Goal: Browse casually: Explore the website without a specific task or goal

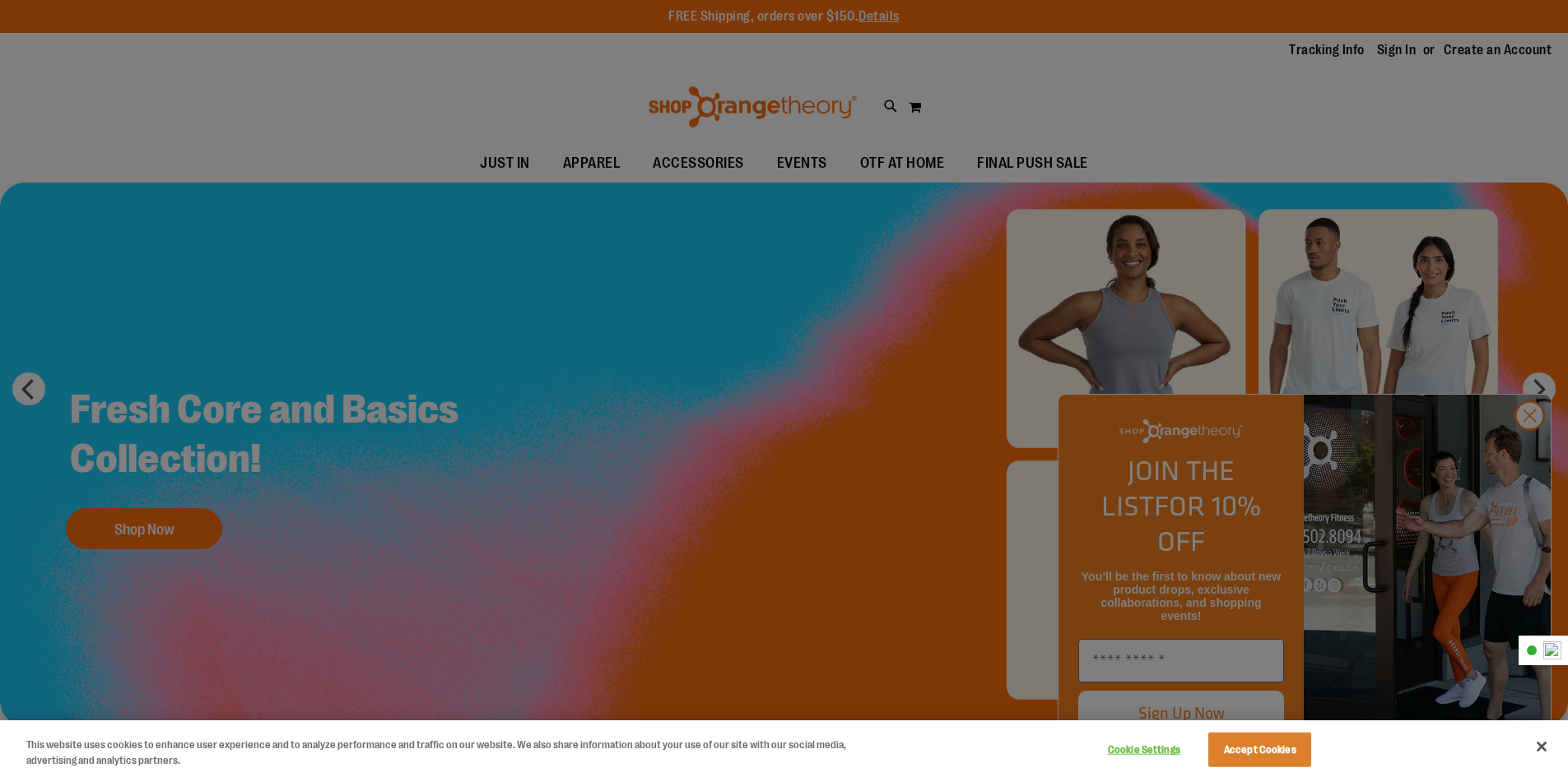
type input "**********"
click at [1387, 58] on div at bounding box center [784, 388] width 1568 height 777
click at [1528, 461] on div at bounding box center [784, 388] width 1568 height 777
click at [1289, 748] on button "Accept Cookies" at bounding box center [1260, 750] width 103 height 34
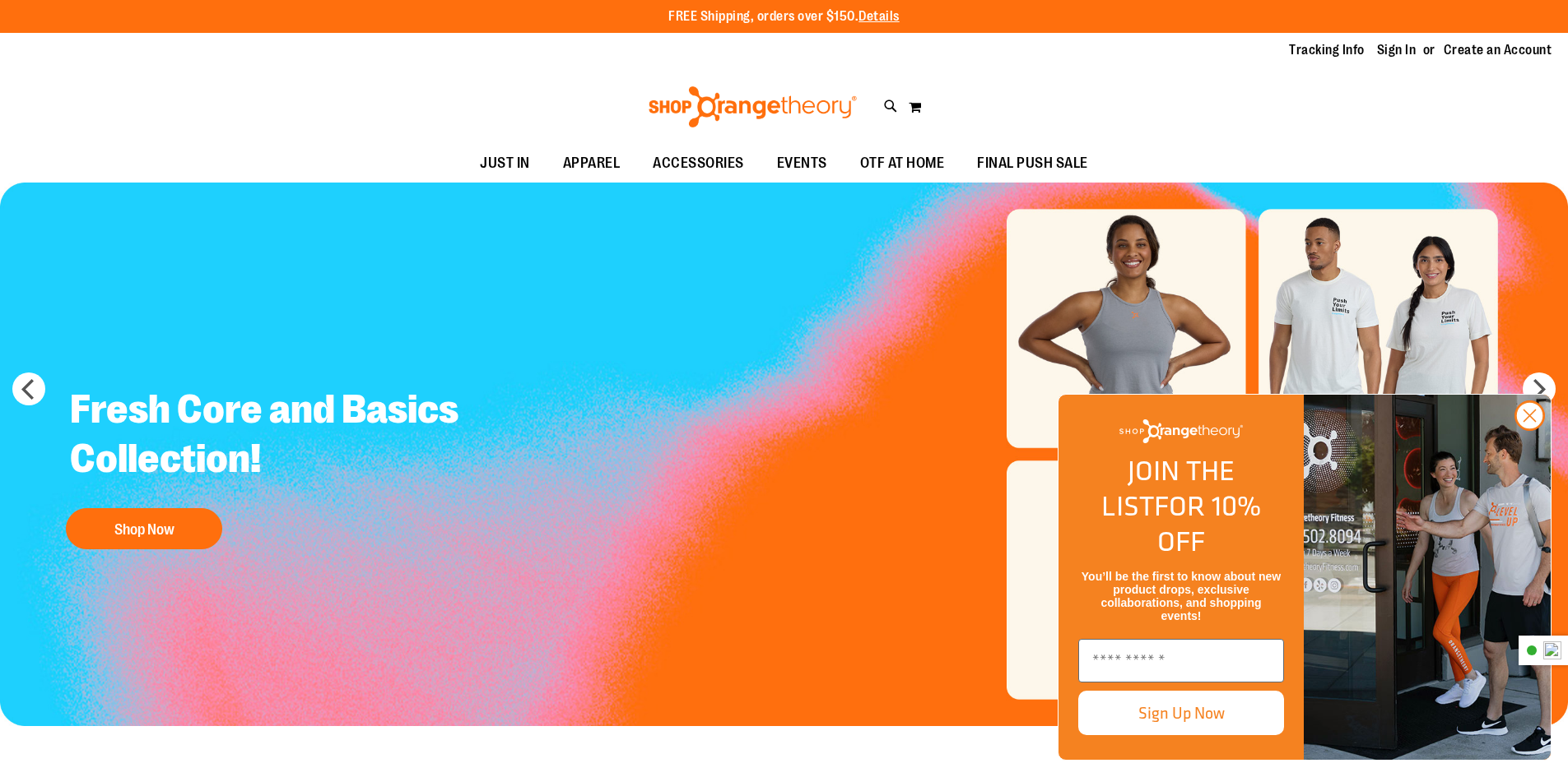
drag, startPoint x: 1533, startPoint y: 454, endPoint x: 1502, endPoint y: 419, distance: 46.8
click at [1532, 430] on icon "Close dialog" at bounding box center [1529, 416] width 29 height 29
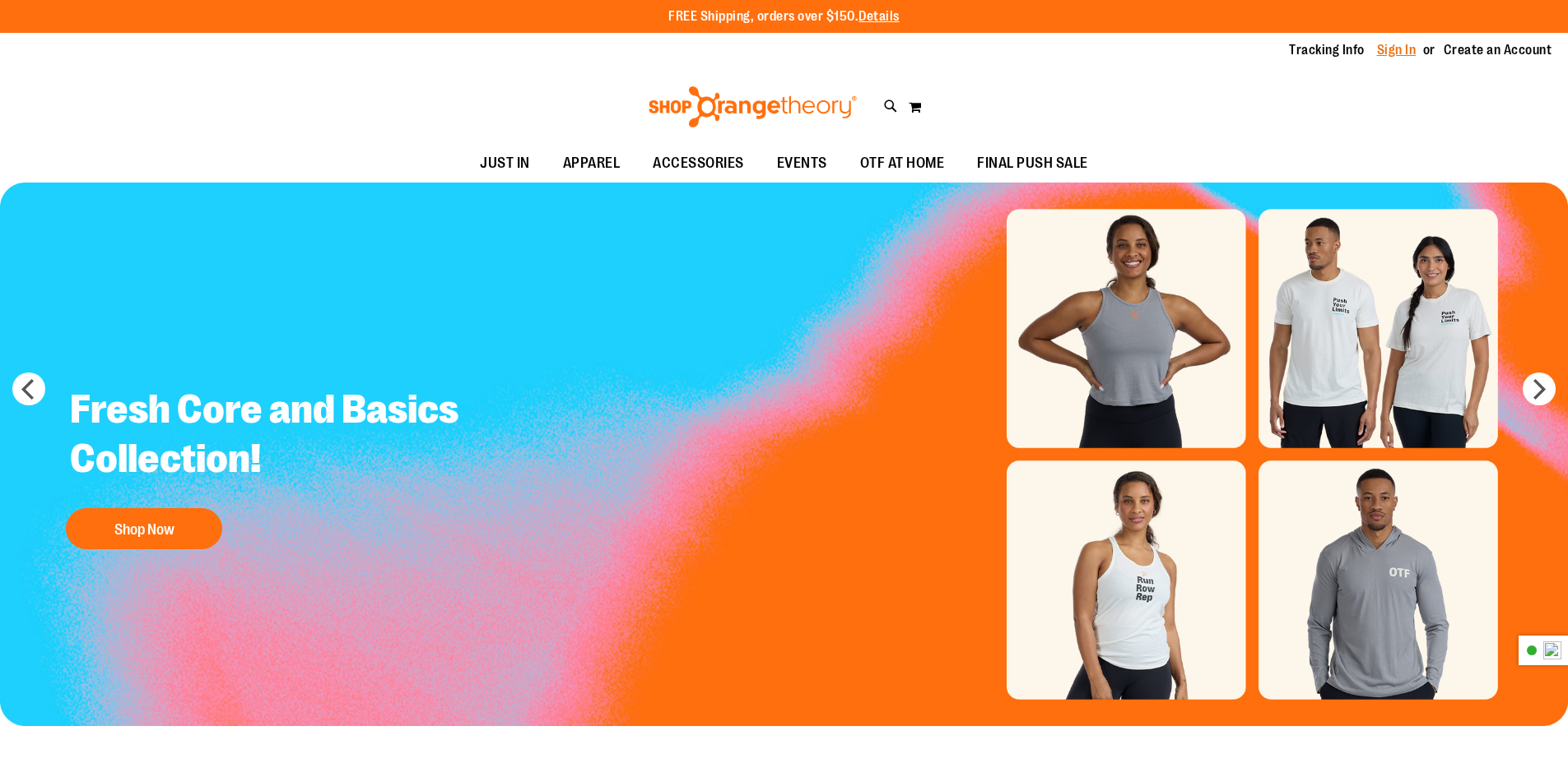
click at [1385, 53] on link "Sign In" at bounding box center [1396, 50] width 39 height 18
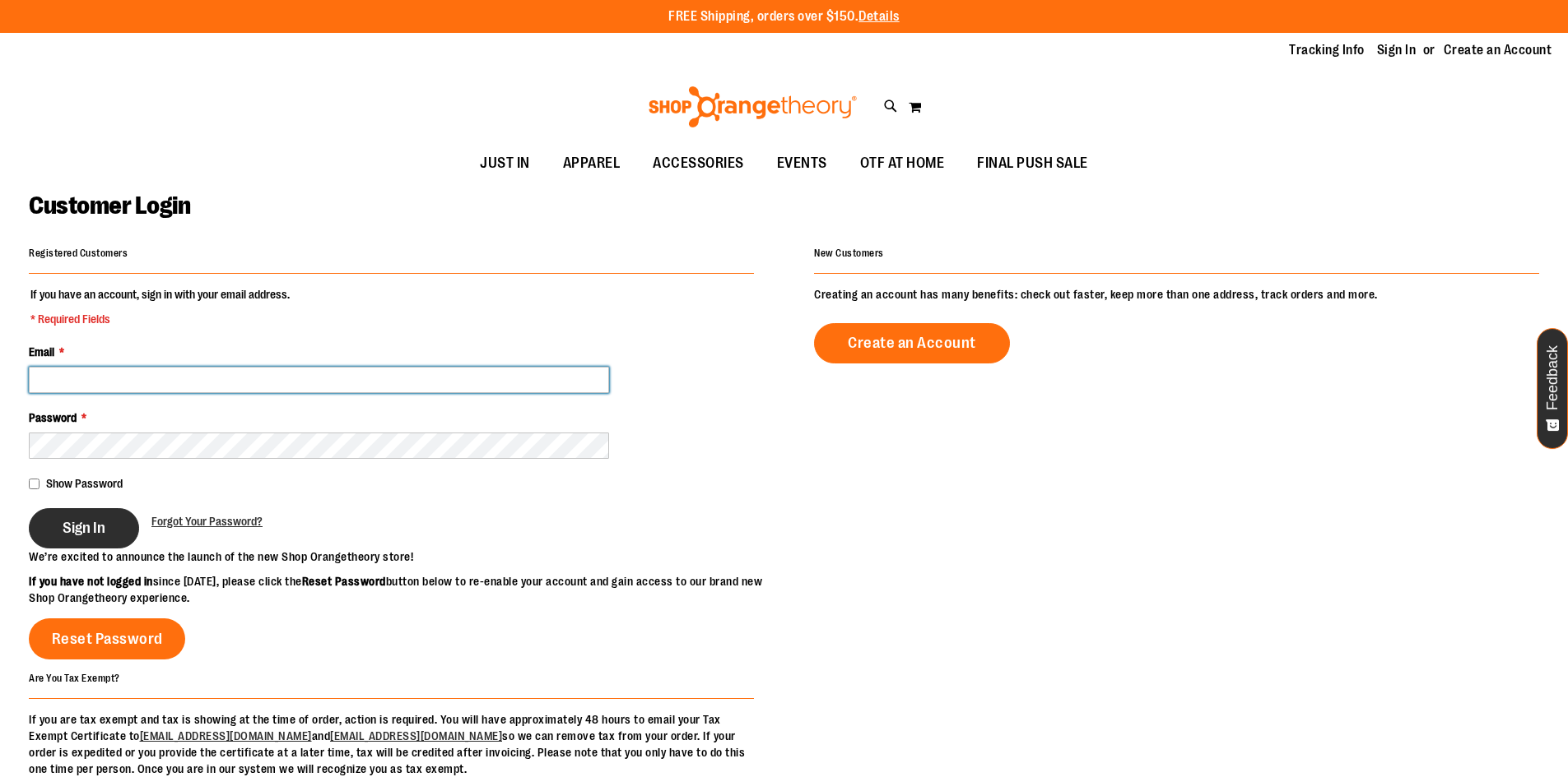
type input "**********"
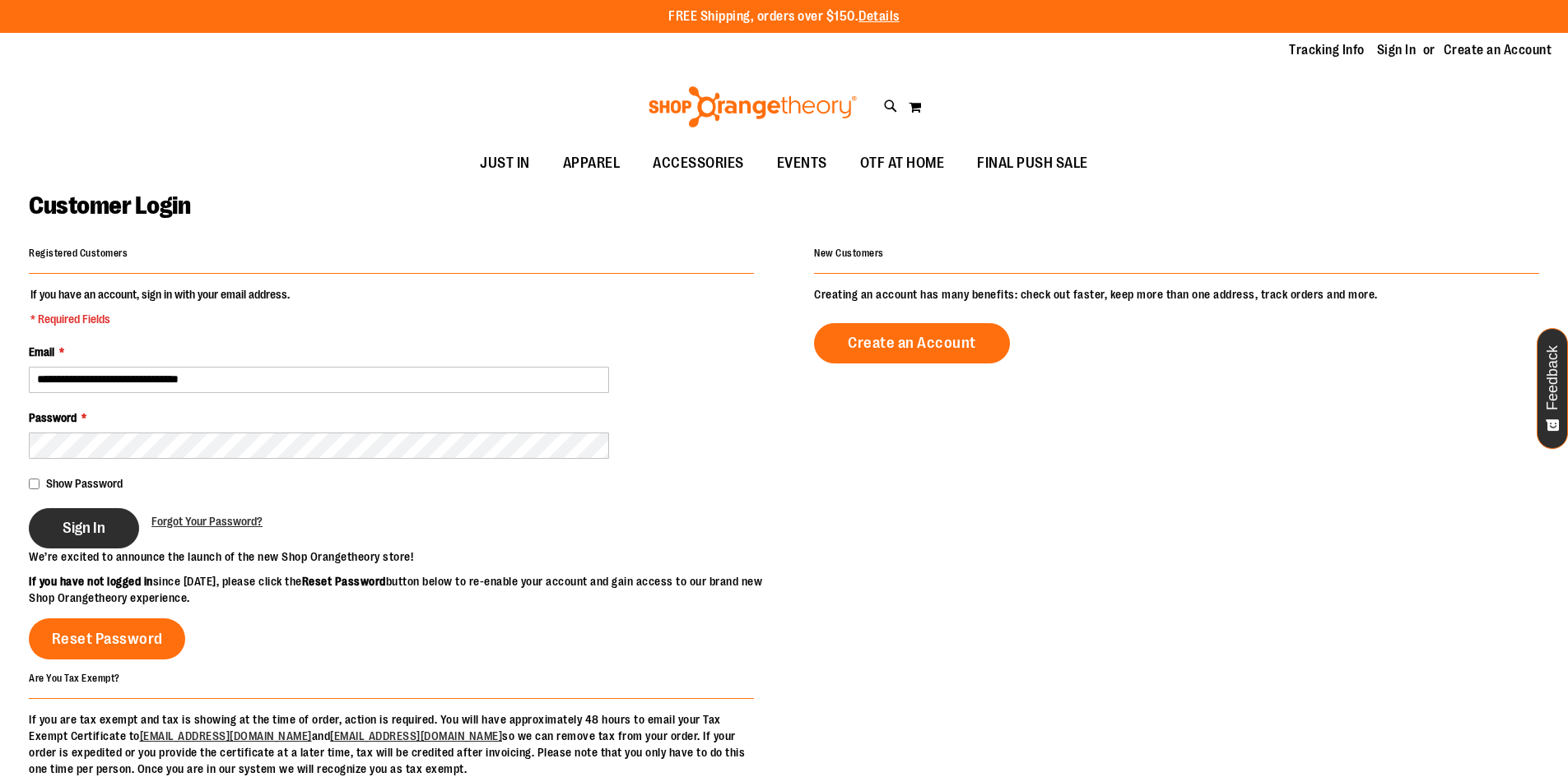
type input "**********"
click at [82, 528] on span "Sign In" at bounding box center [83, 528] width 43 height 18
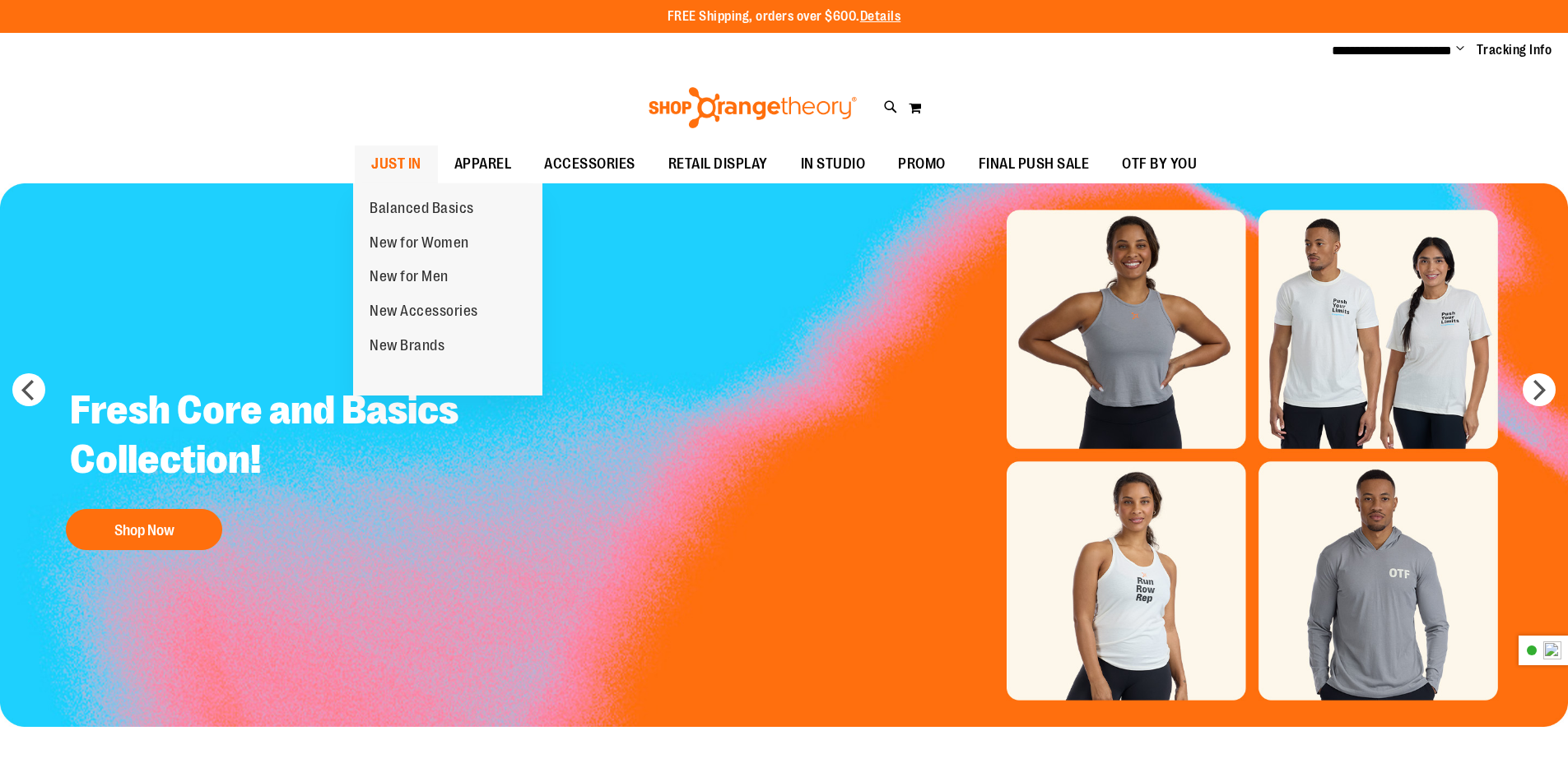
type input "**********"
click at [402, 161] on span "JUST IN" at bounding box center [397, 164] width 50 height 37
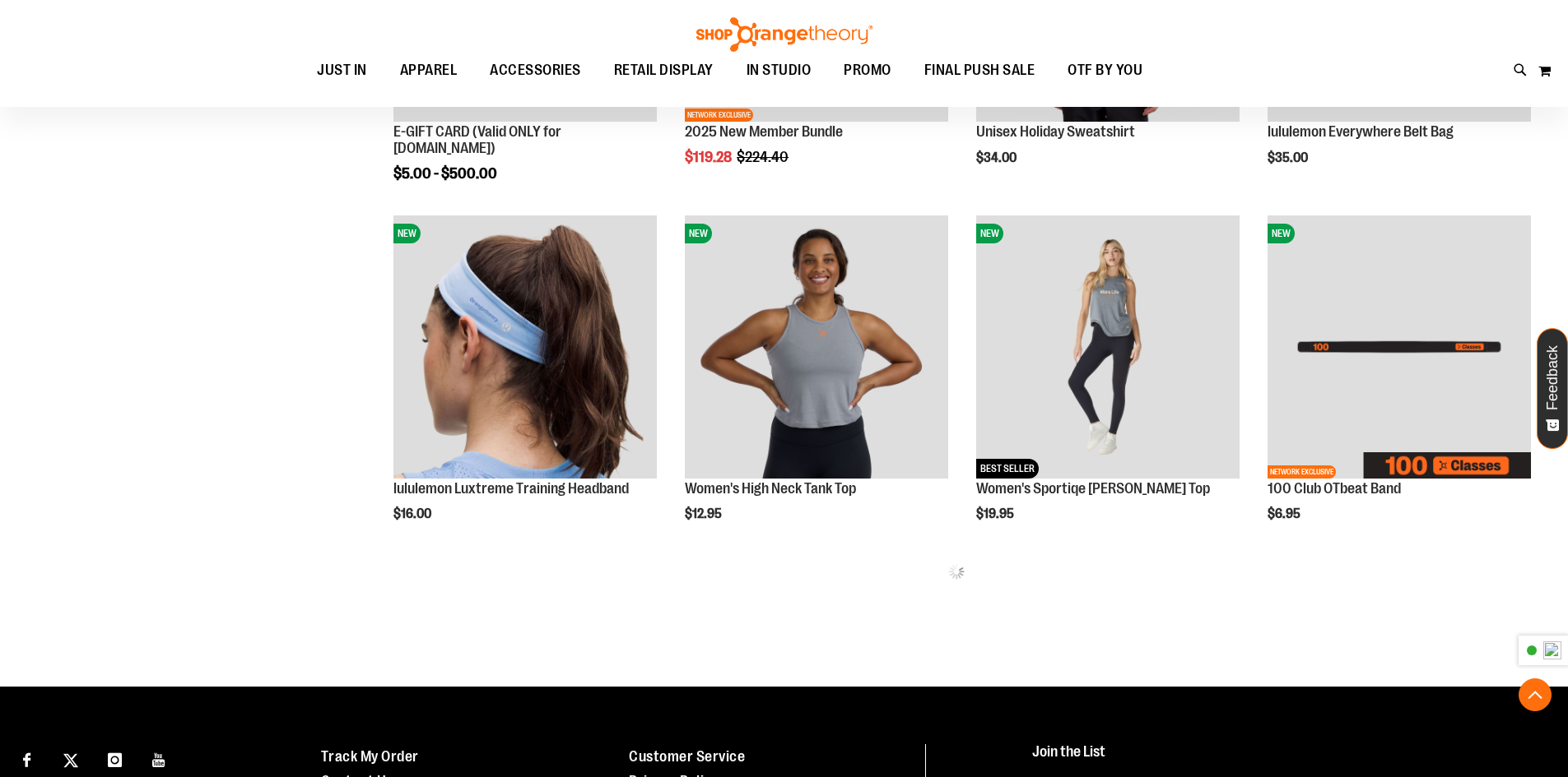
scroll to position [657, 0]
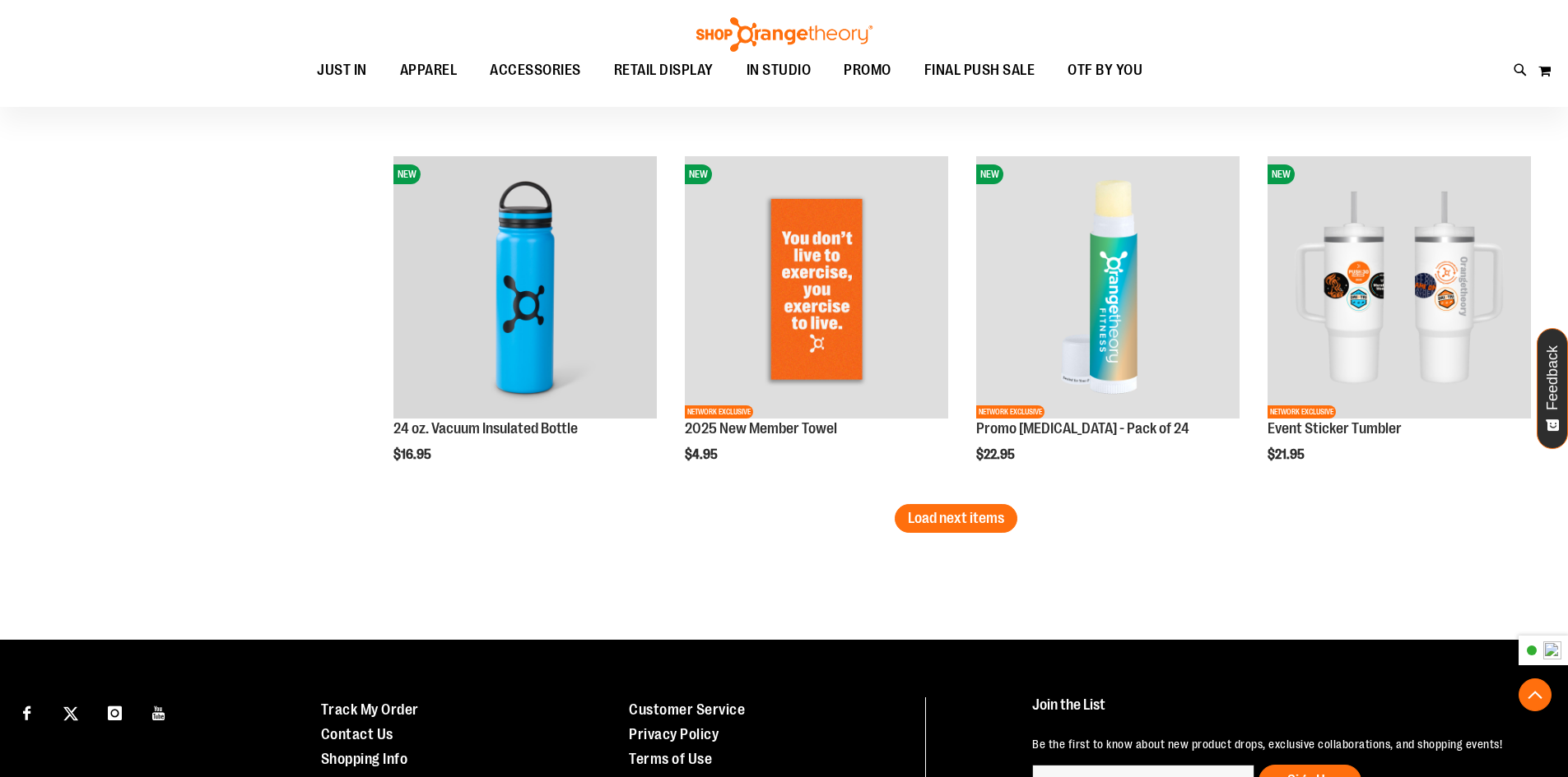
scroll to position [2879, 0]
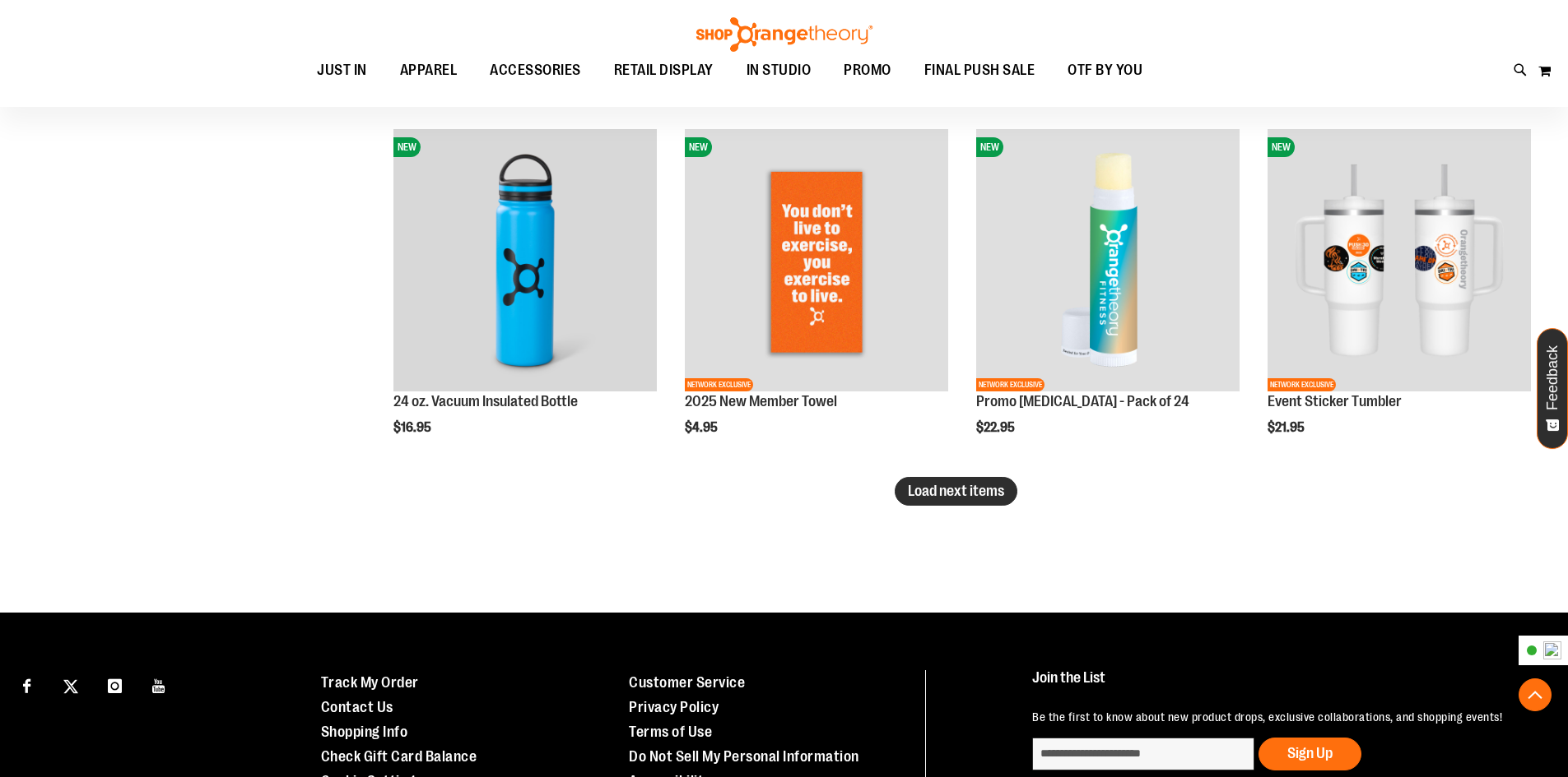
type input "**********"
click at [991, 492] on span "Load next items" at bounding box center [955, 491] width 97 height 17
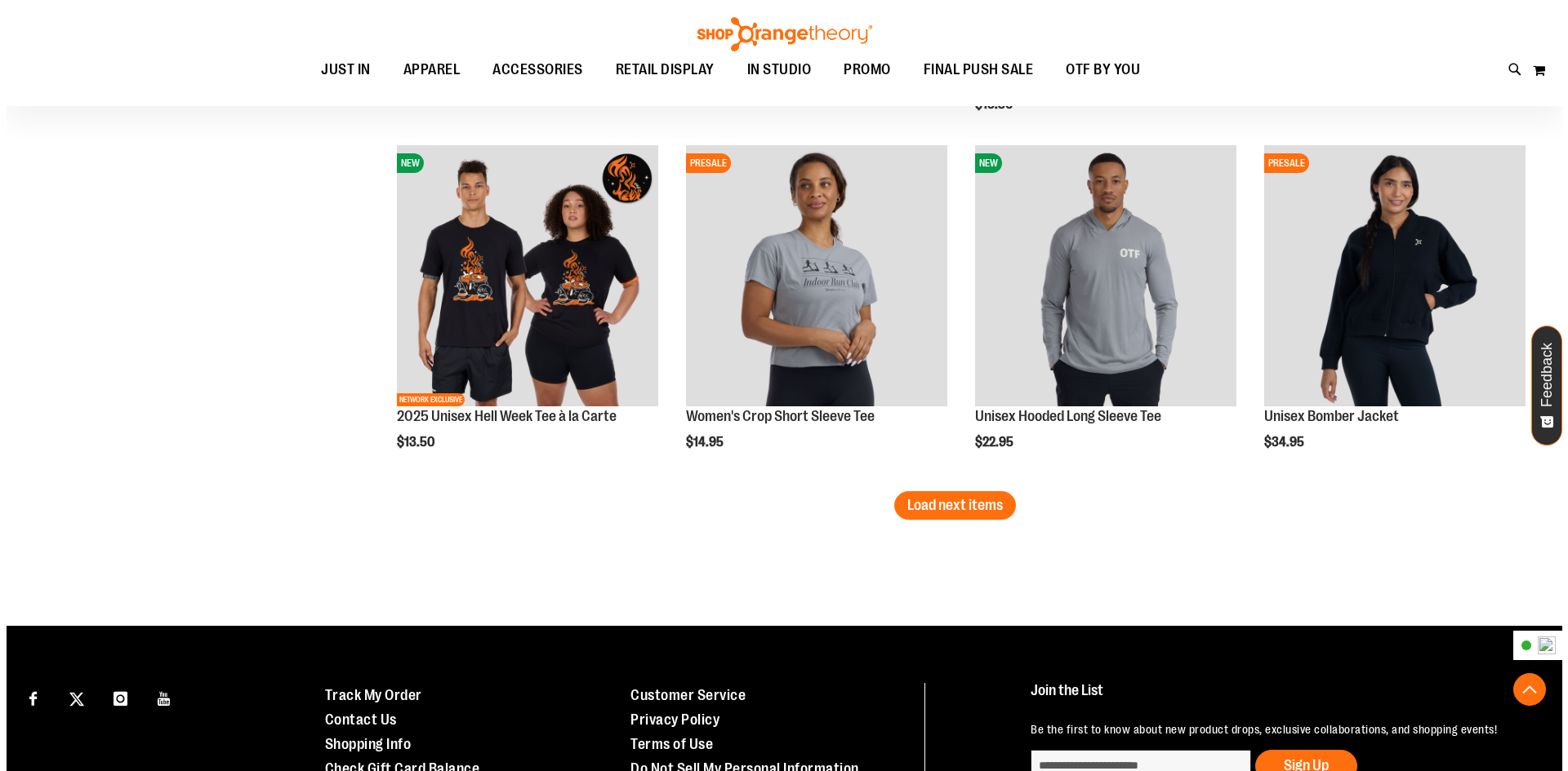
scroll to position [3918, 0]
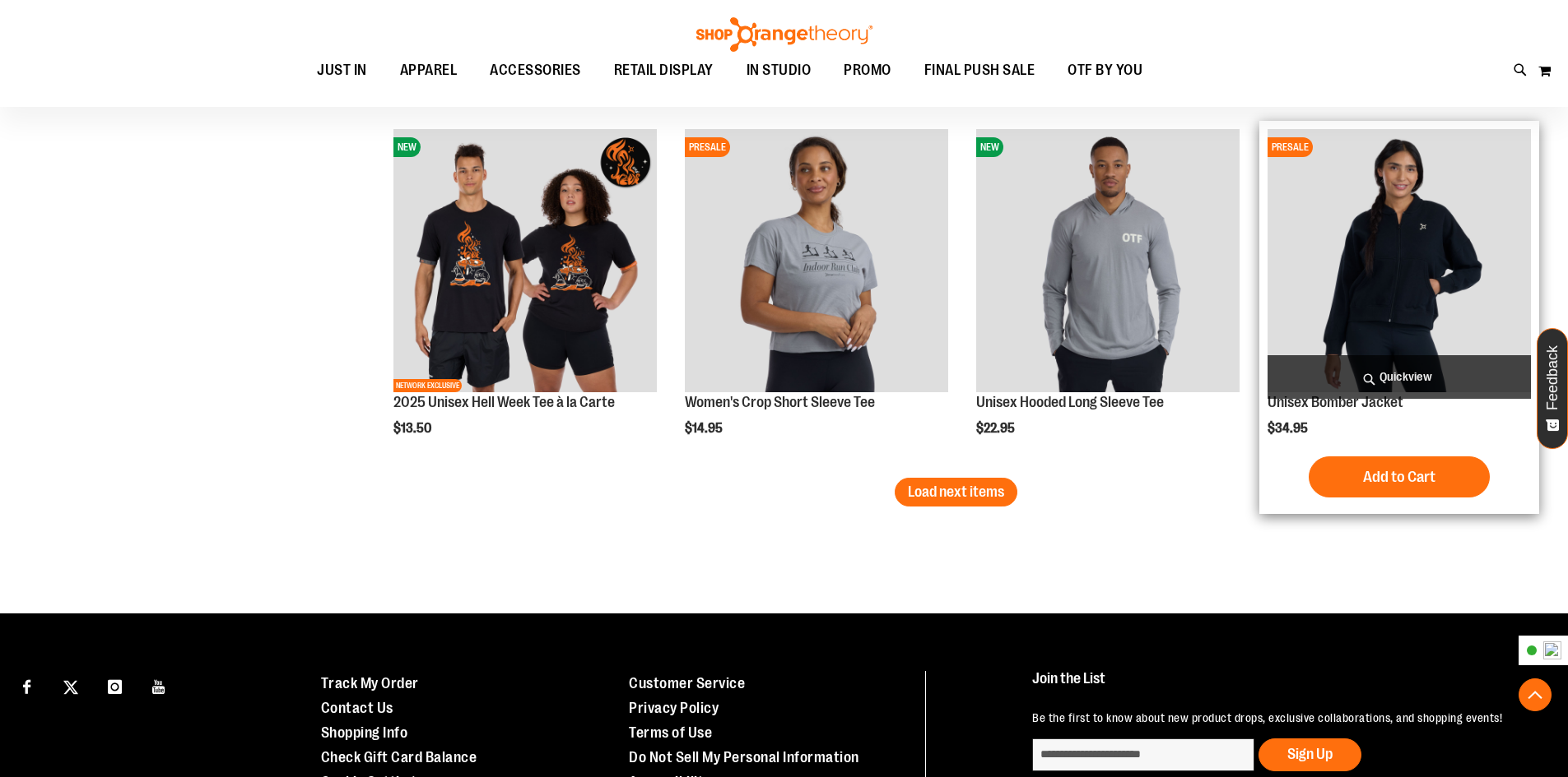
click at [1424, 377] on span "Quickview" at bounding box center [1398, 377] width 263 height 44
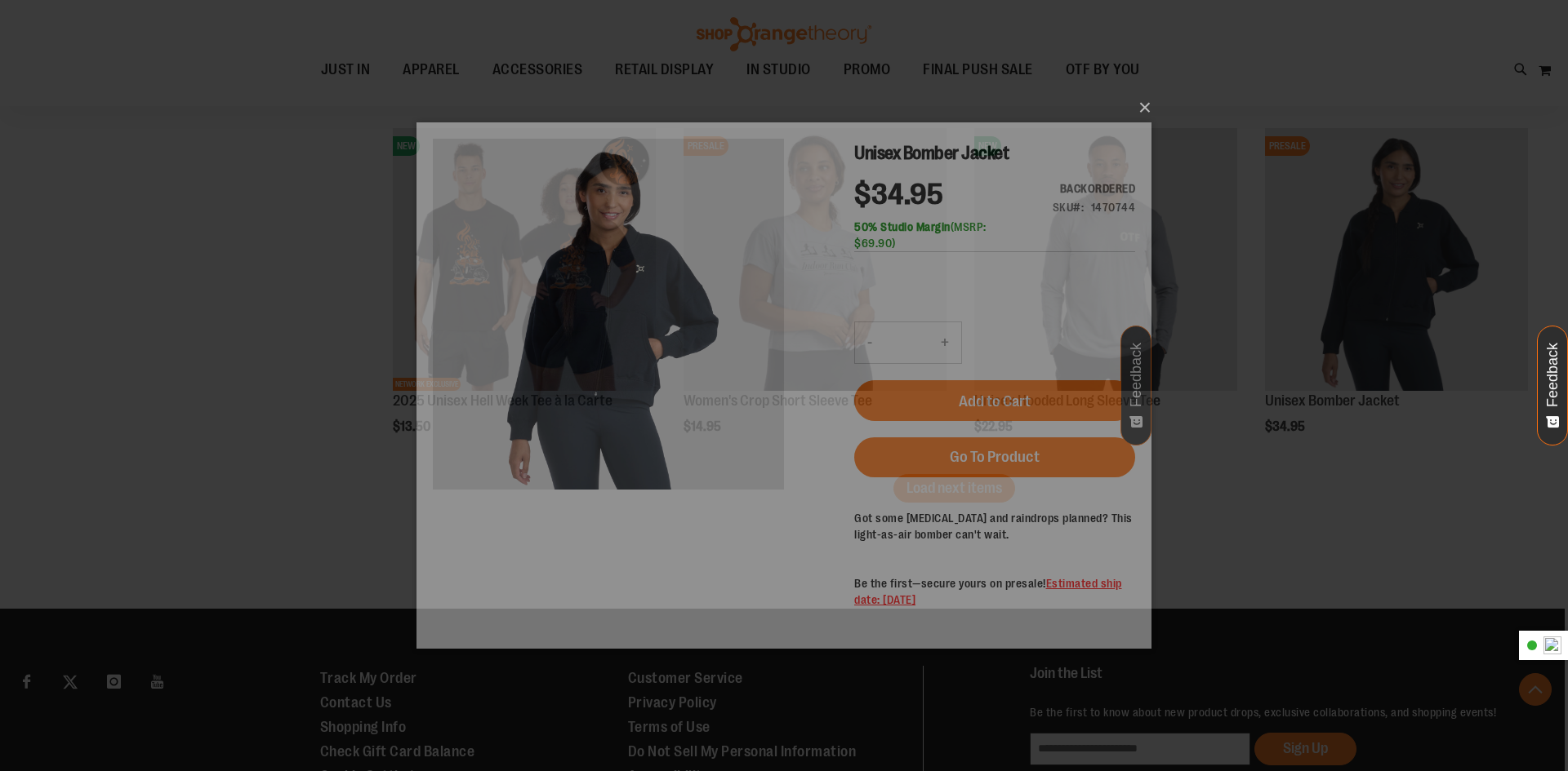
scroll to position [0, 0]
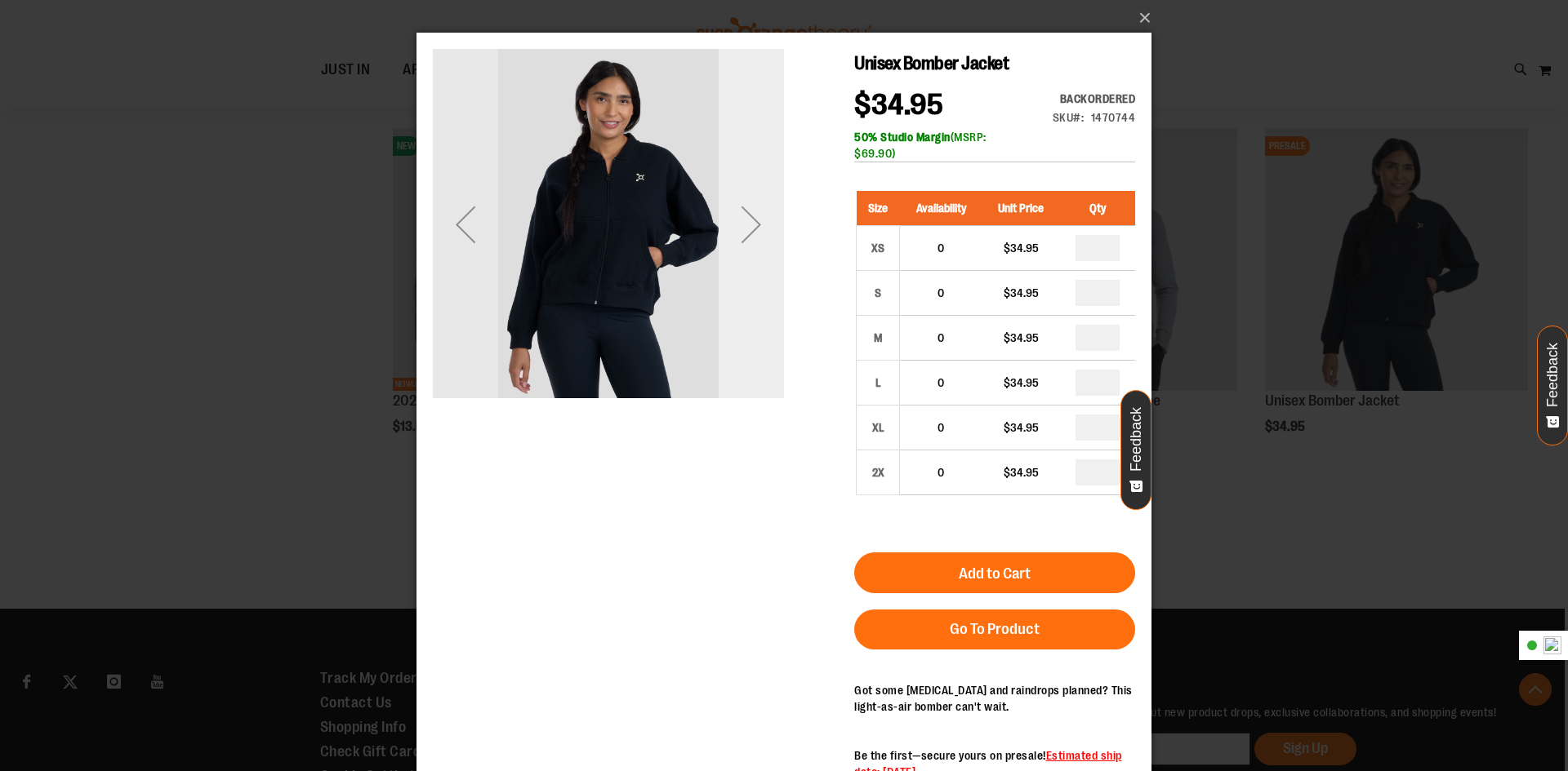
click at [747, 233] on div "Next" at bounding box center [751, 224] width 65 height 65
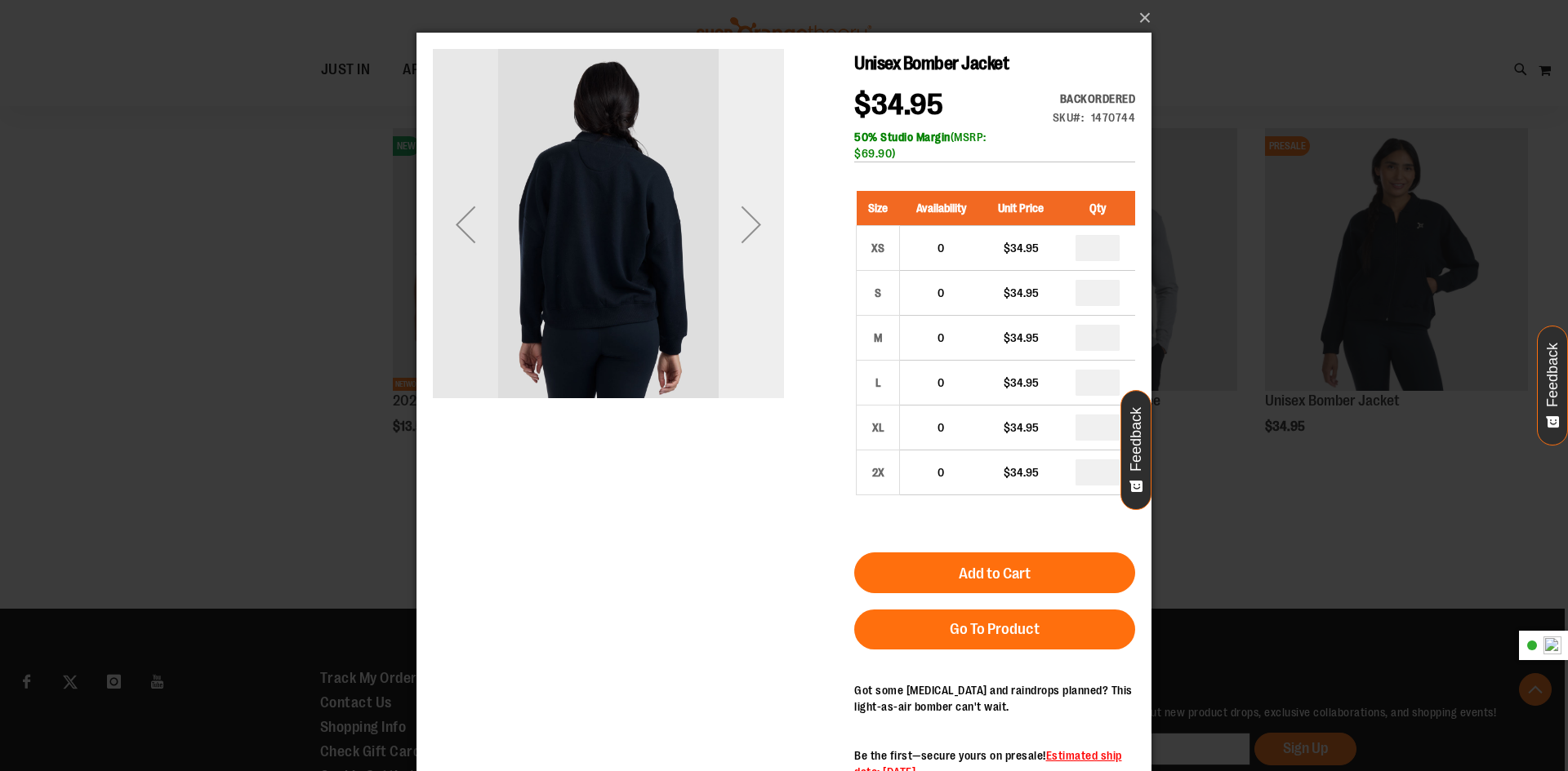
click at [766, 233] on div "Next" at bounding box center [751, 224] width 65 height 65
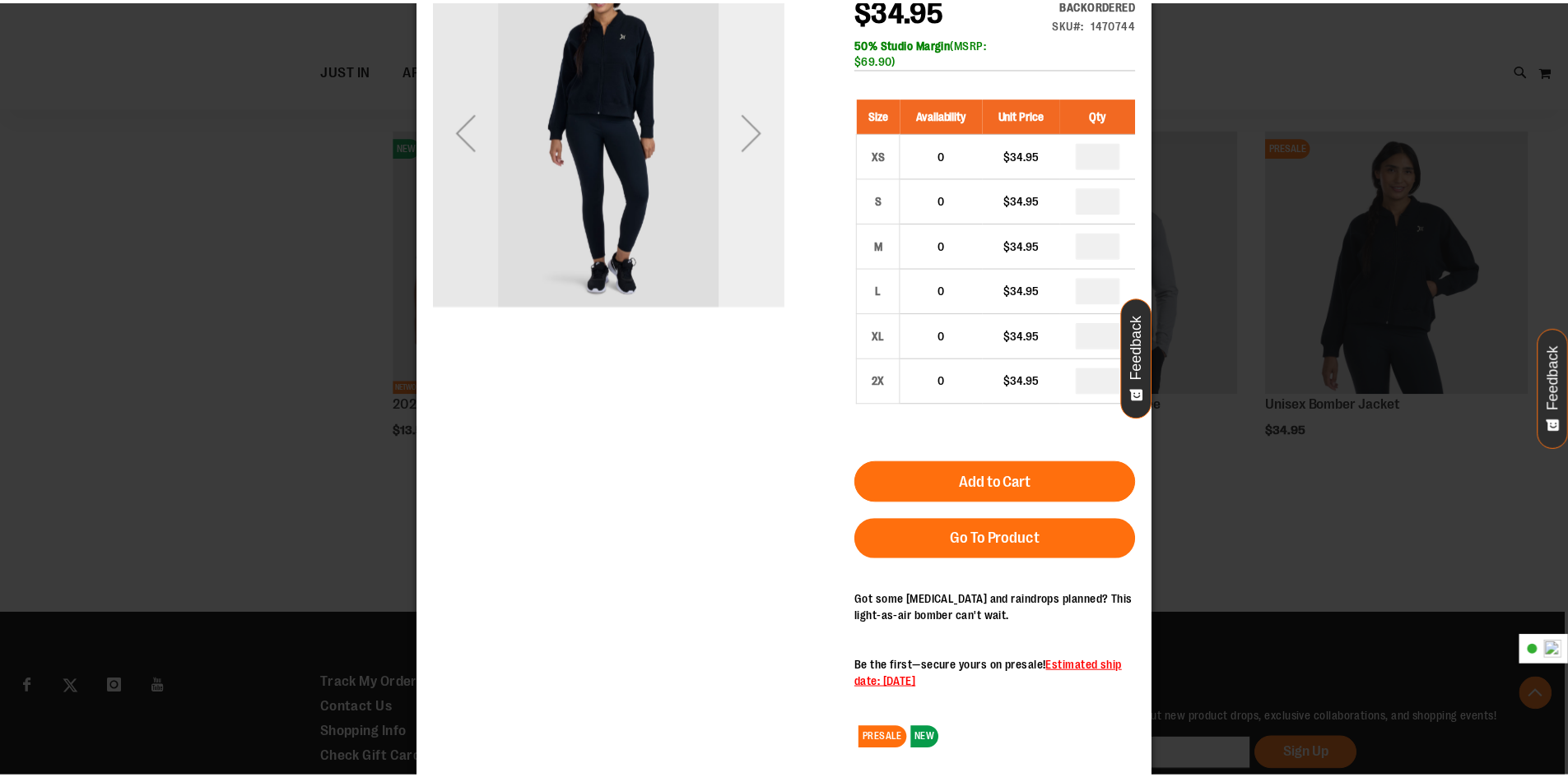
scroll to position [97, 0]
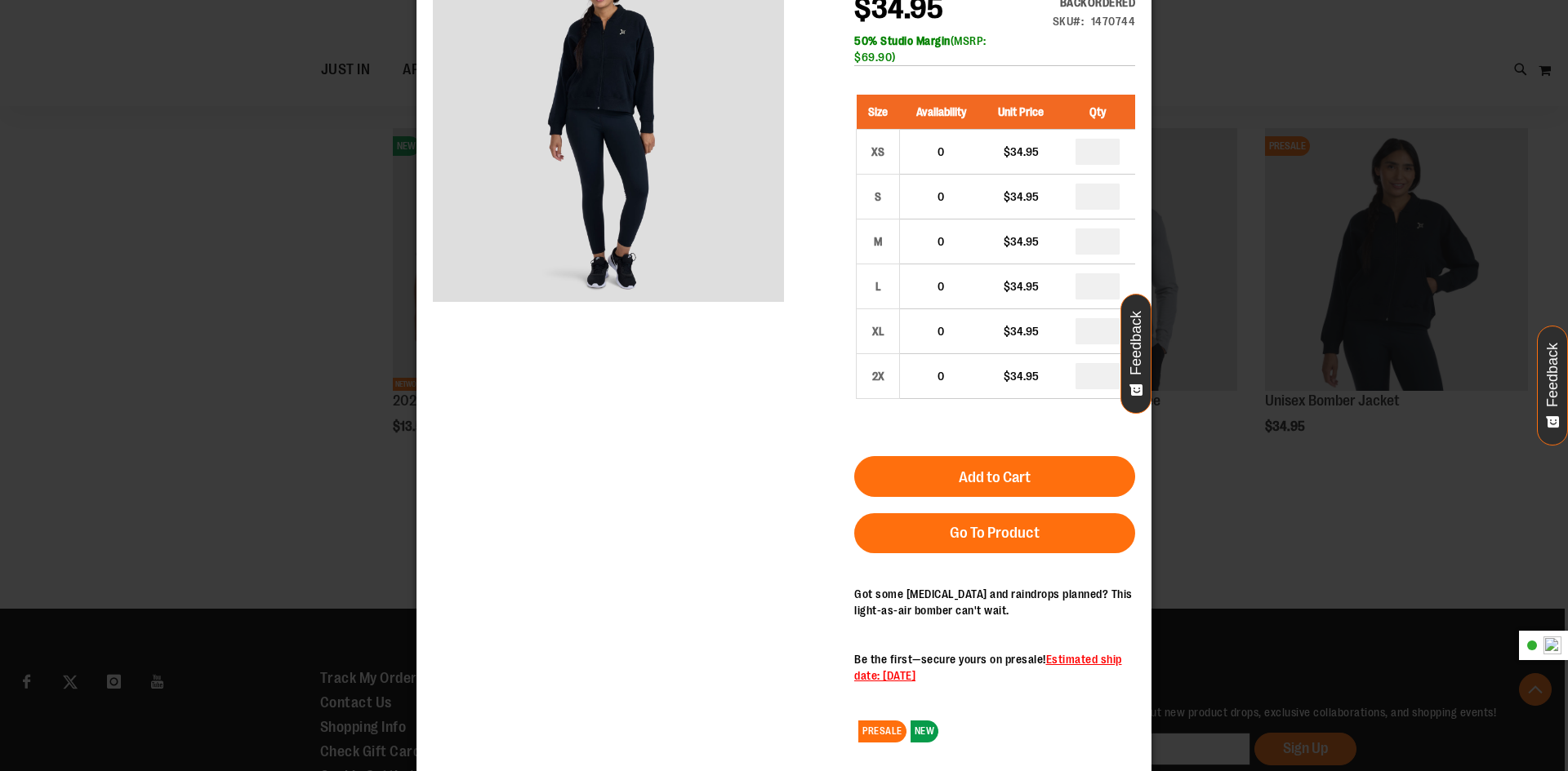
click at [1329, 49] on div "×" at bounding box center [784, 288] width 1568 height 771
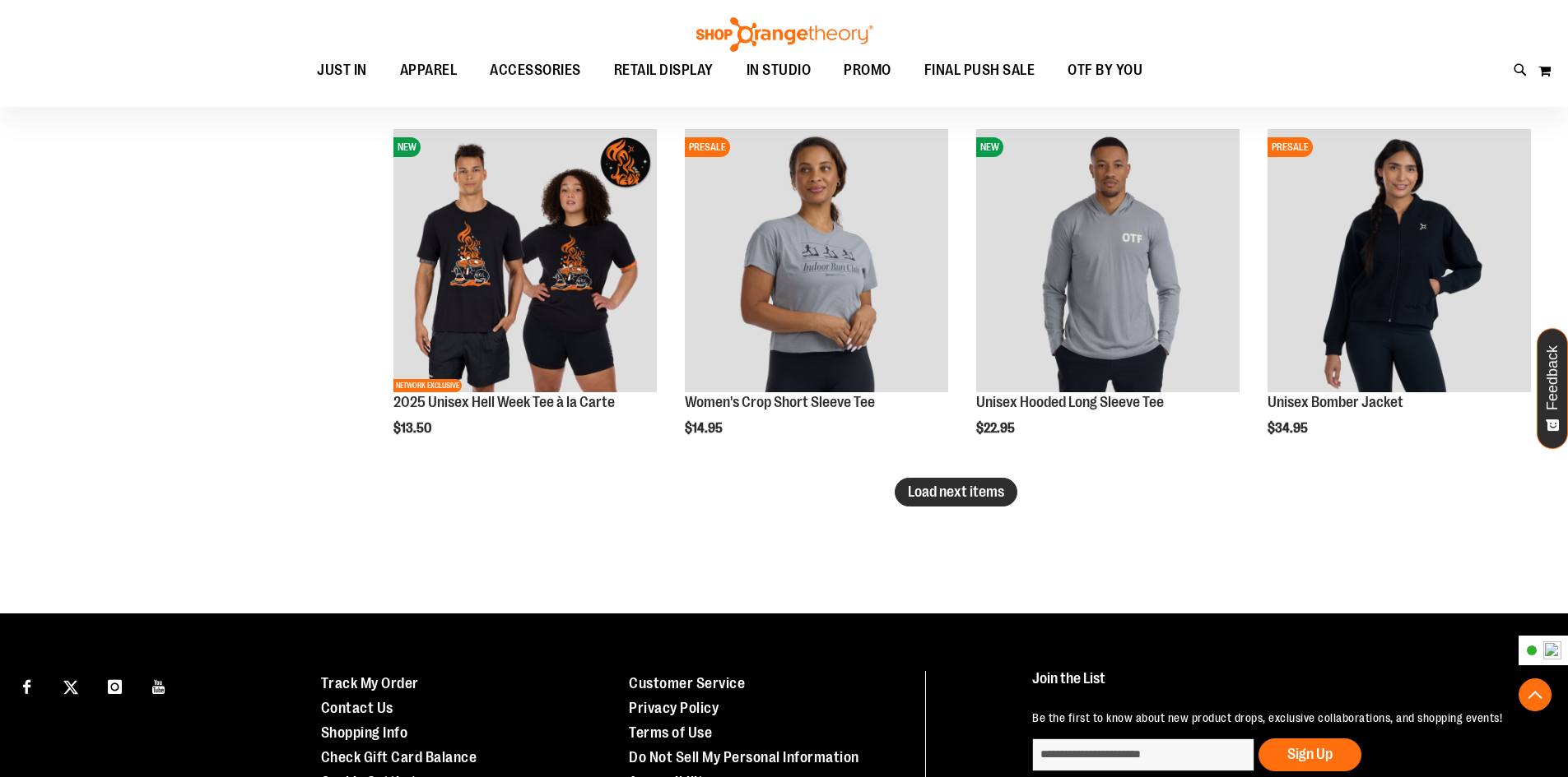
click at [988, 501] on button "Load next items" at bounding box center [955, 492] width 123 height 29
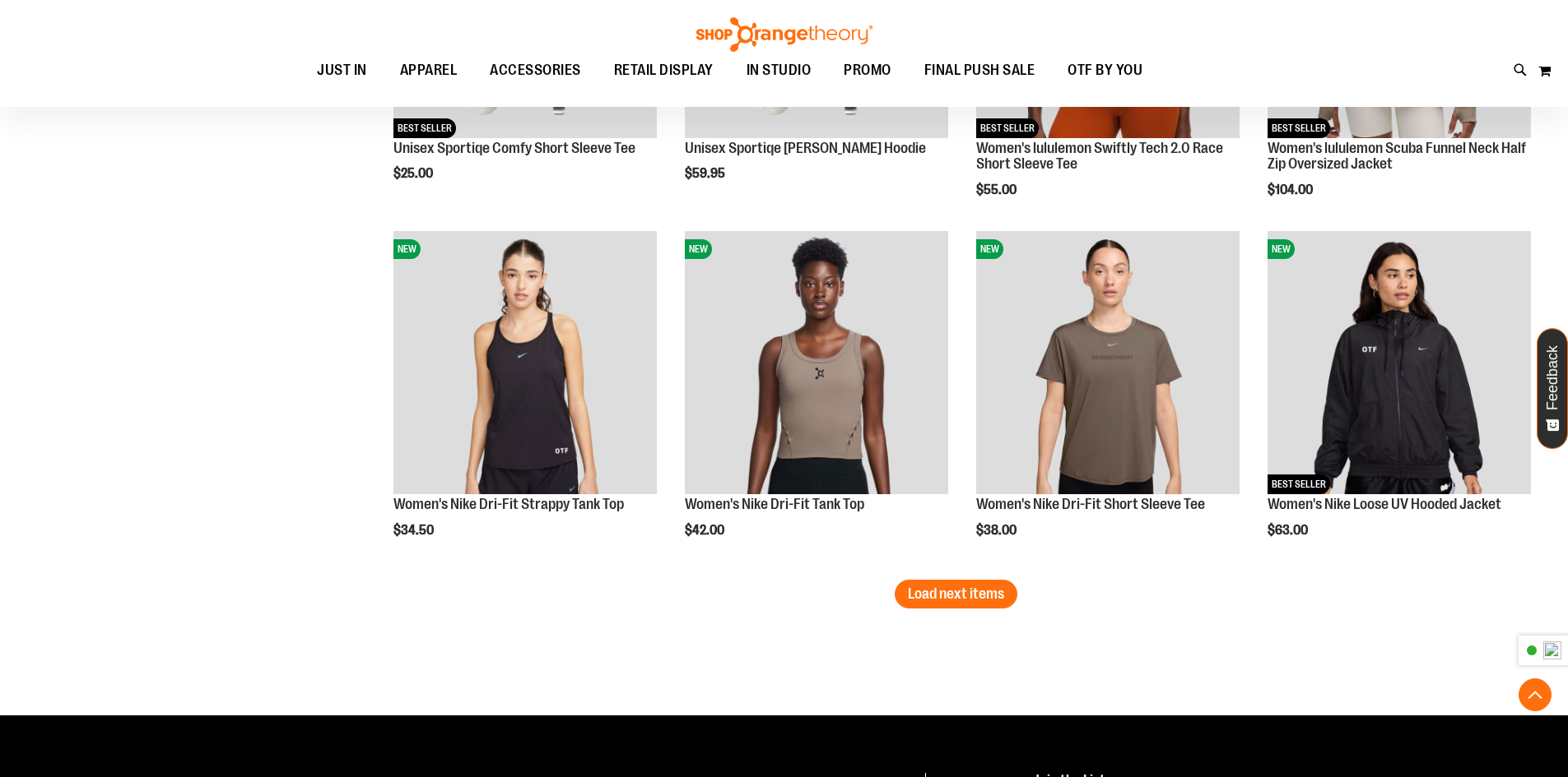
scroll to position [4935, 0]
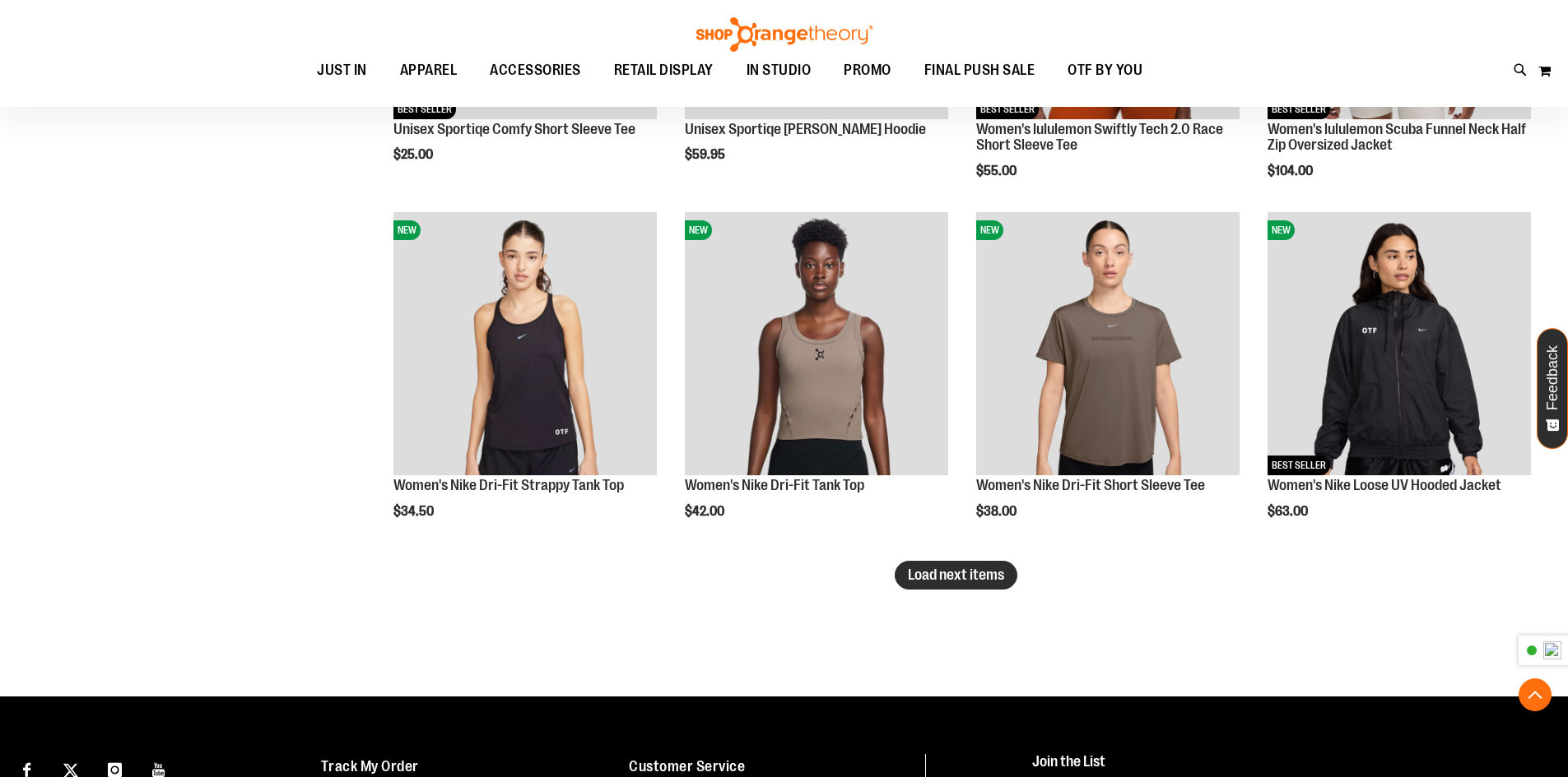
click at [983, 575] on span "Load next items" at bounding box center [955, 575] width 97 height 17
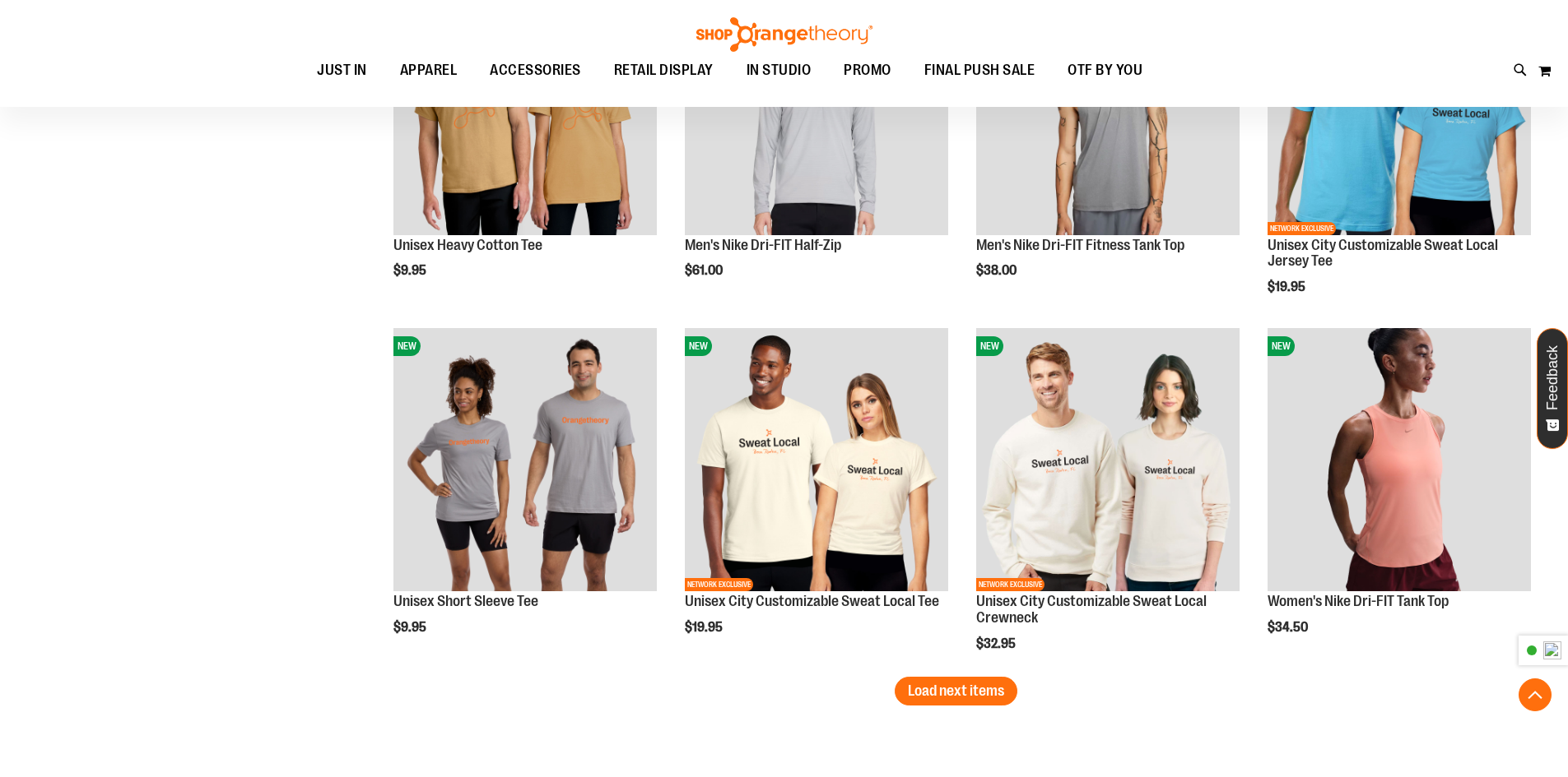
scroll to position [6004, 0]
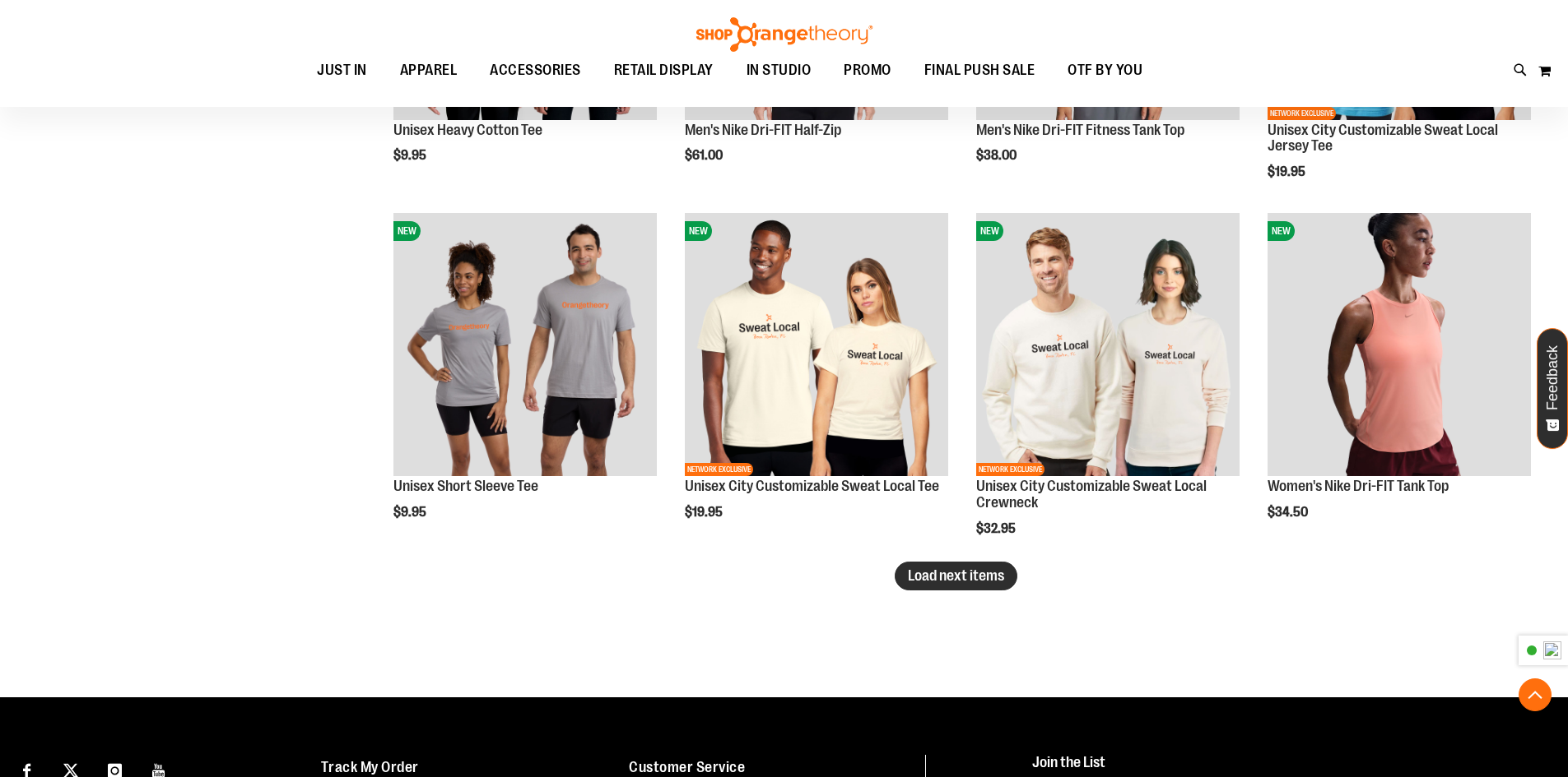
click at [936, 575] on span "Load next items" at bounding box center [955, 576] width 97 height 17
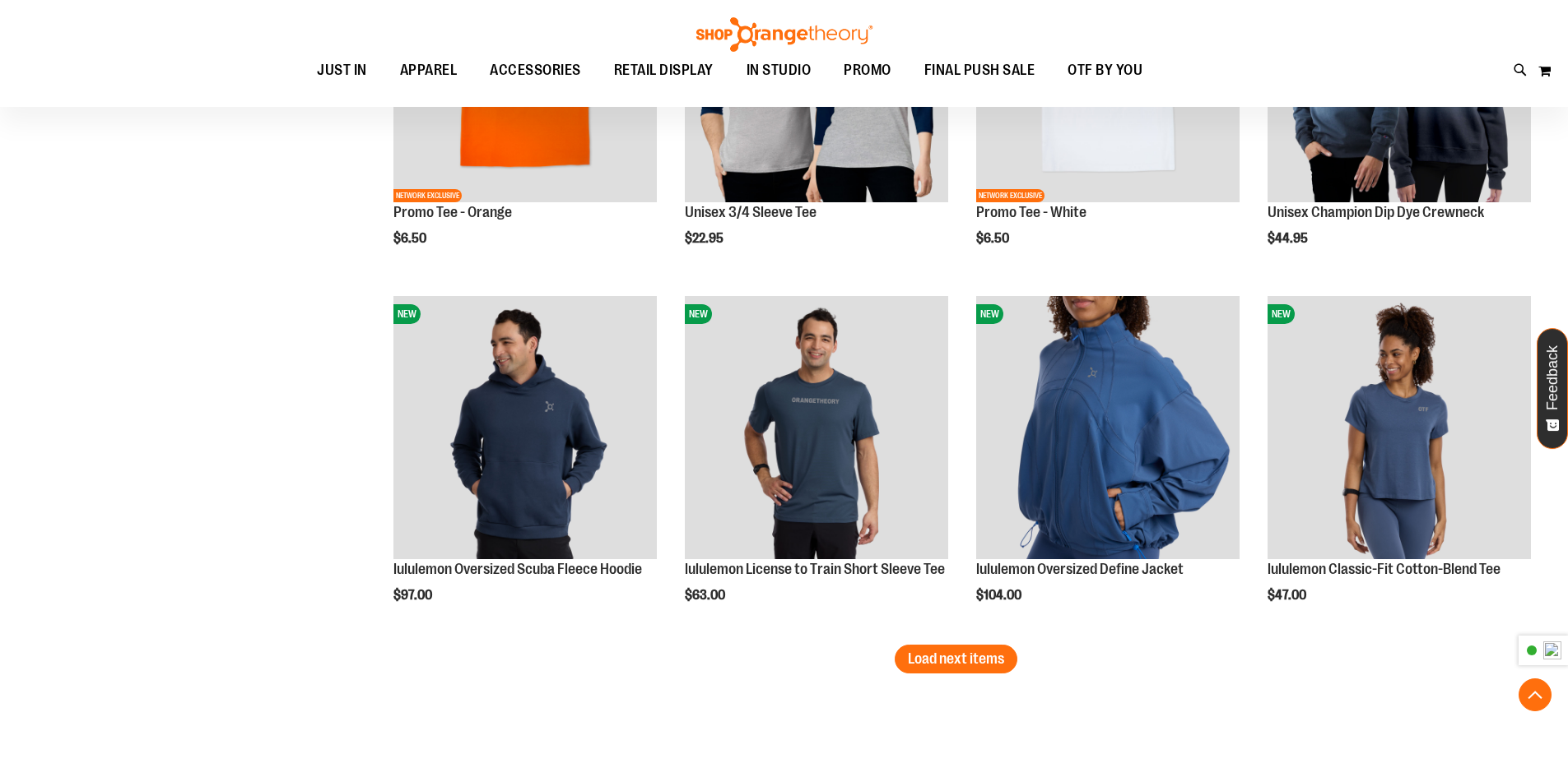
scroll to position [7074, 0]
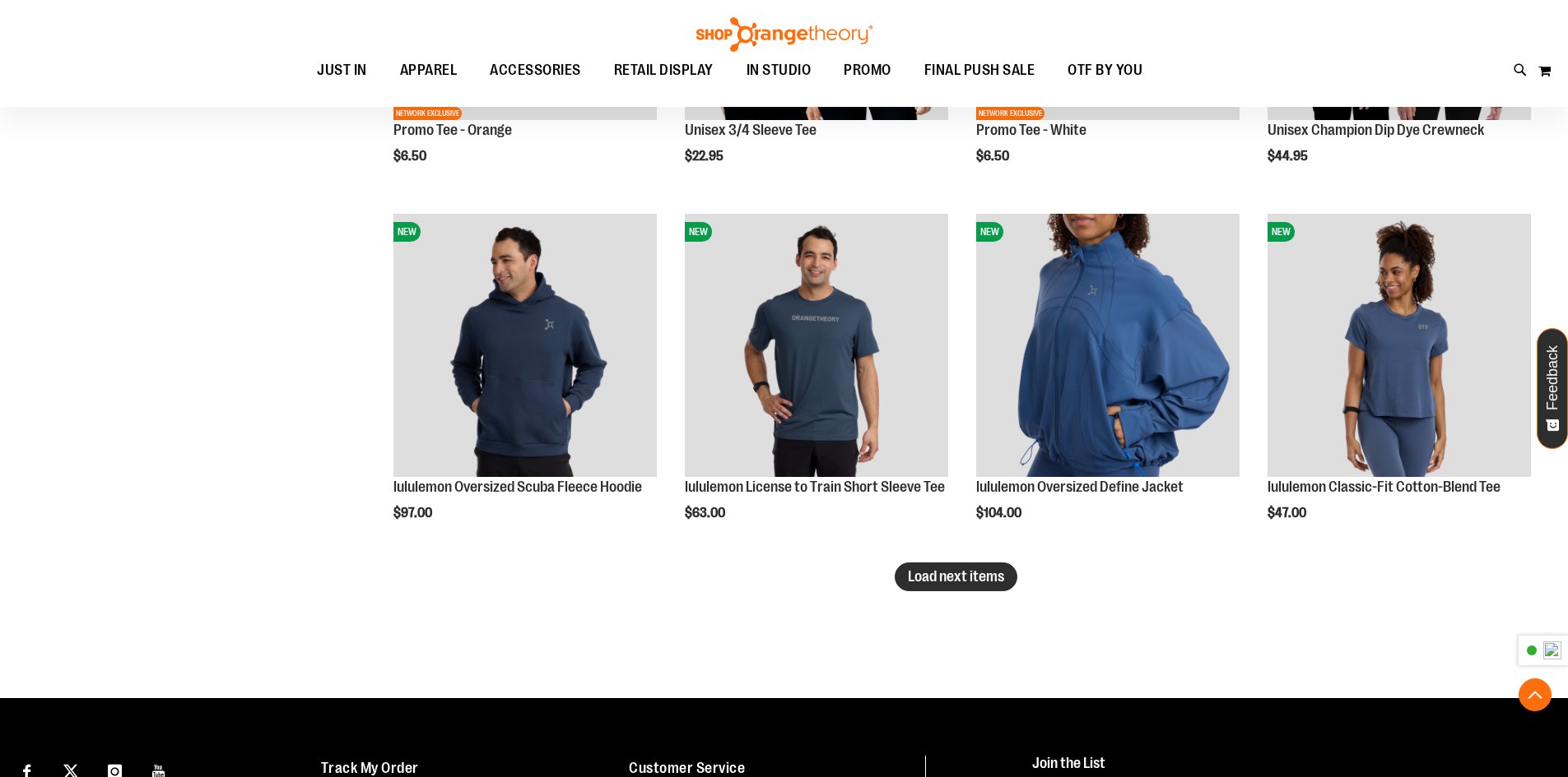
click at [974, 575] on span "Load next items" at bounding box center [955, 577] width 97 height 17
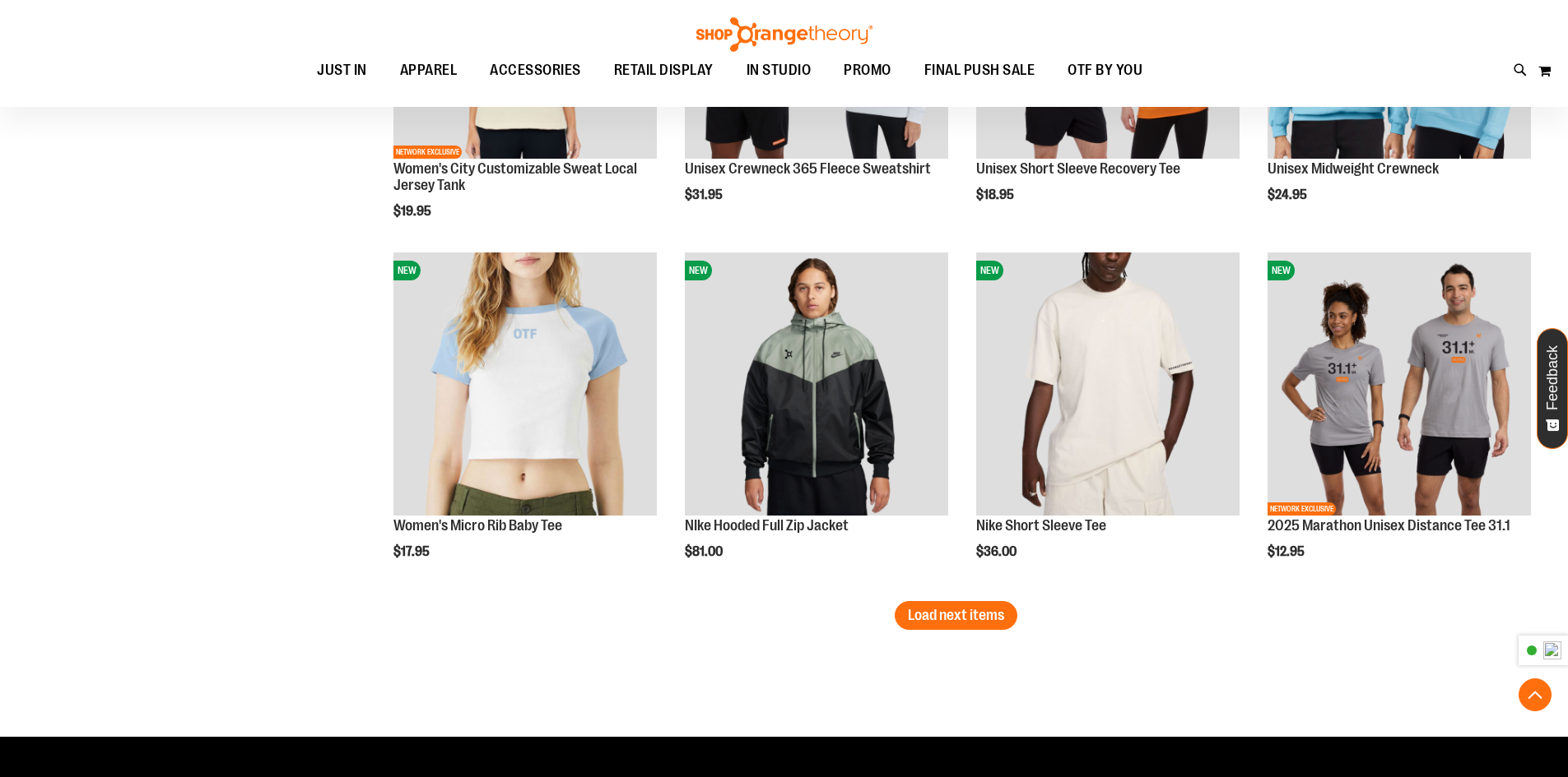
scroll to position [8143, 0]
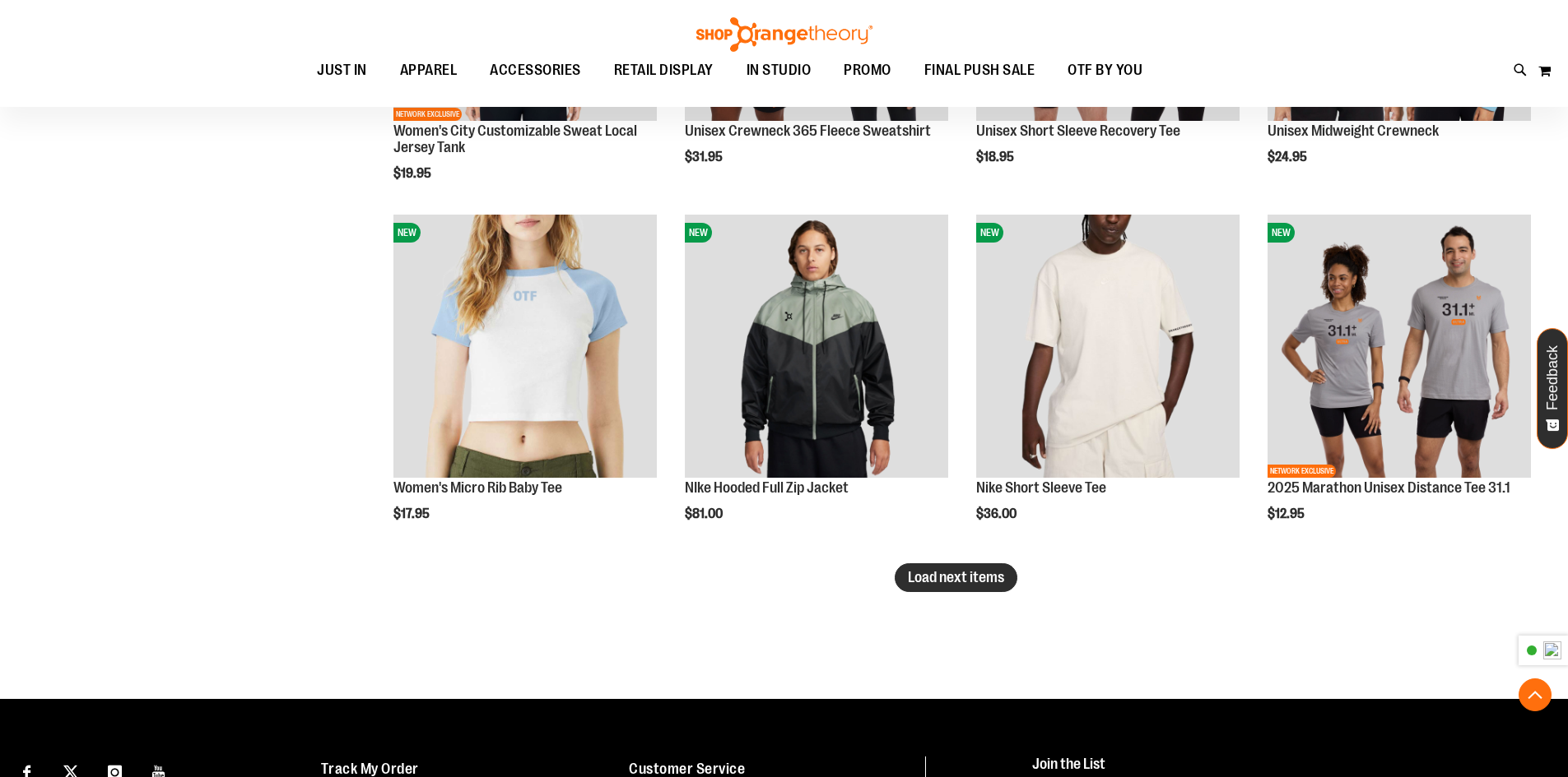
click at [939, 573] on span "Load next items" at bounding box center [955, 578] width 97 height 17
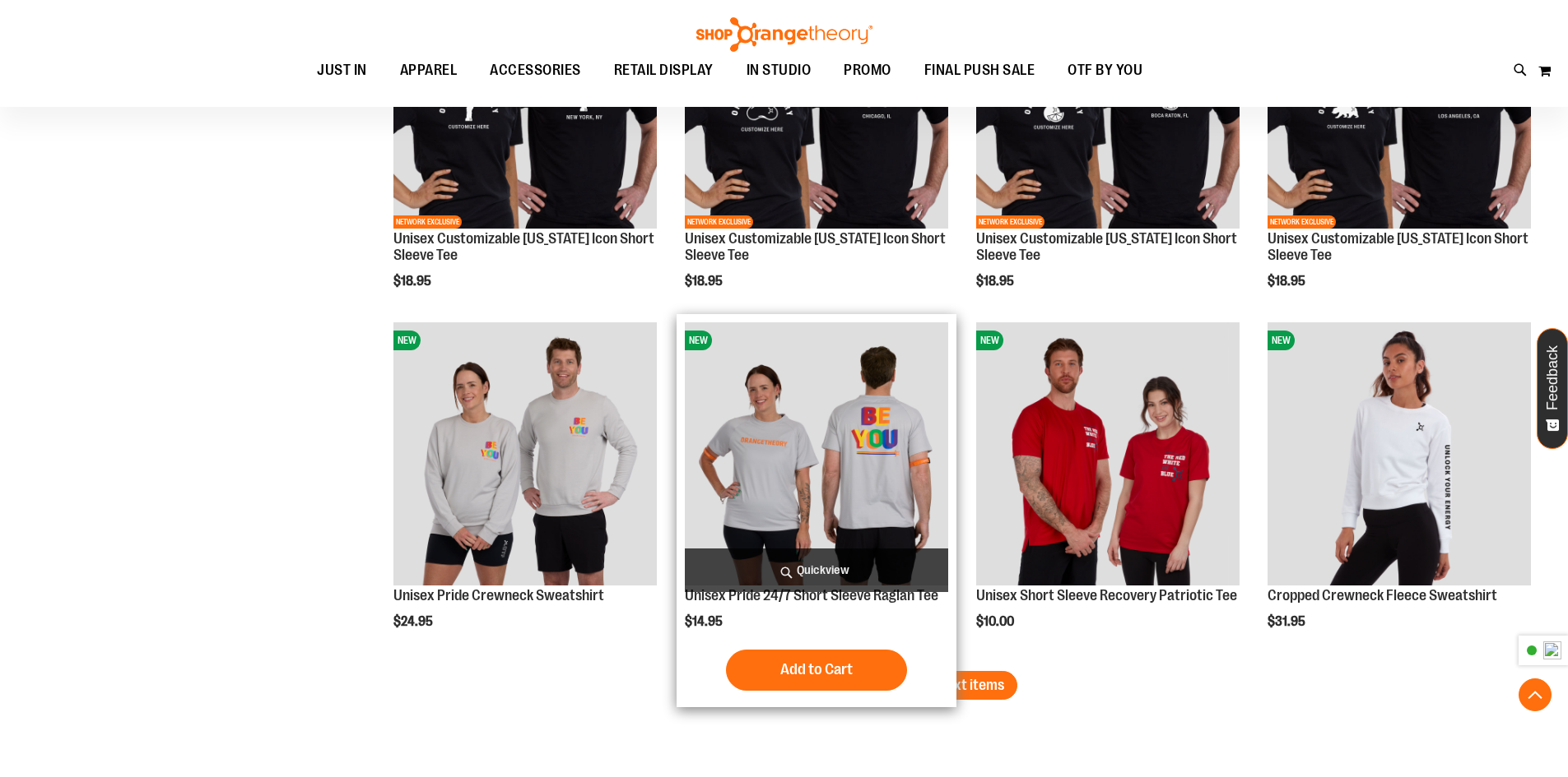
scroll to position [9212, 0]
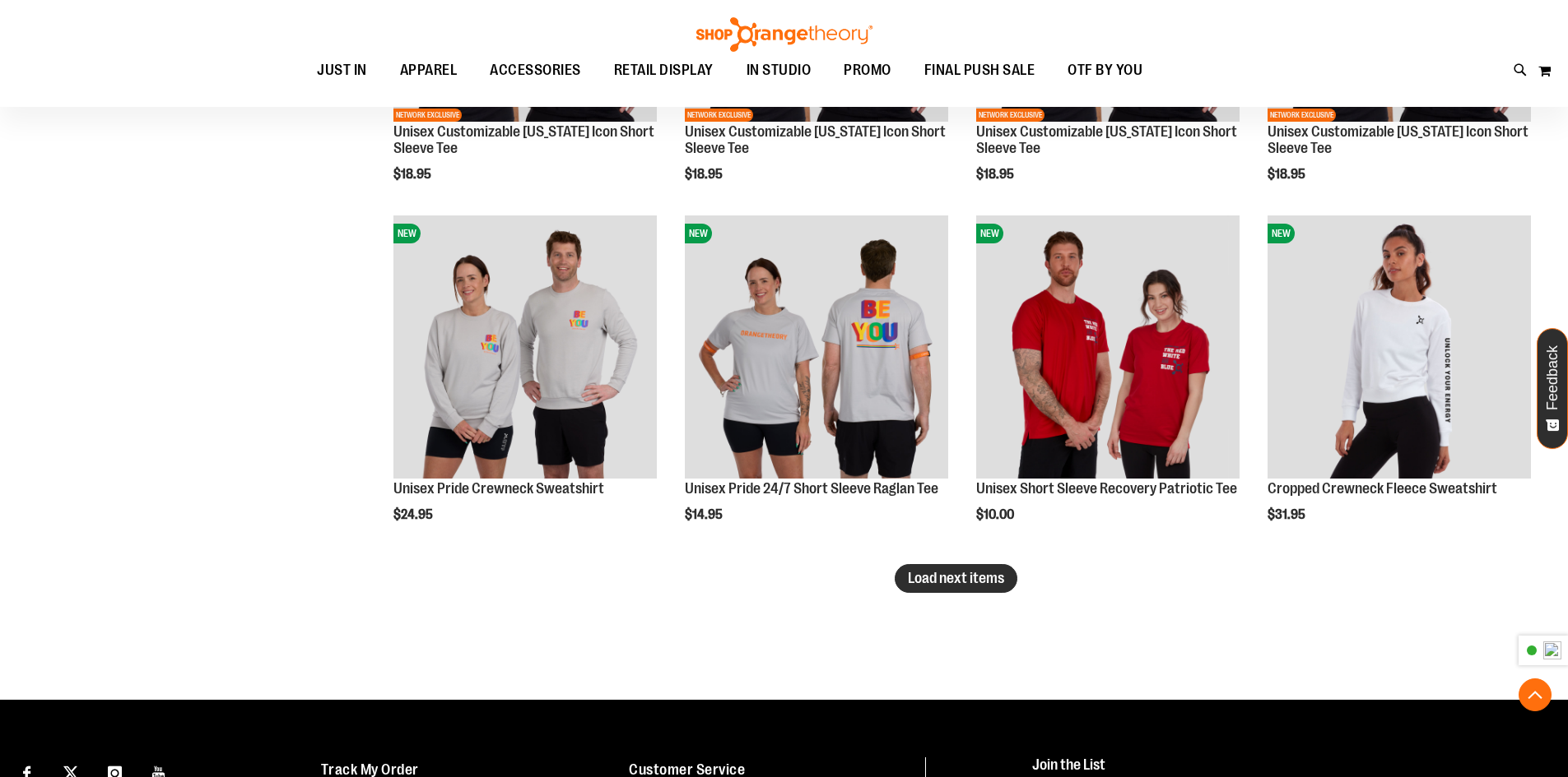
click at [943, 586] on button "Load next items" at bounding box center [955, 579] width 123 height 29
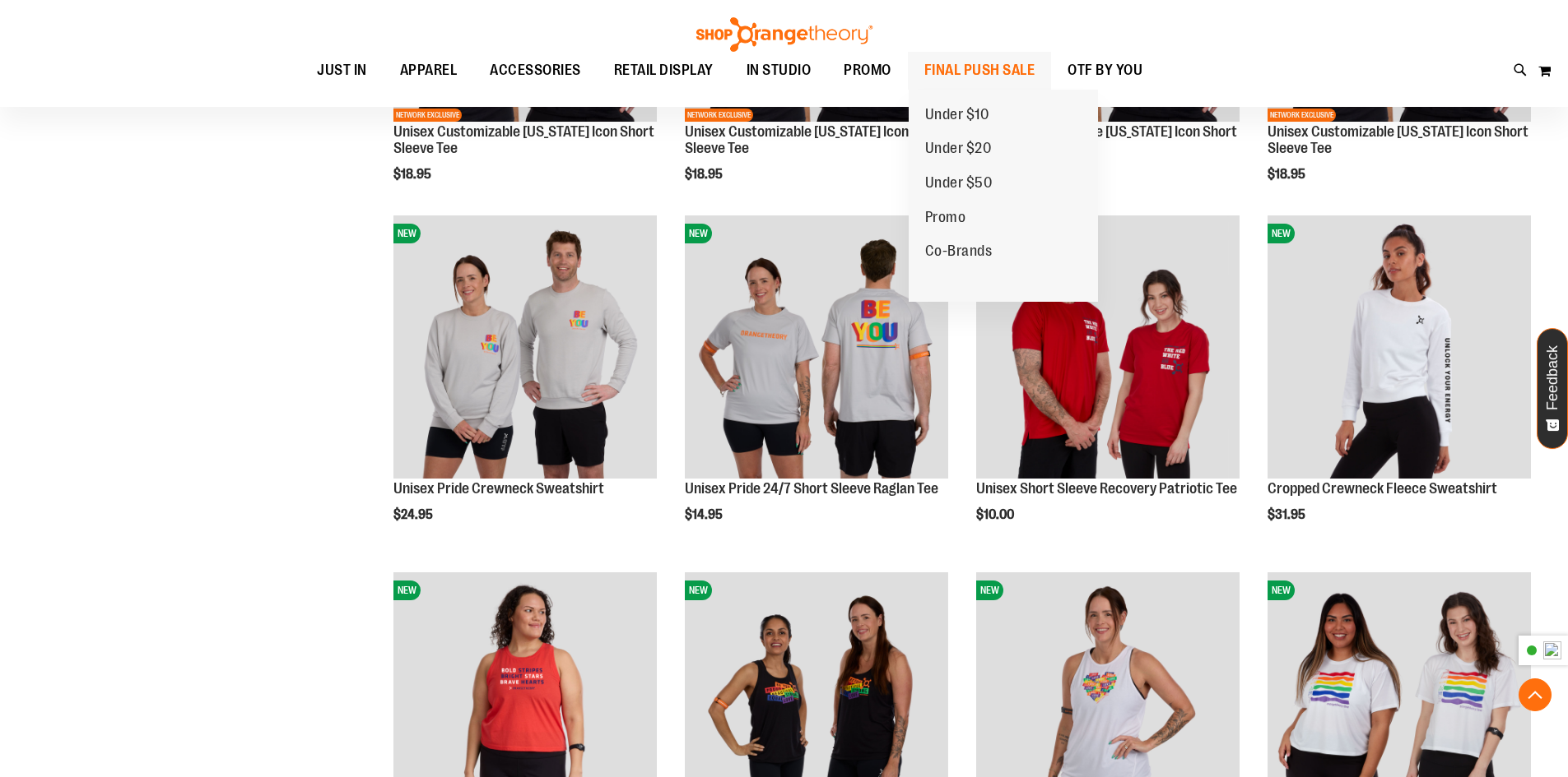
click at [962, 65] on span "FINAL PUSH SALE" at bounding box center [980, 71] width 111 height 37
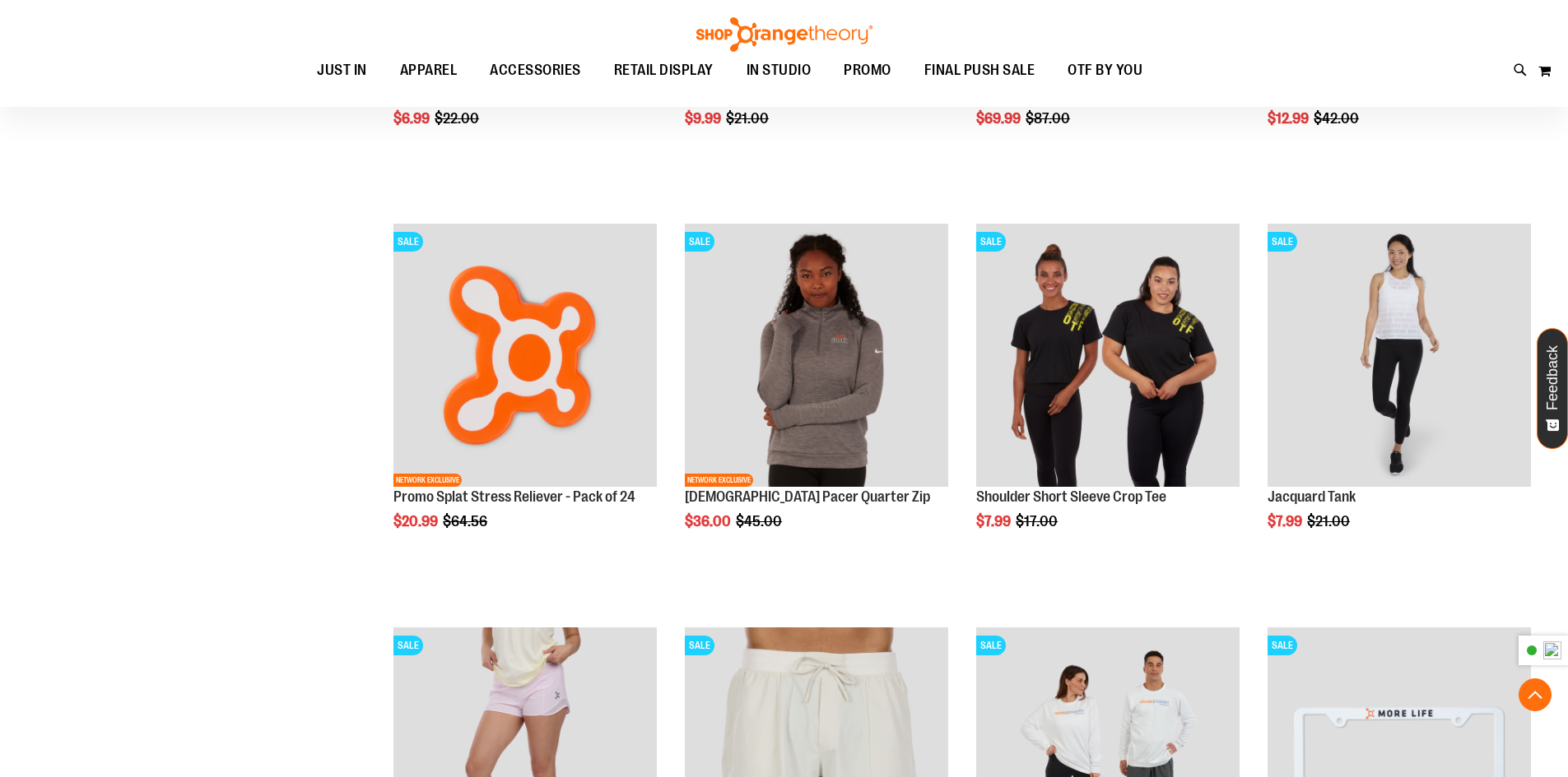
scroll to position [1809, 0]
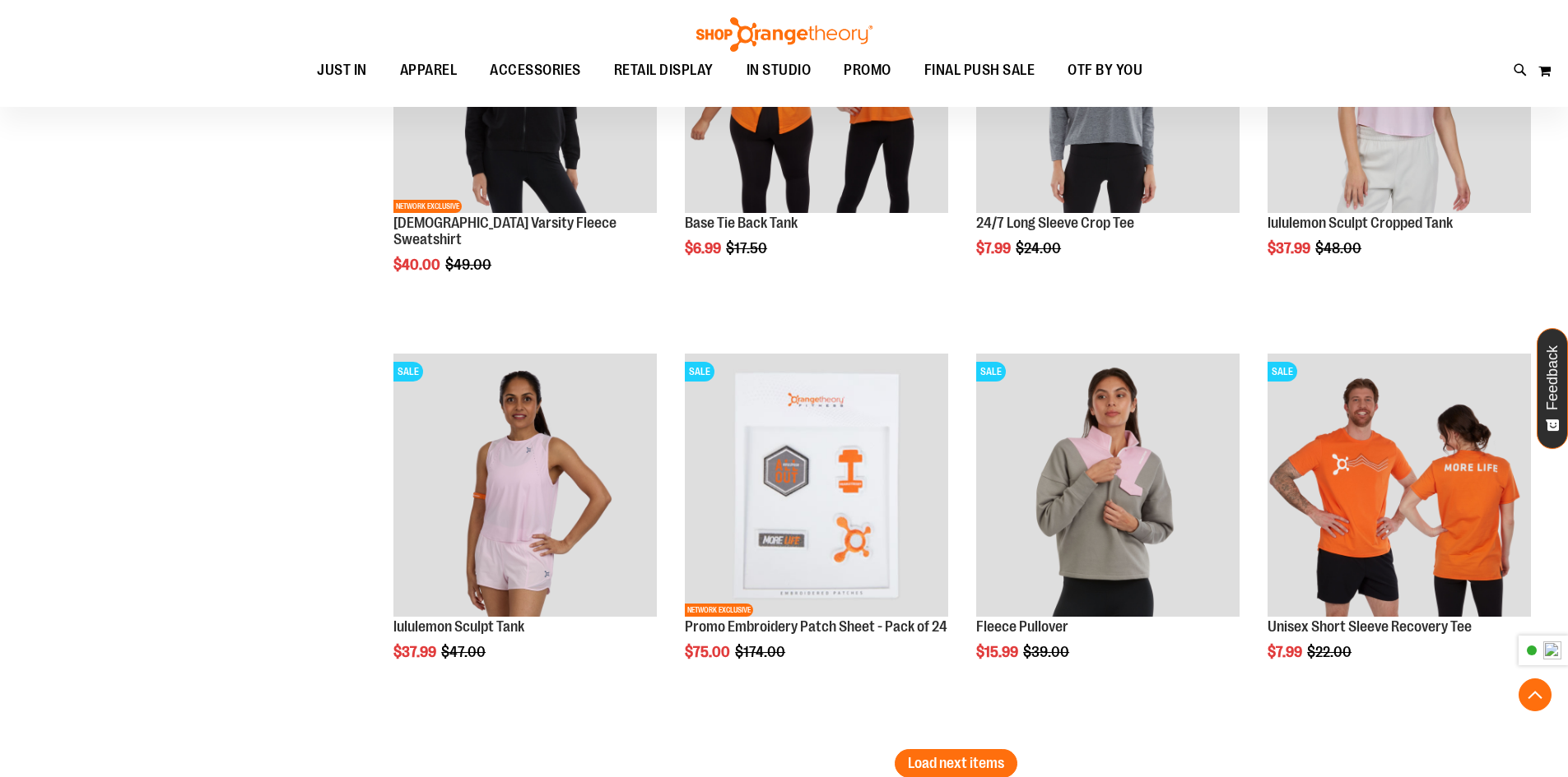
scroll to position [3308, 0]
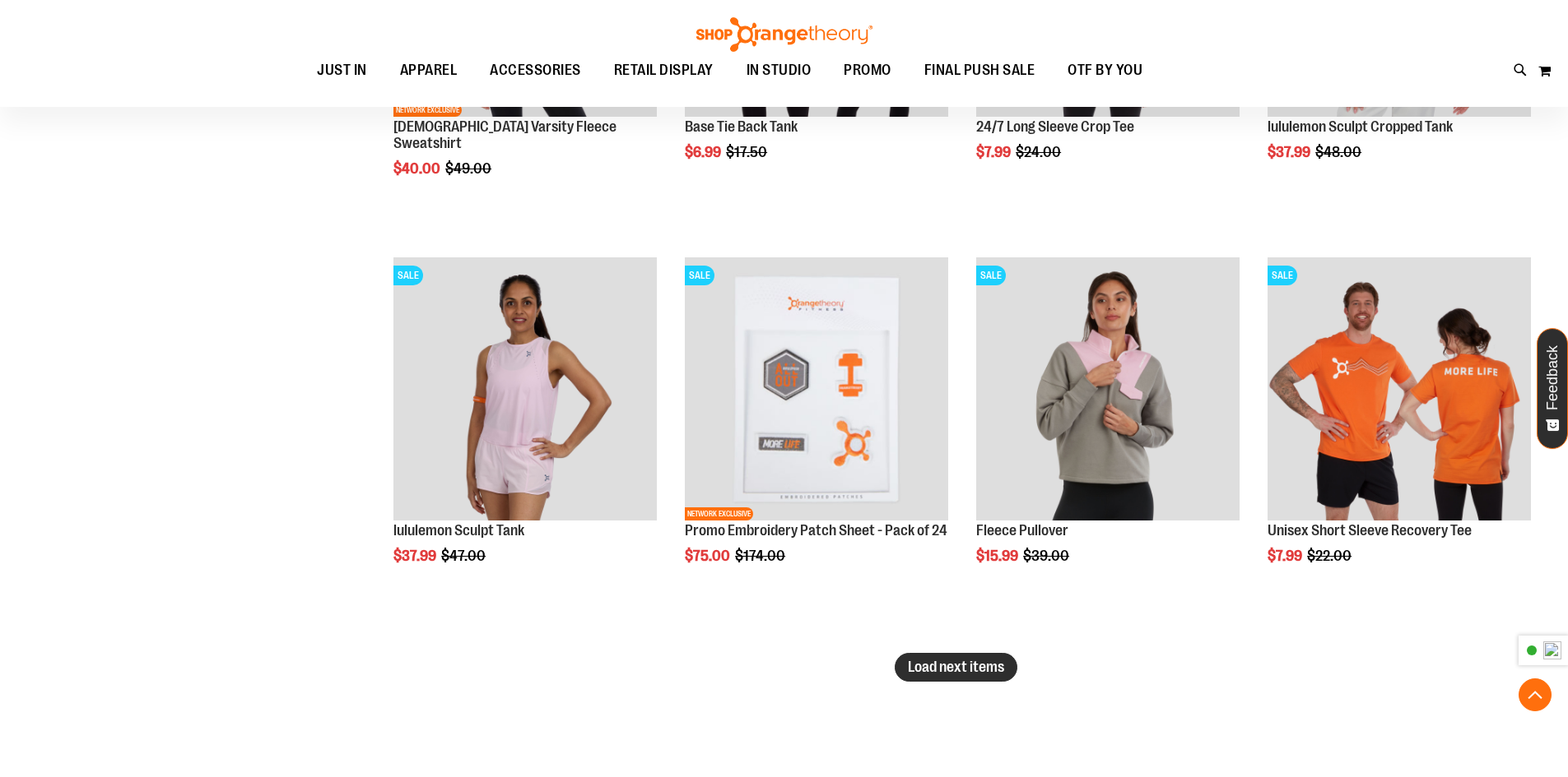
type input "**********"
click at [1002, 670] on span "Load next items" at bounding box center [955, 667] width 97 height 17
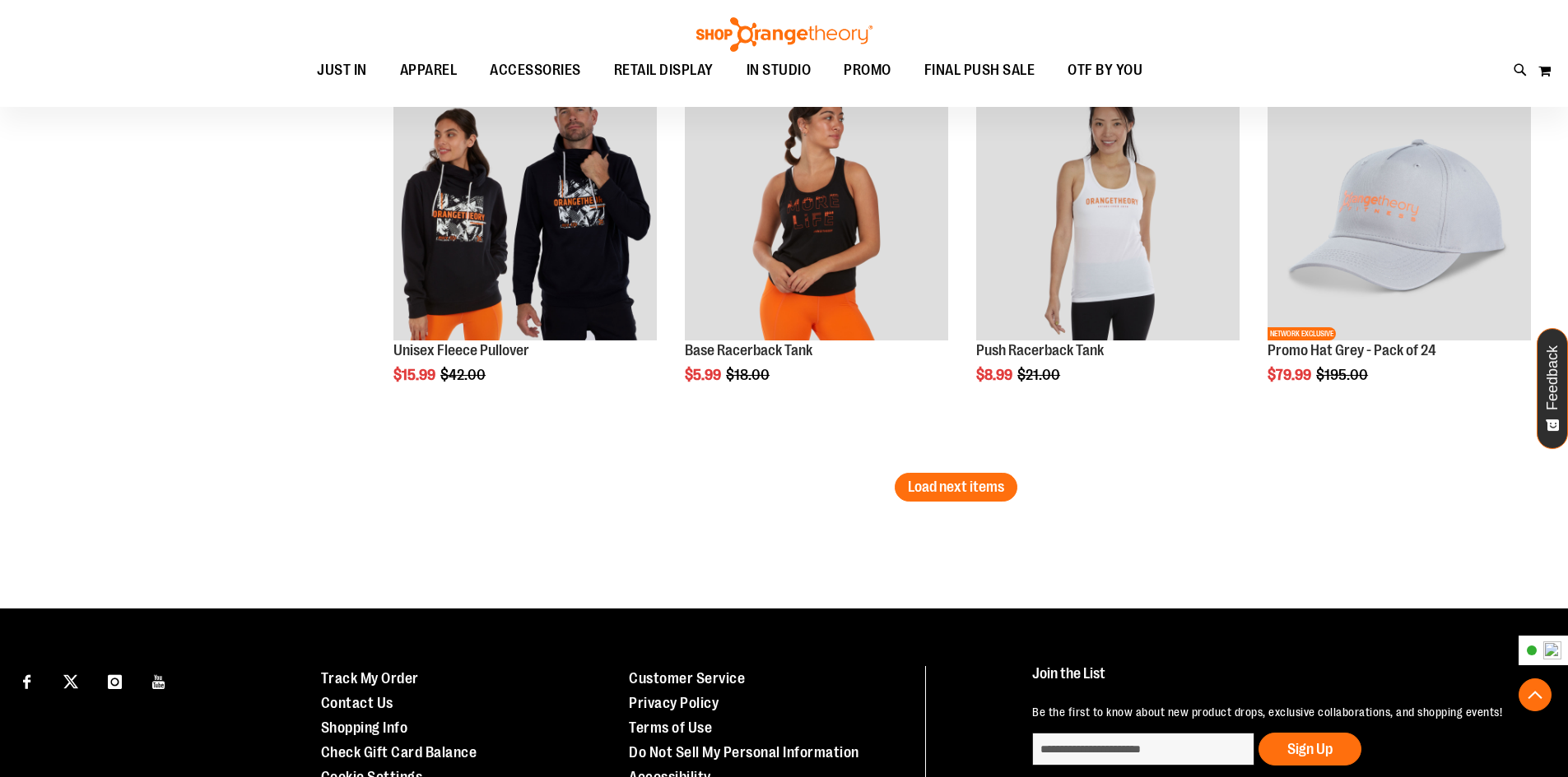
scroll to position [4706, 0]
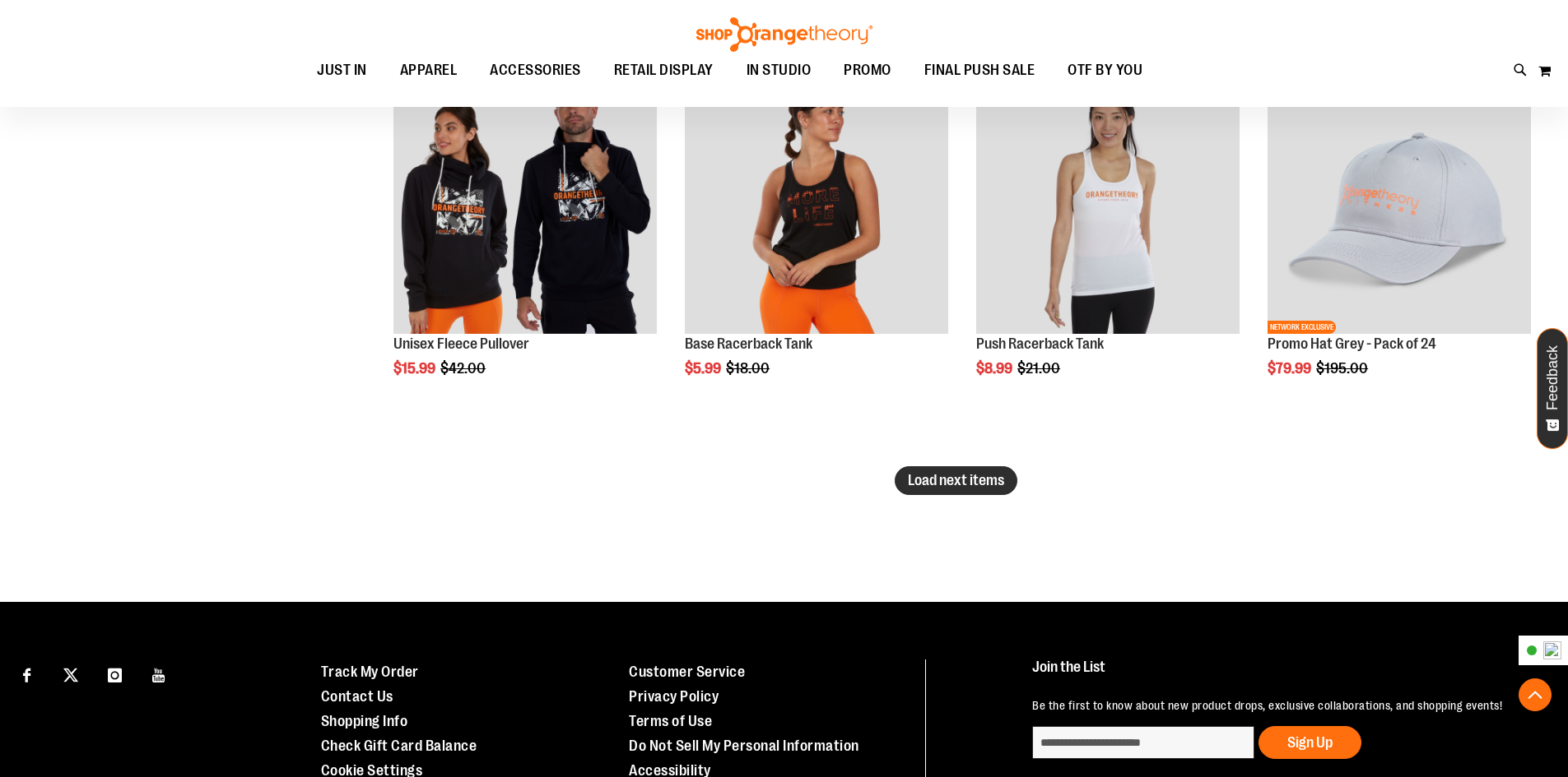
click at [949, 491] on button "Load next items" at bounding box center [955, 480] width 123 height 29
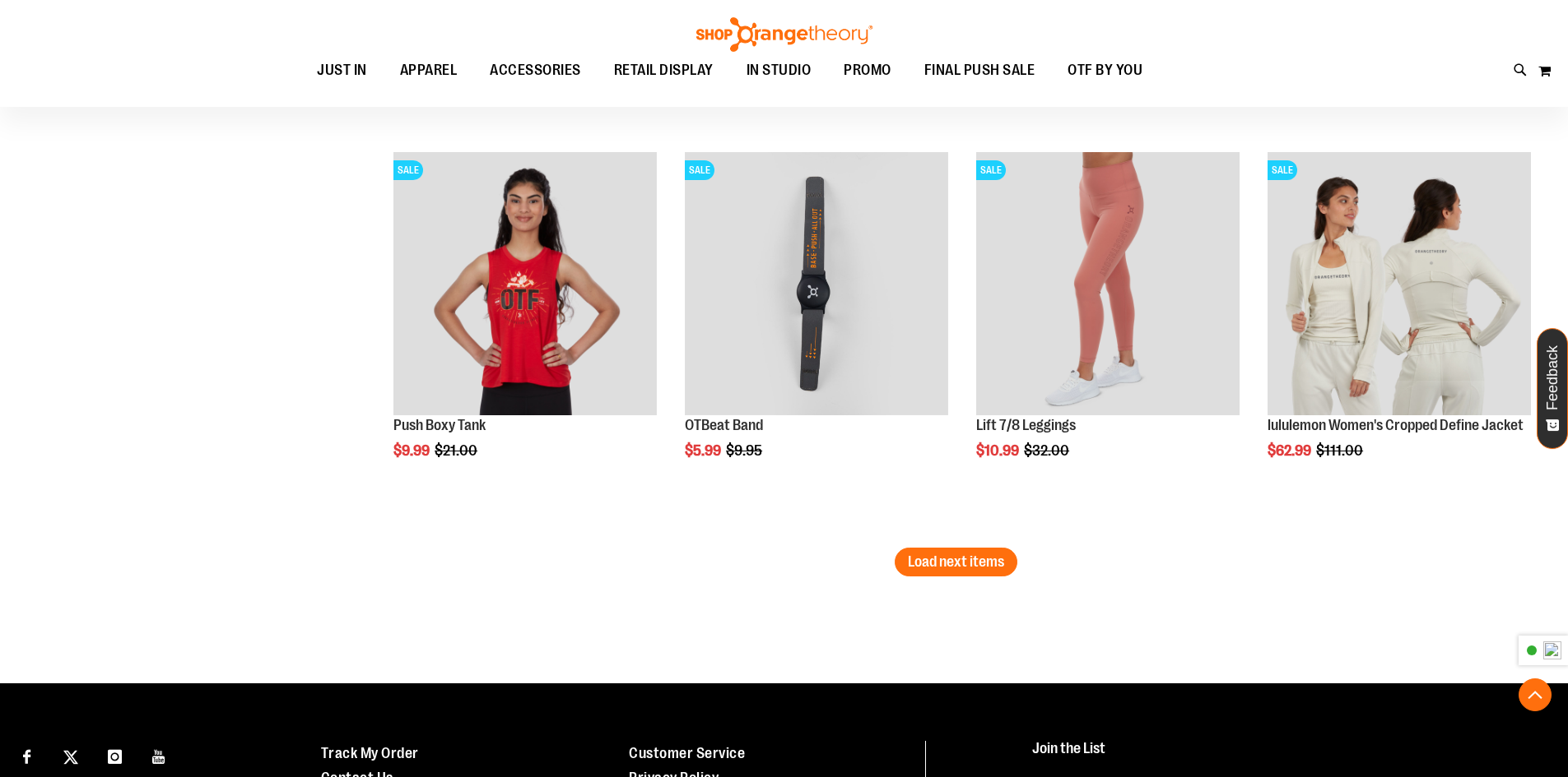
scroll to position [5857, 0]
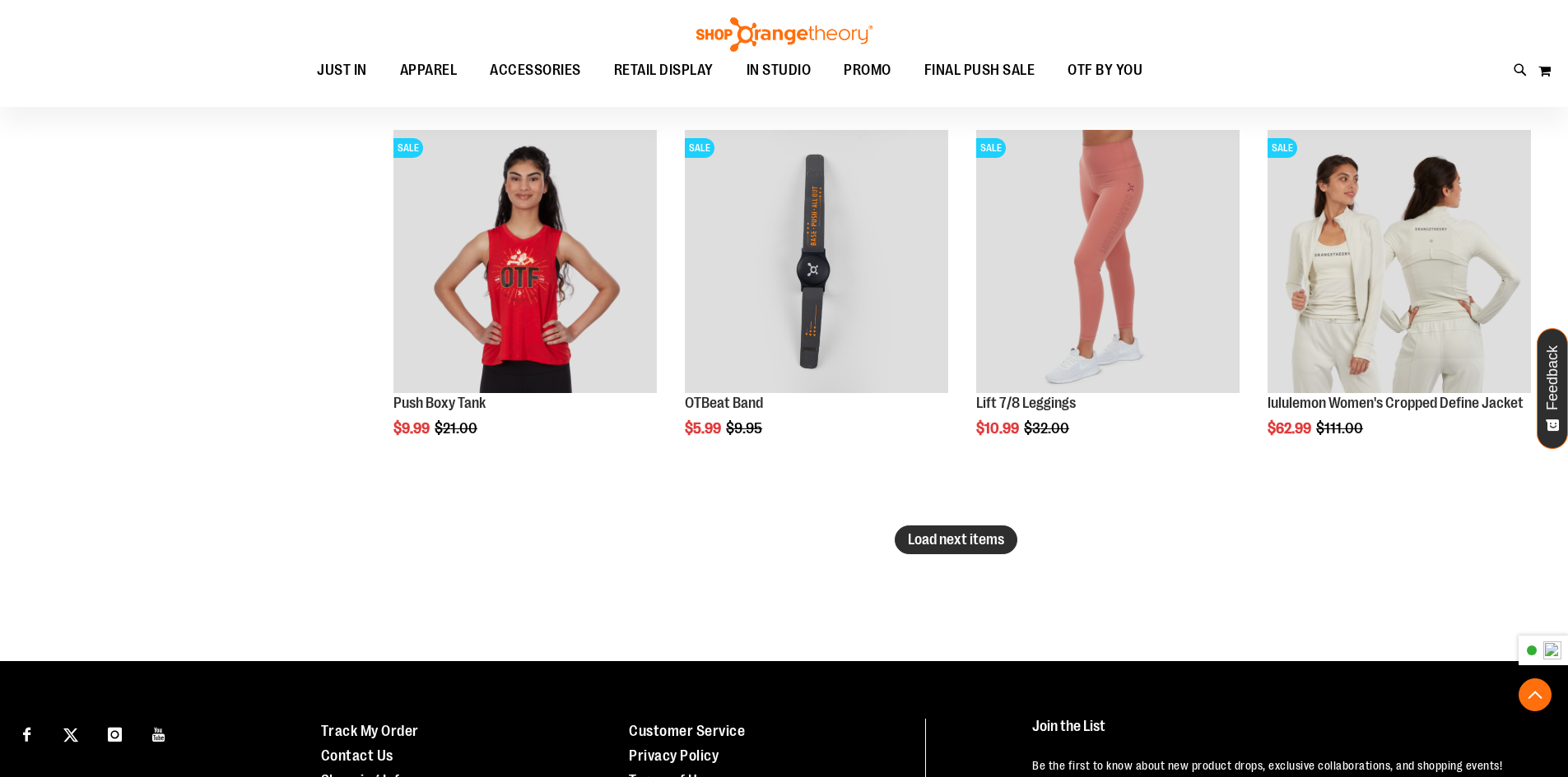
click at [955, 538] on span "Load next items" at bounding box center [955, 540] width 97 height 17
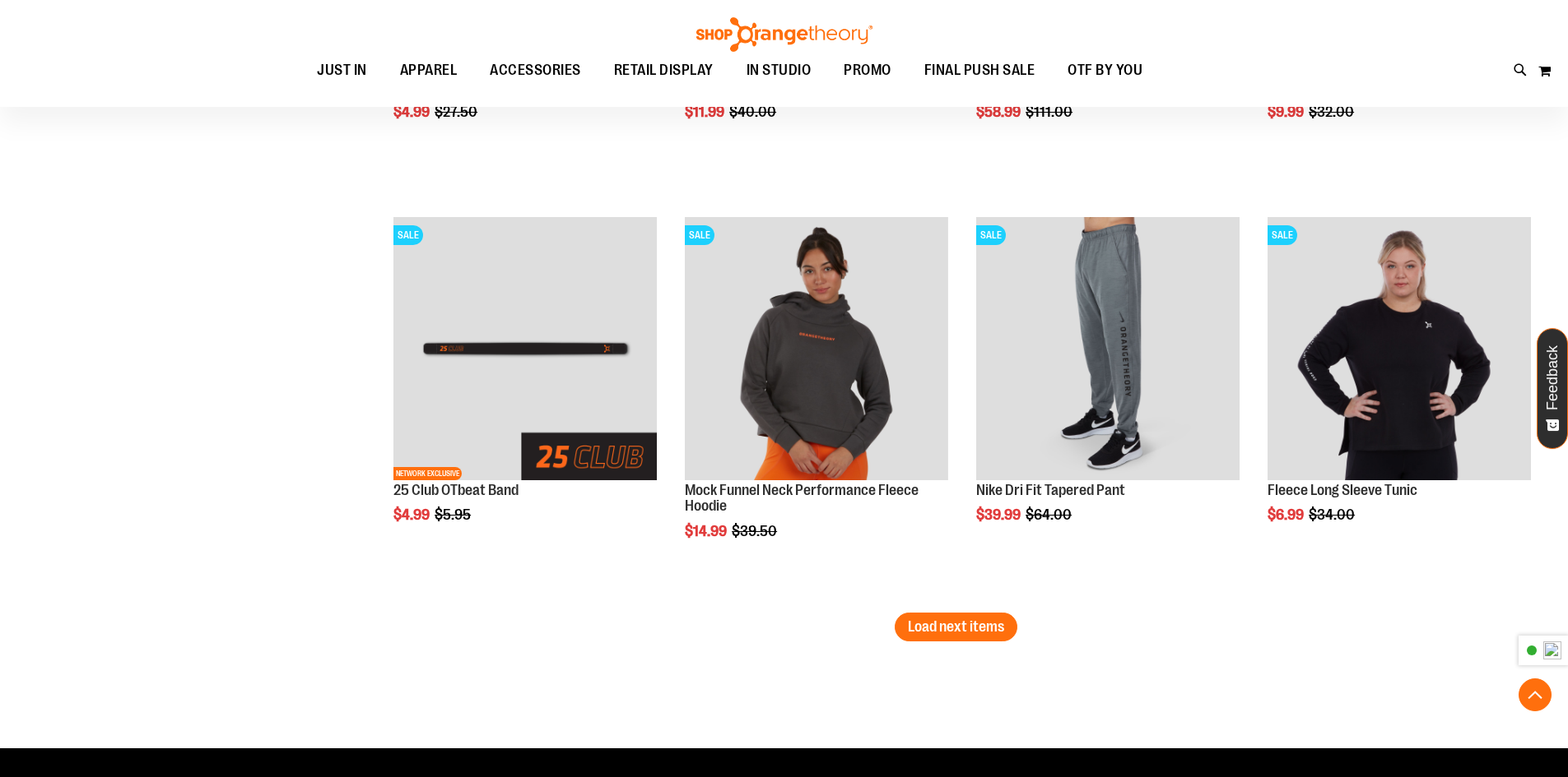
scroll to position [7009, 0]
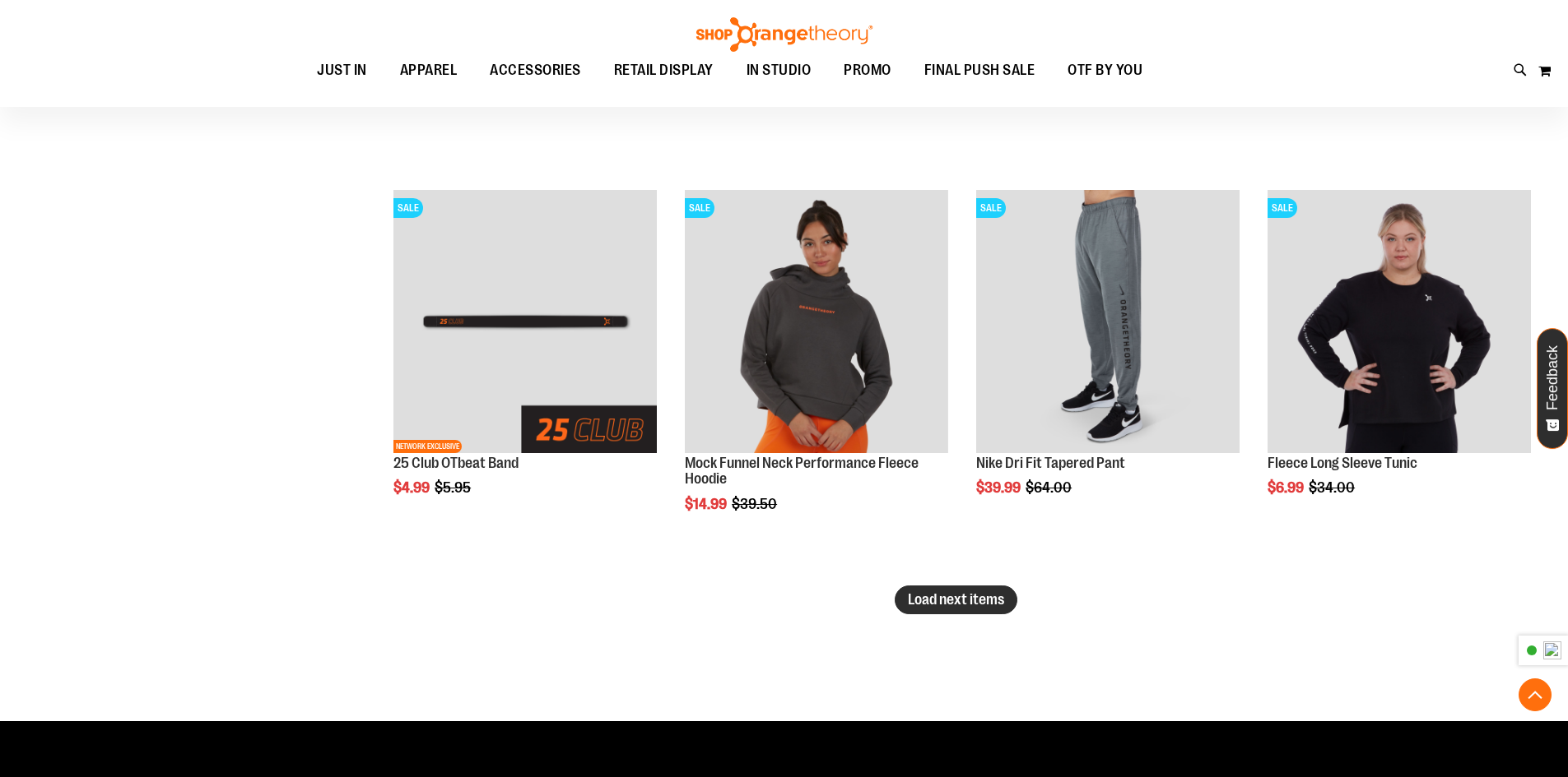
click at [1005, 605] on button "Load next items" at bounding box center [955, 600] width 123 height 29
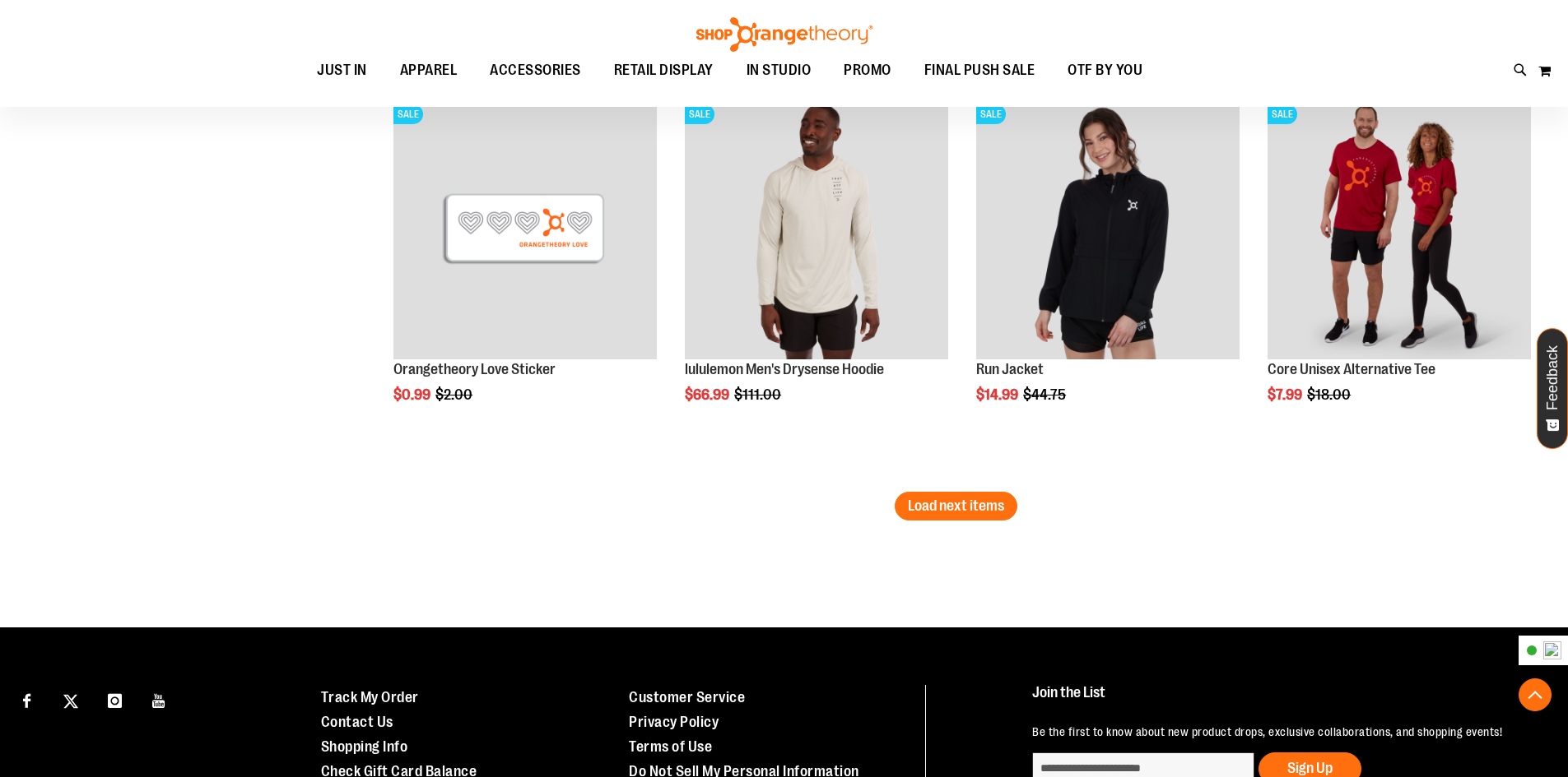
scroll to position [8325, 0]
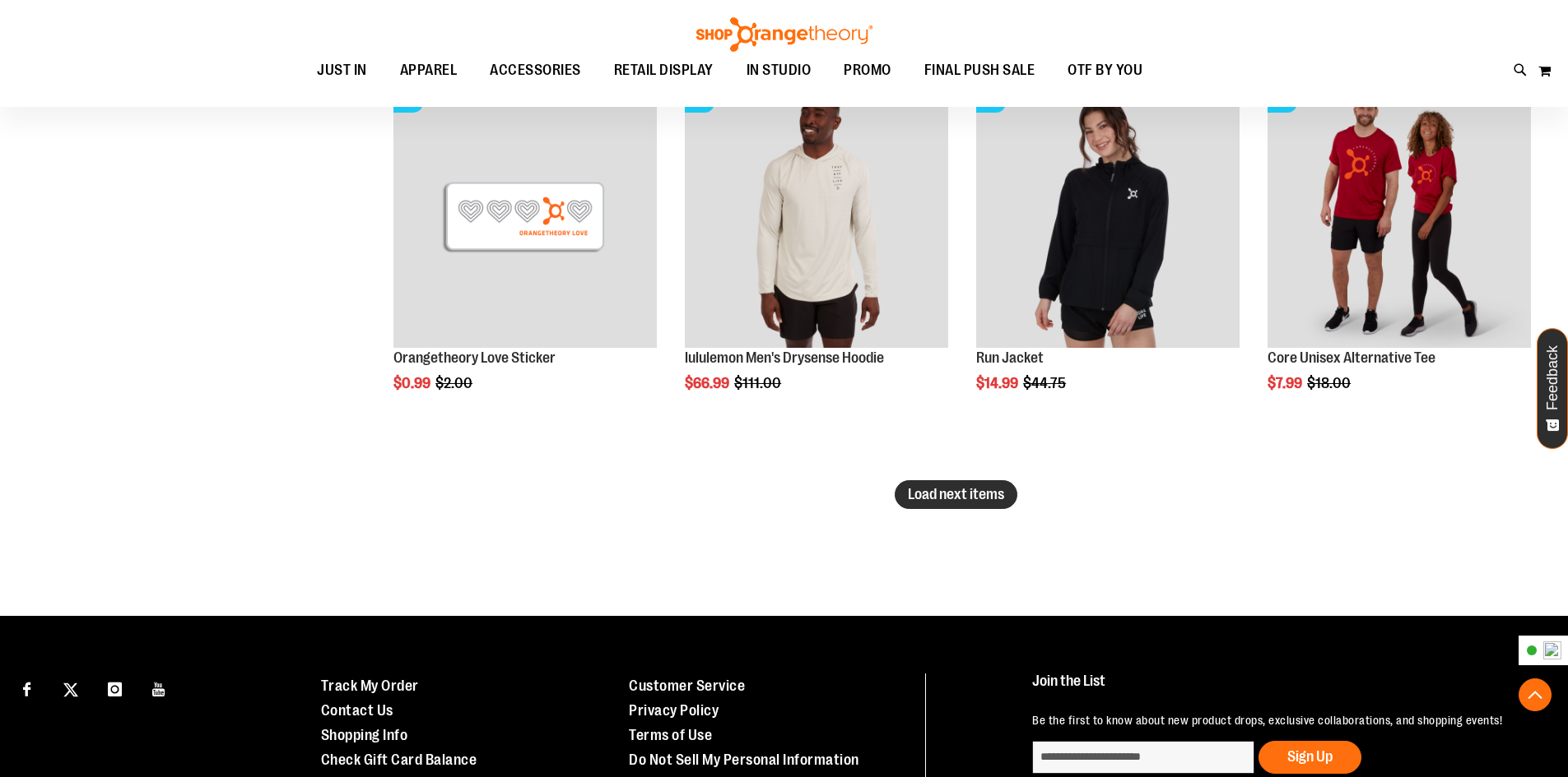
click at [934, 506] on button "Load next items" at bounding box center [955, 495] width 123 height 29
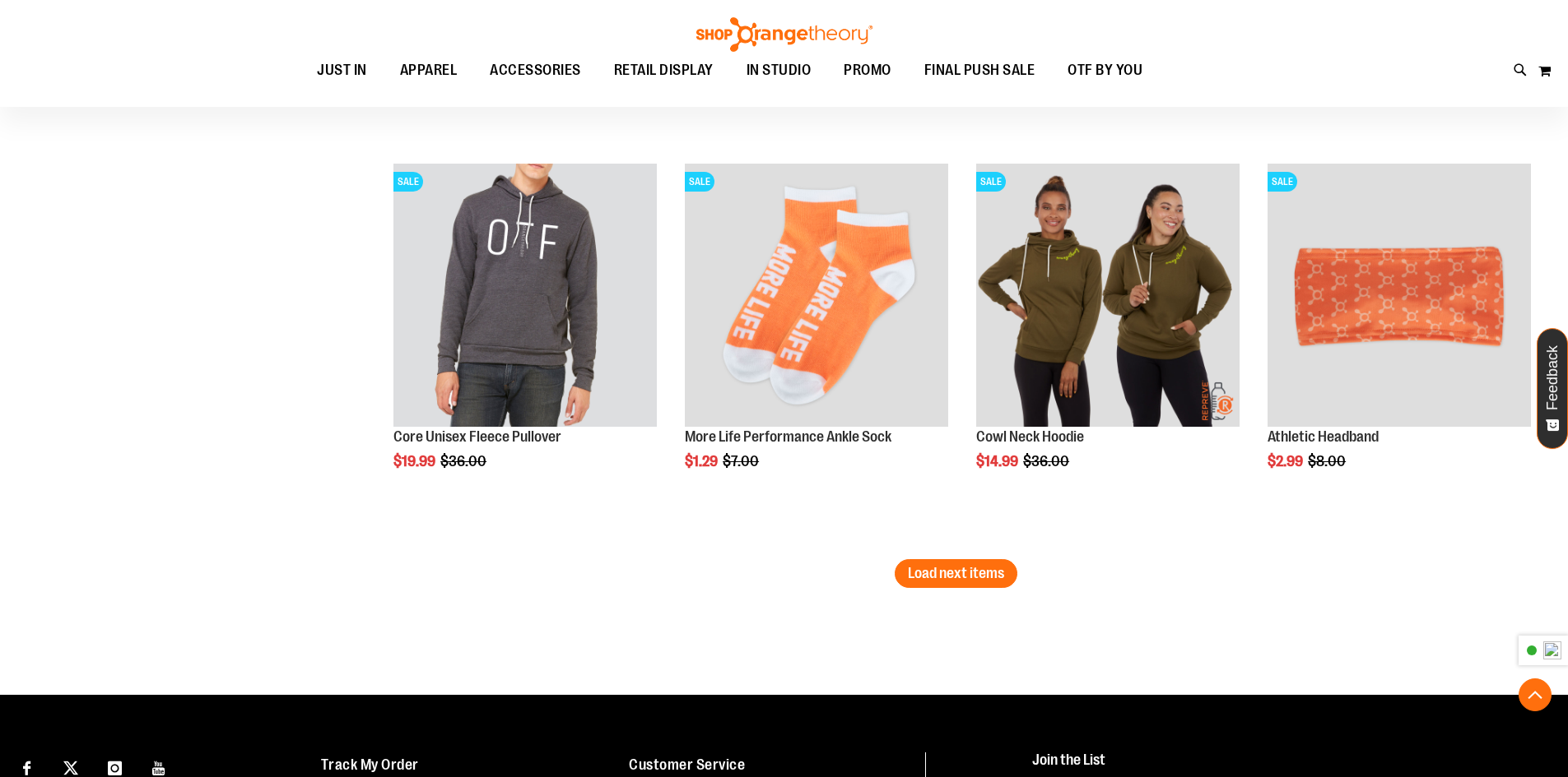
scroll to position [9477, 0]
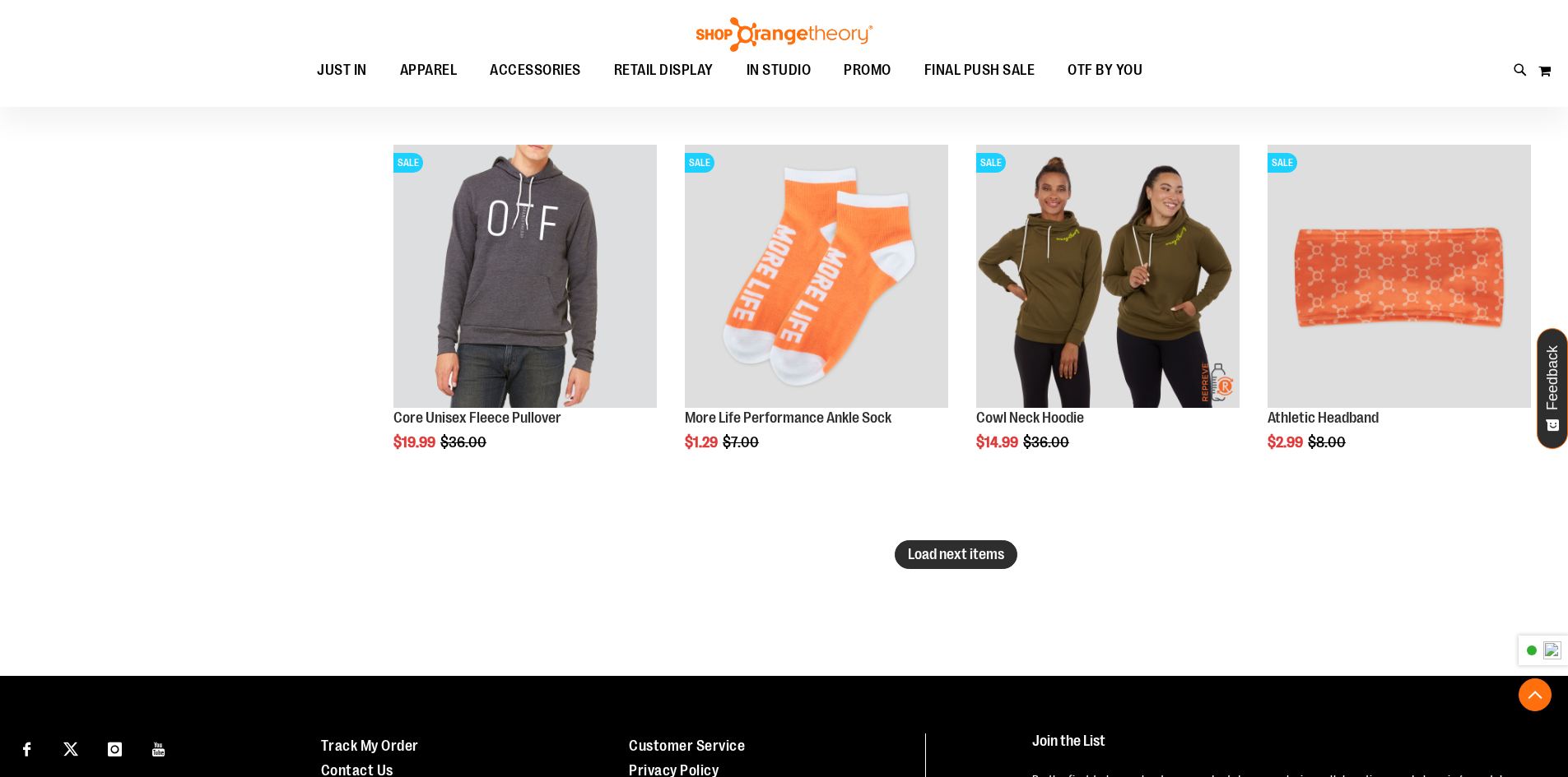
click at [980, 551] on span "Load next items" at bounding box center [955, 554] width 97 height 17
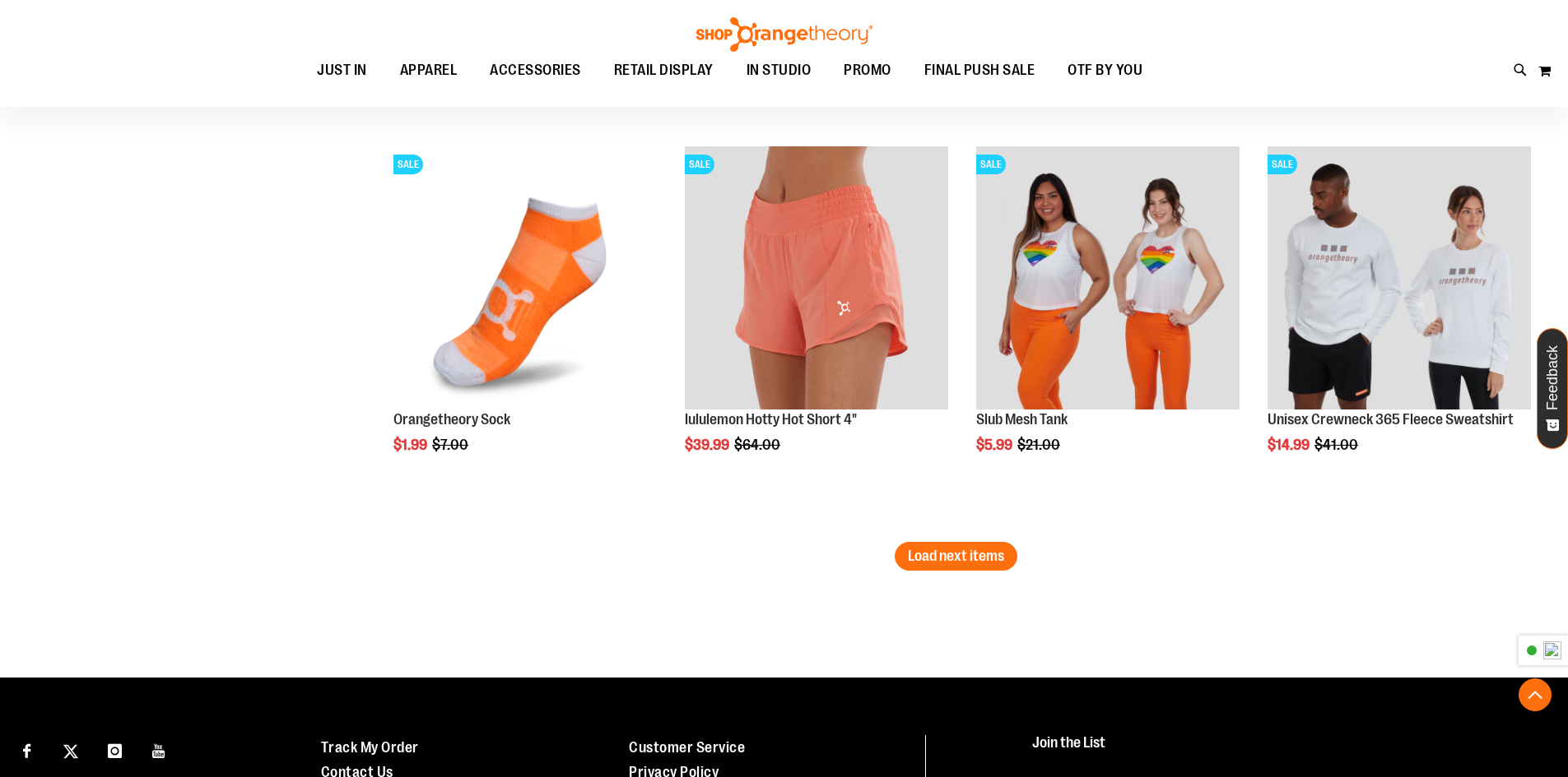
scroll to position [10711, 0]
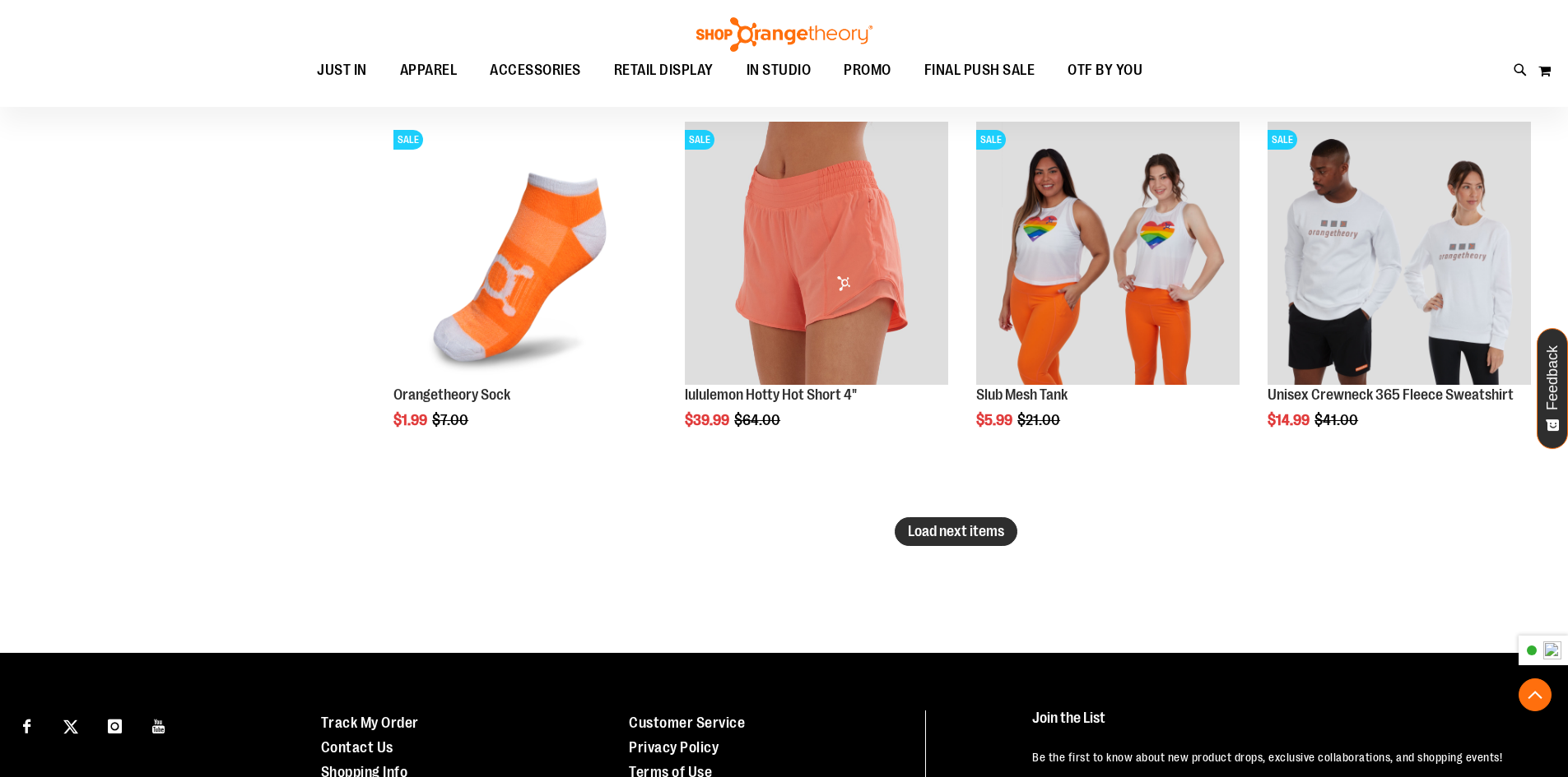
click at [957, 533] on span "Load next items" at bounding box center [955, 532] width 97 height 17
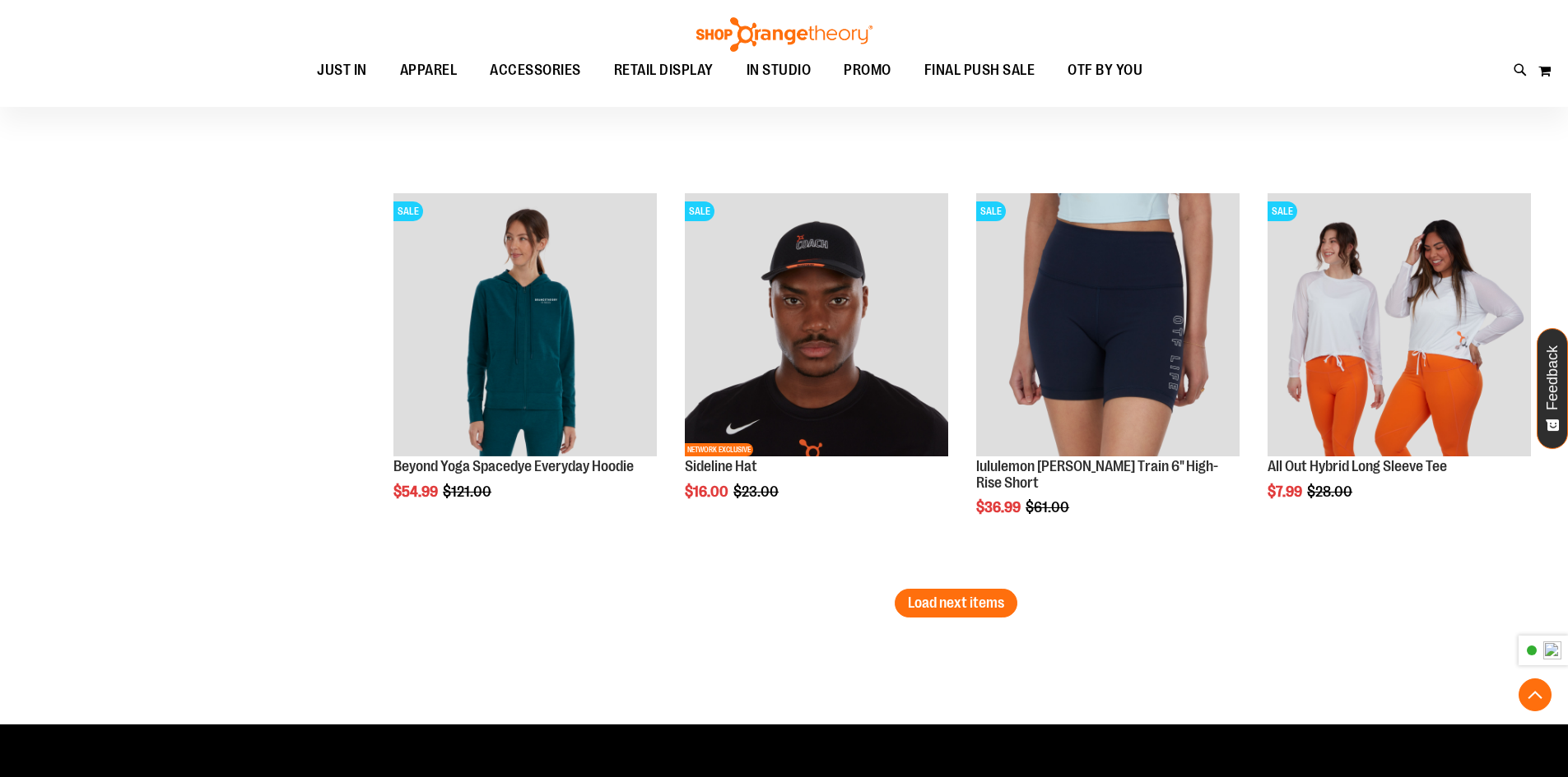
scroll to position [11862, 0]
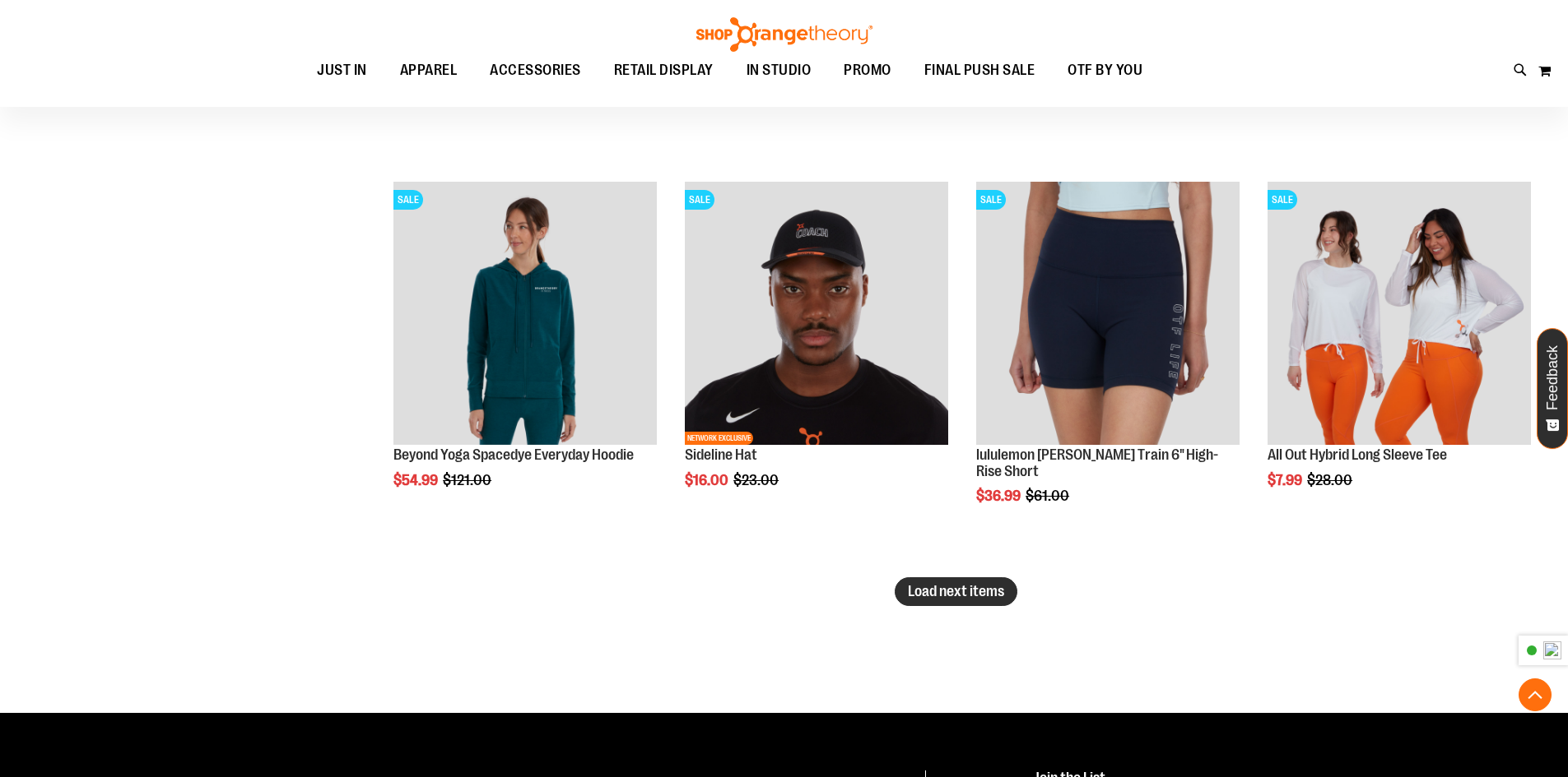
click at [963, 594] on span "Load next items" at bounding box center [955, 591] width 97 height 17
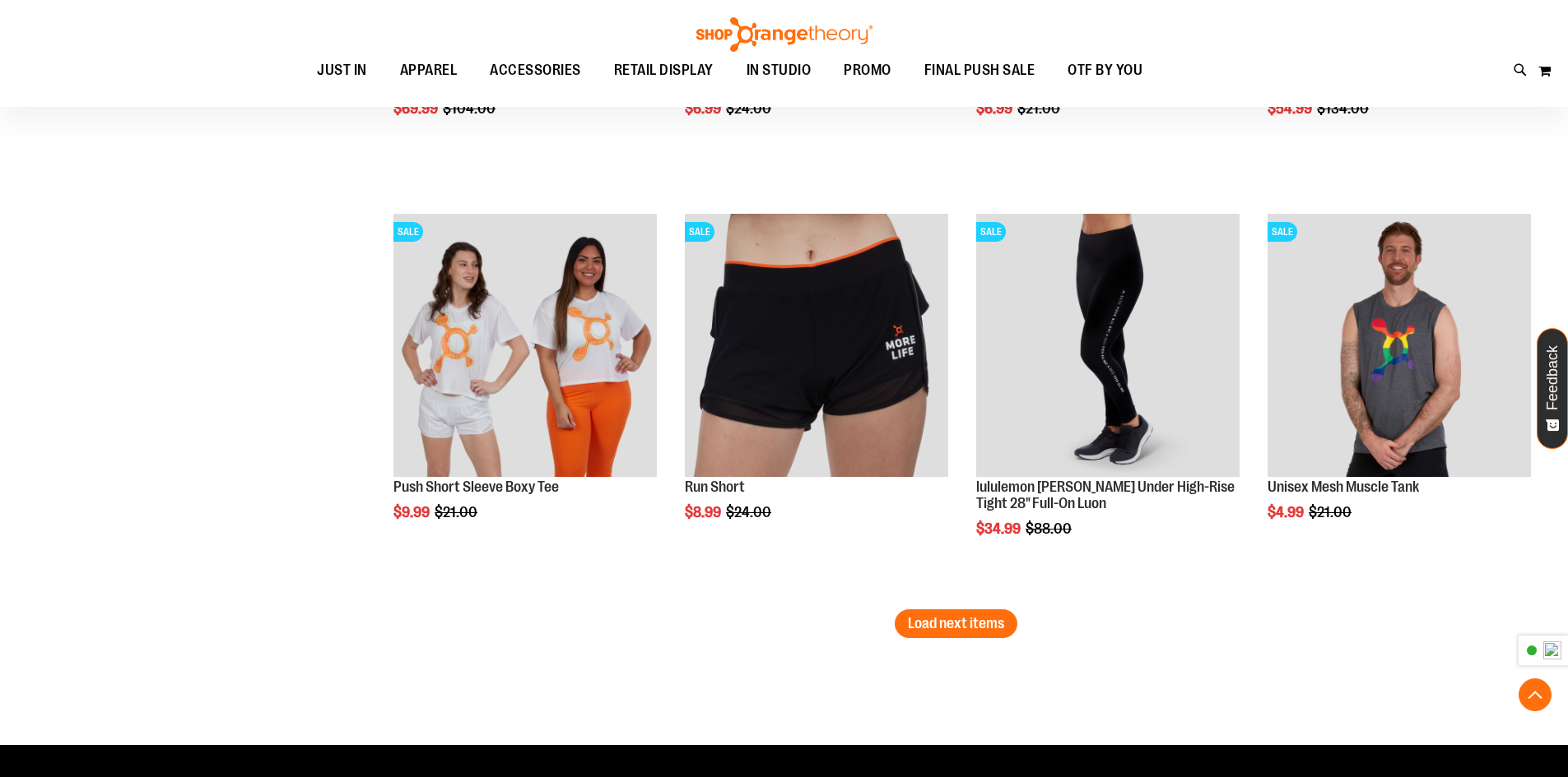
scroll to position [13179, 0]
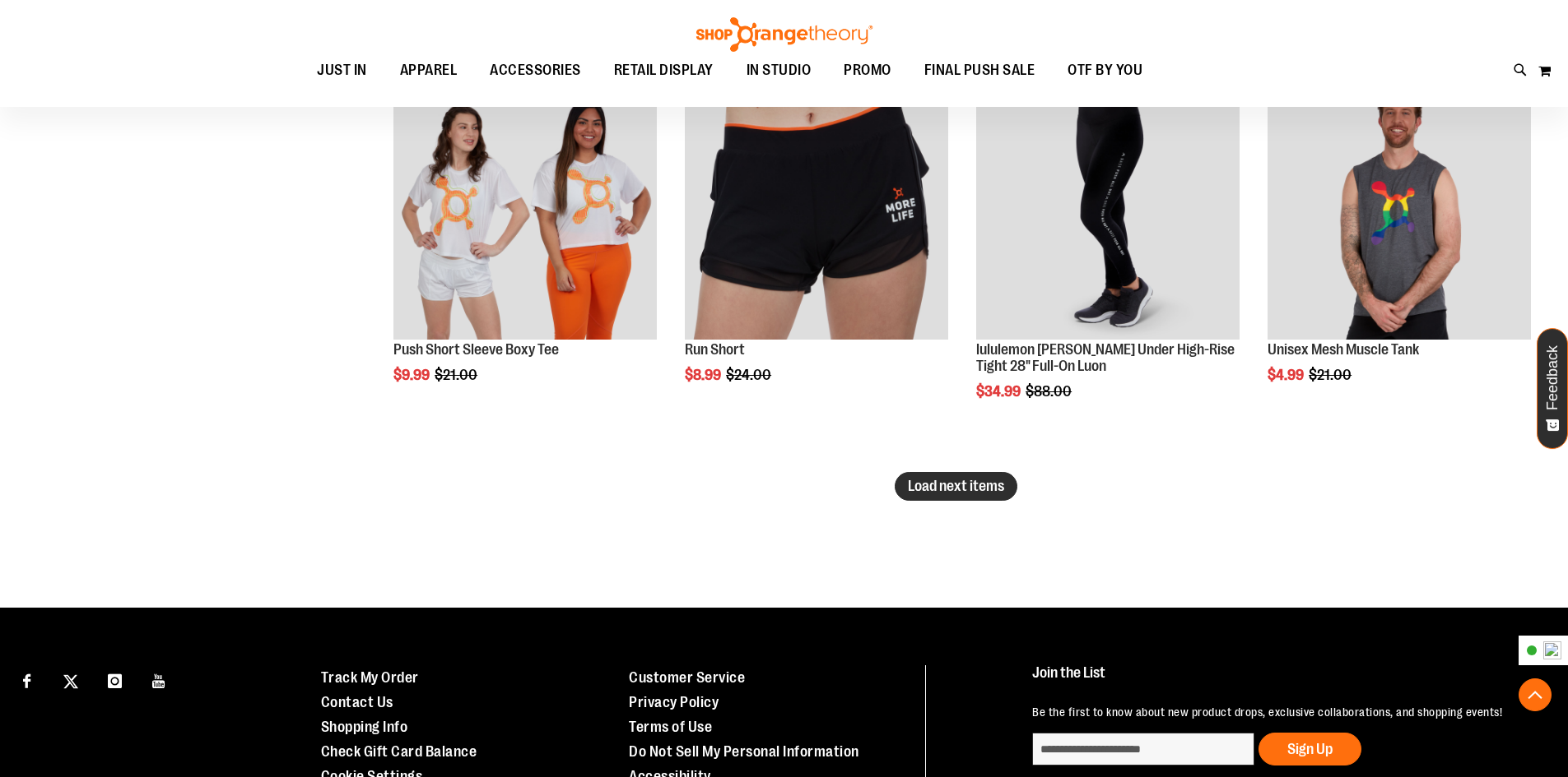
click at [934, 492] on span "Load next items" at bounding box center [955, 486] width 97 height 17
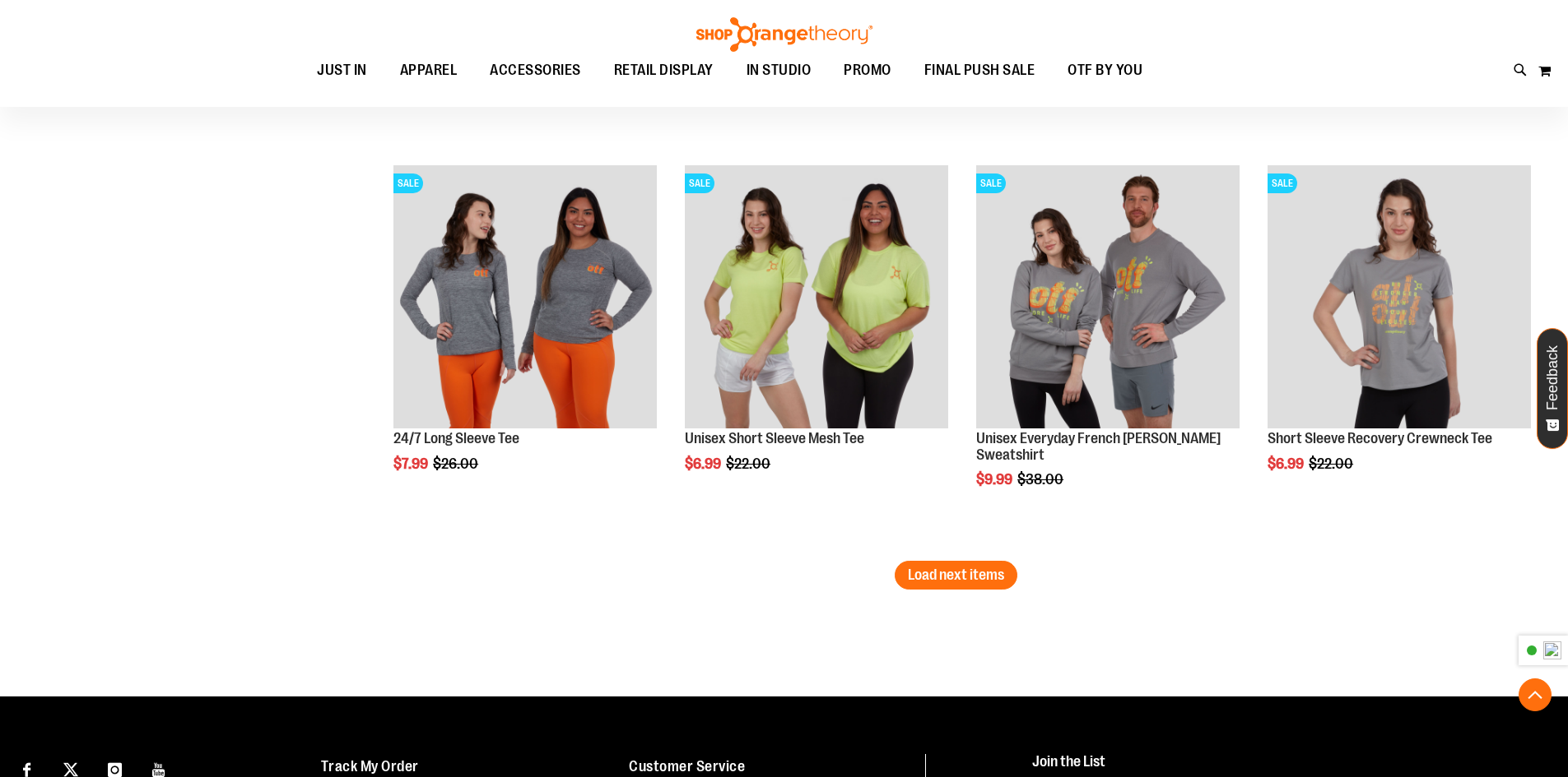
scroll to position [14330, 0]
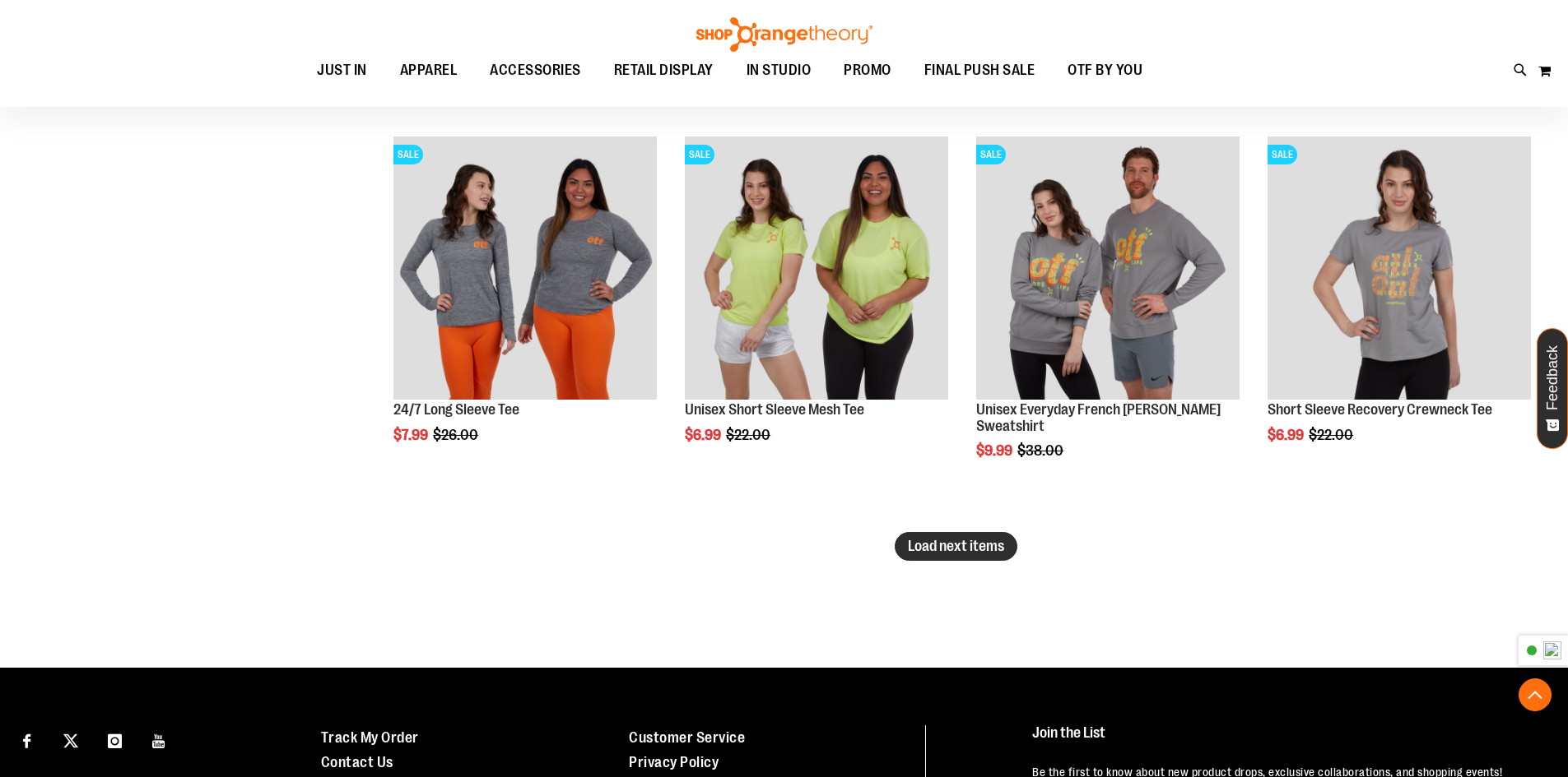
click at [941, 551] on span "Load next items" at bounding box center [955, 546] width 97 height 17
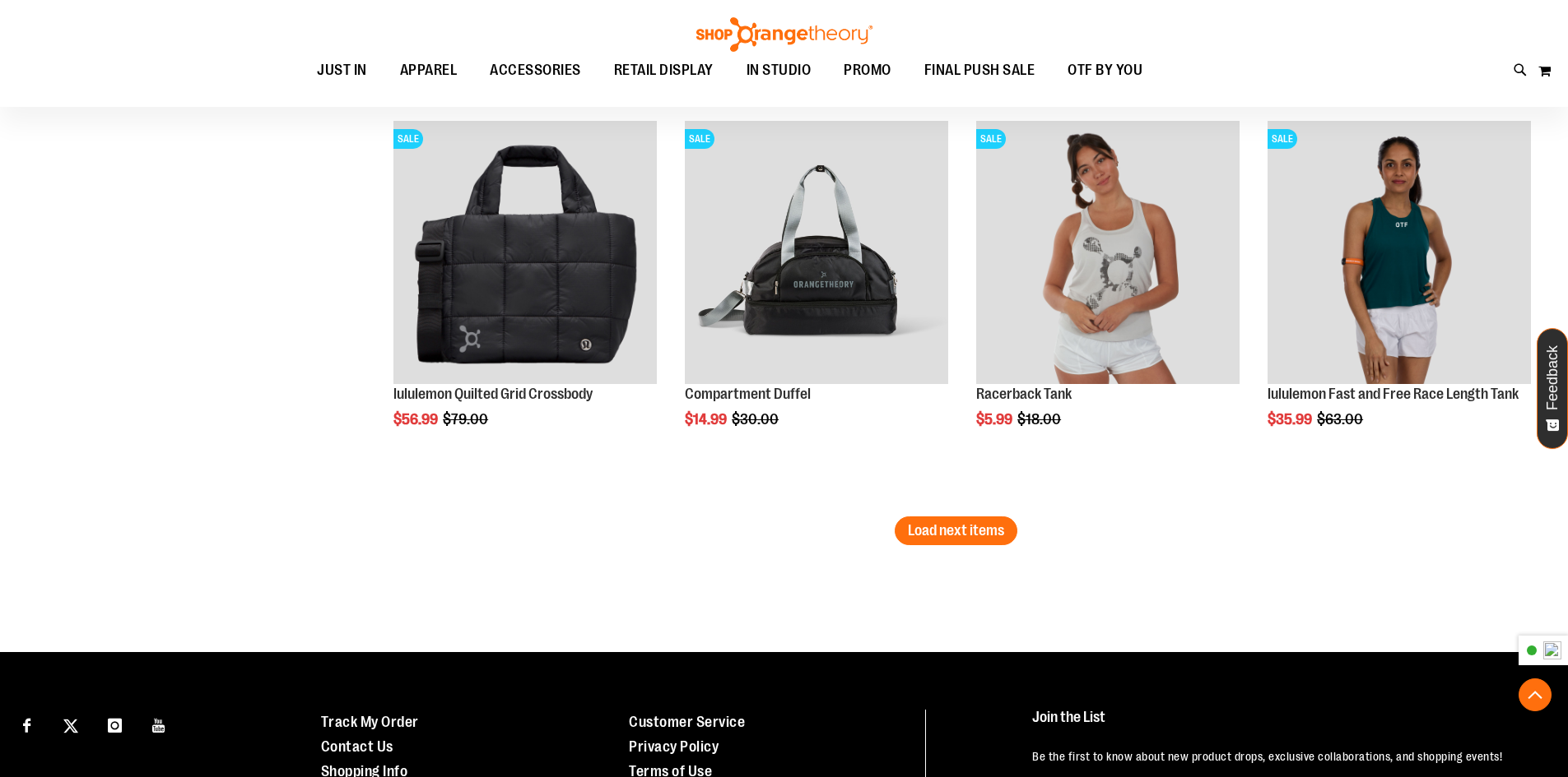
scroll to position [15564, 0]
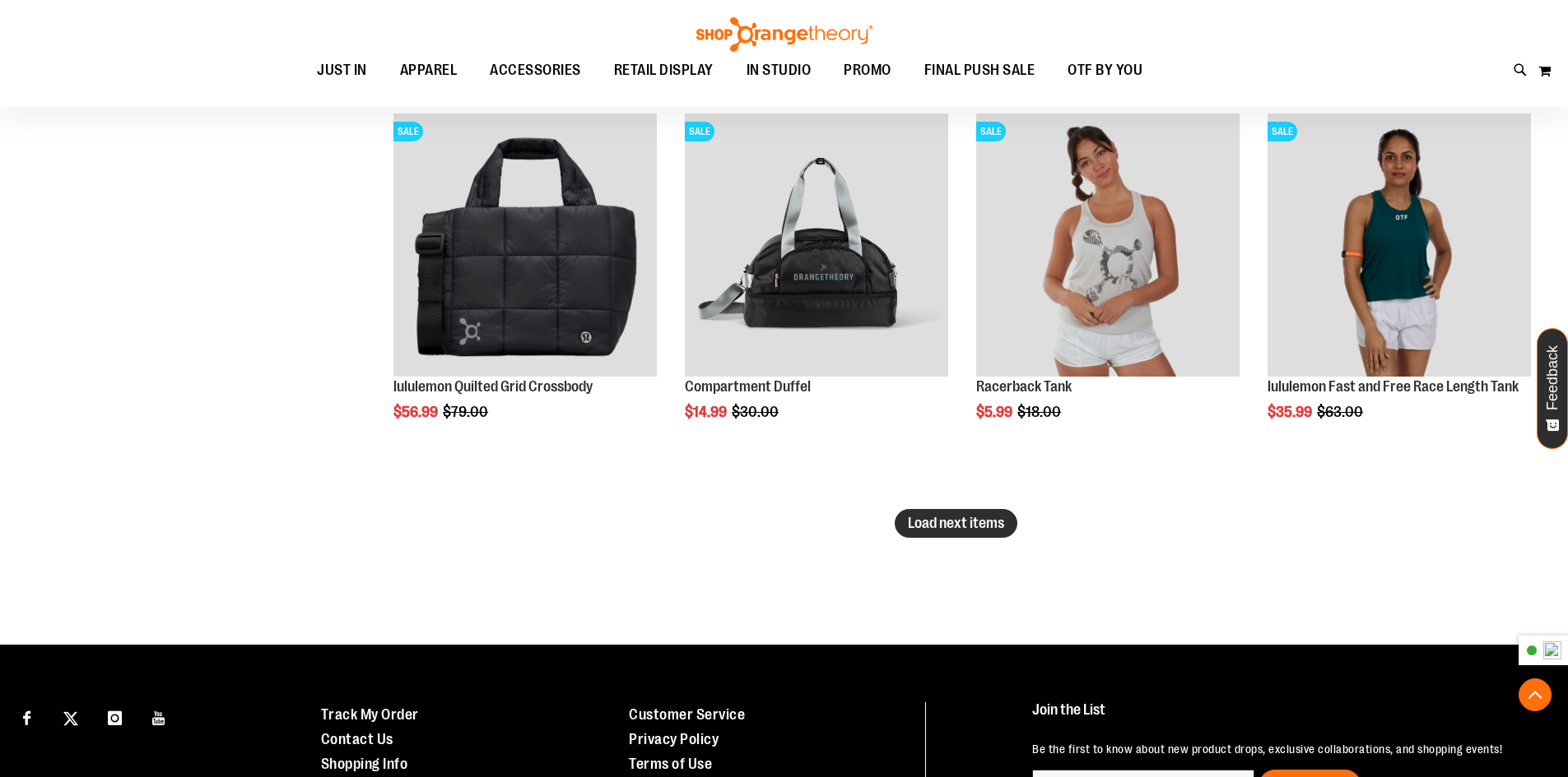
click at [964, 524] on span "Load next items" at bounding box center [955, 523] width 97 height 17
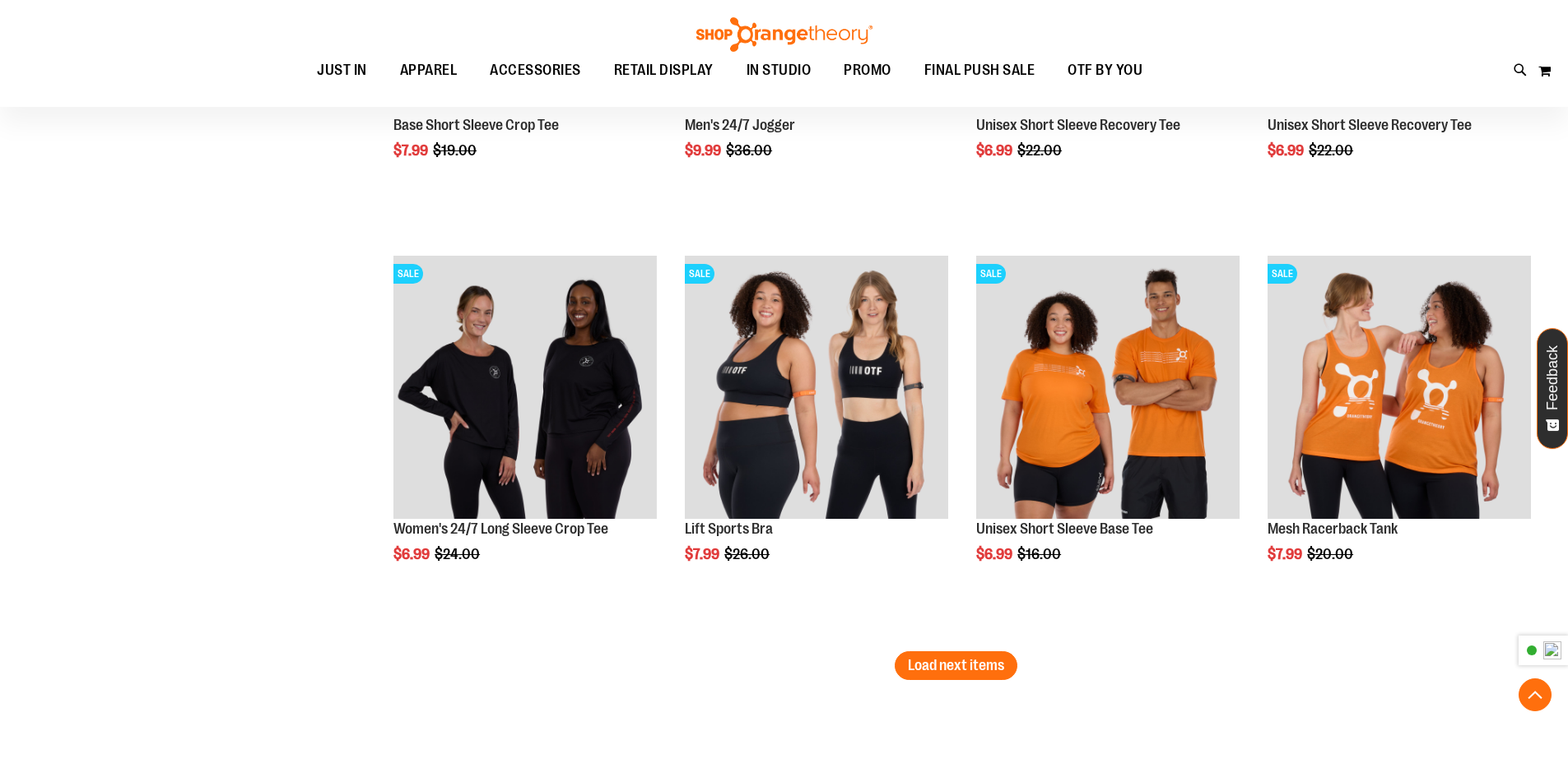
scroll to position [16716, 0]
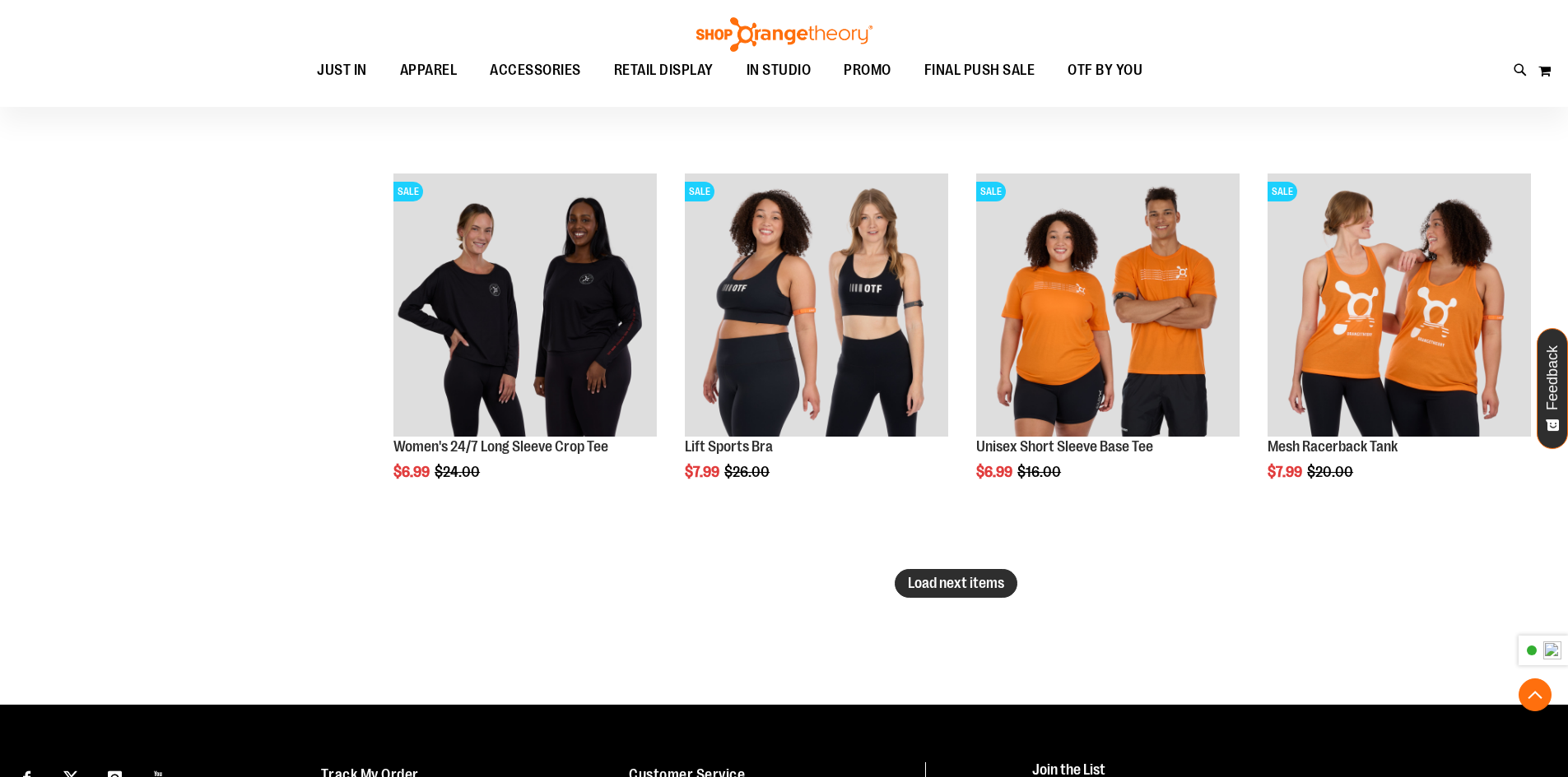
click at [953, 582] on span "Load next items" at bounding box center [955, 584] width 97 height 17
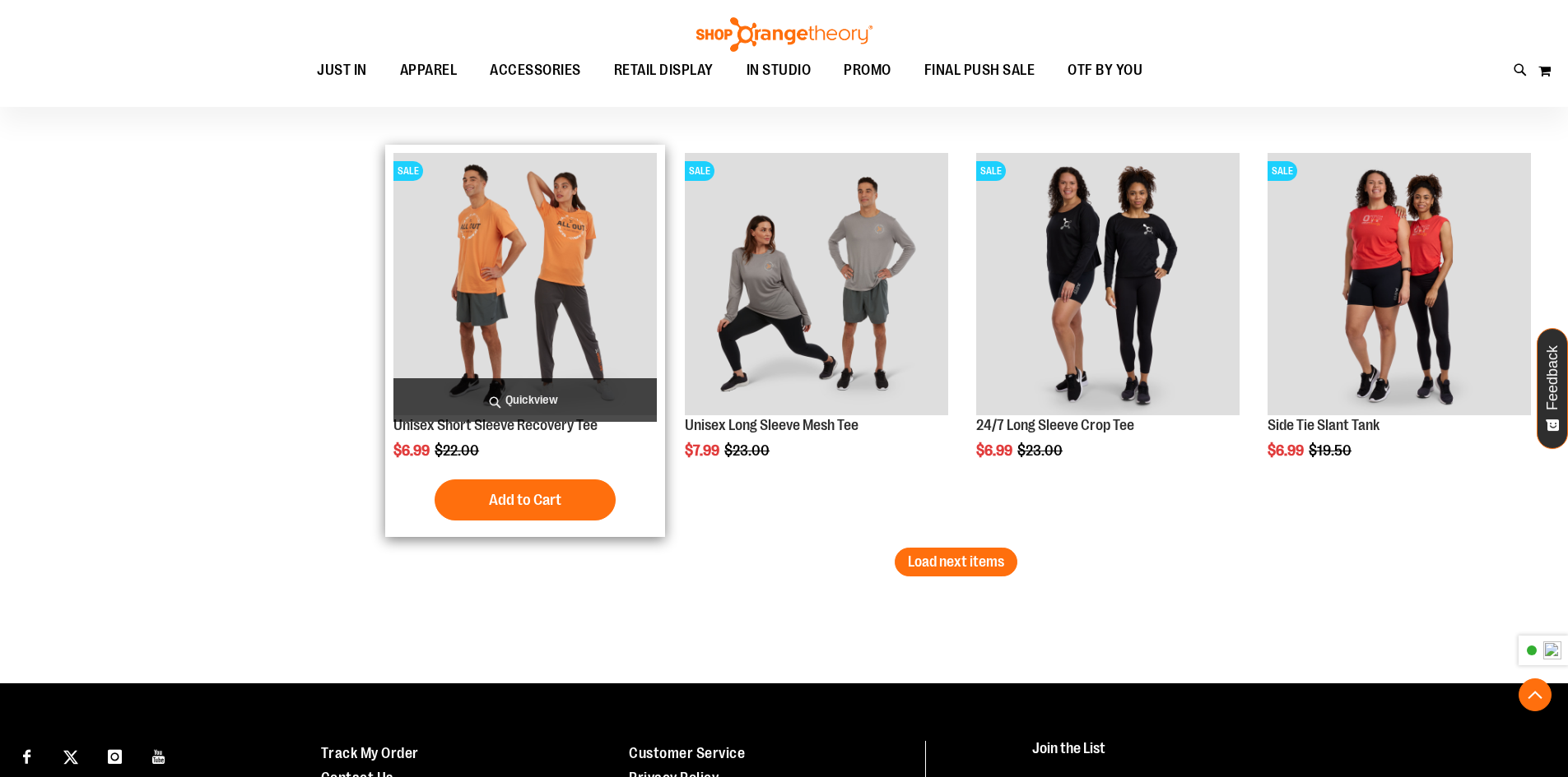
scroll to position [17950, 0]
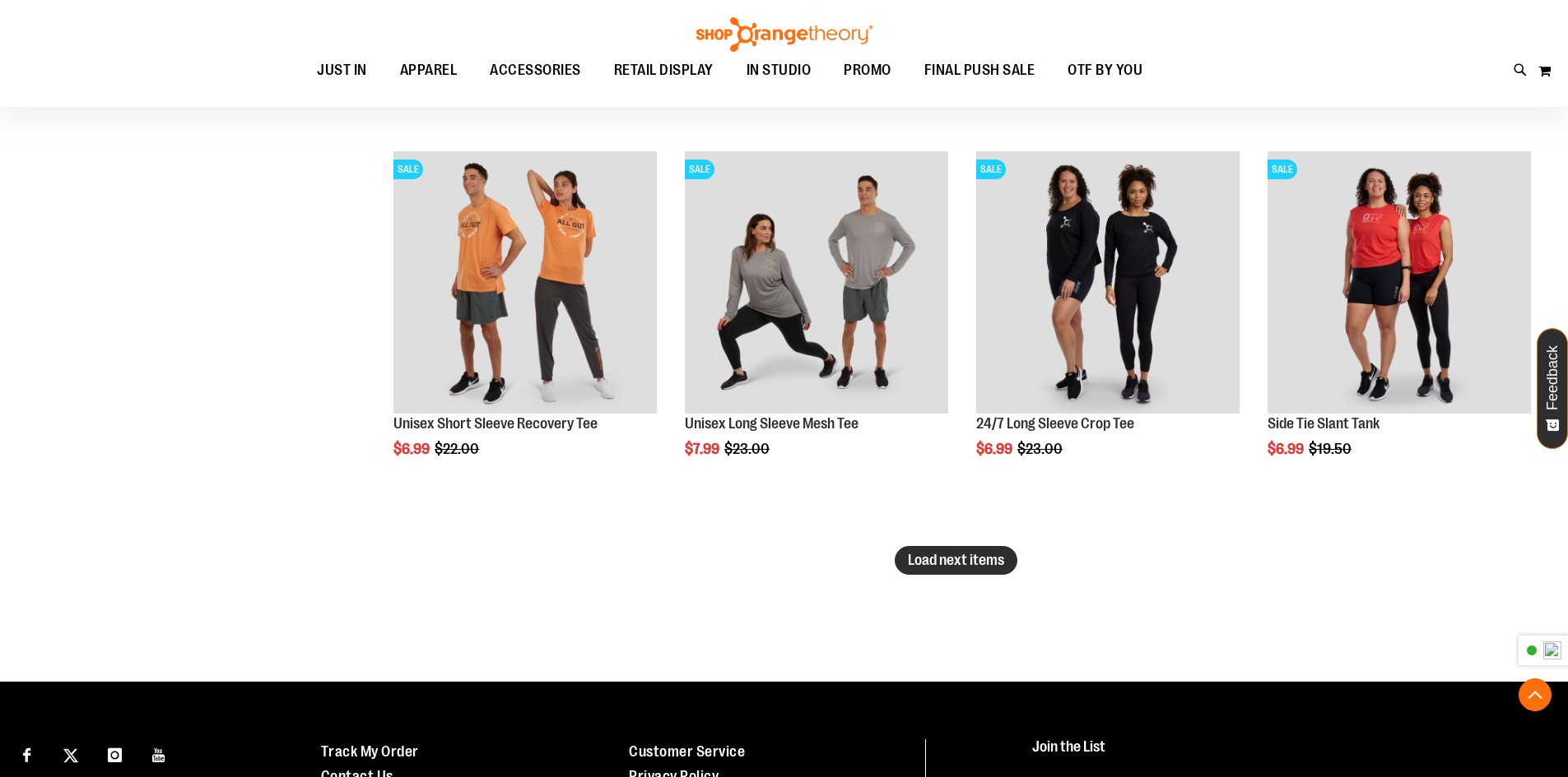
click at [987, 563] on span "Load next items" at bounding box center [955, 560] width 97 height 17
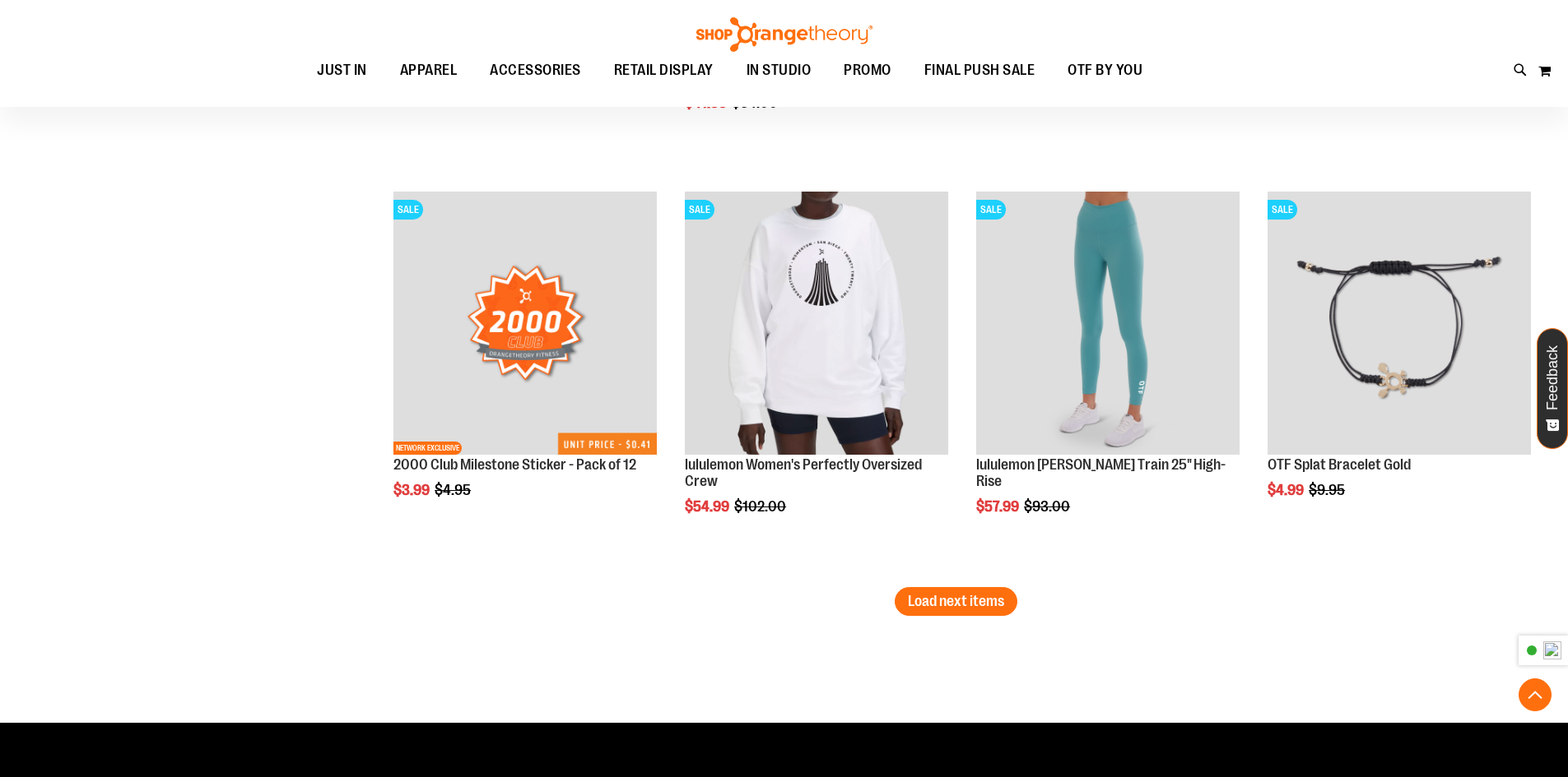
scroll to position [19184, 0]
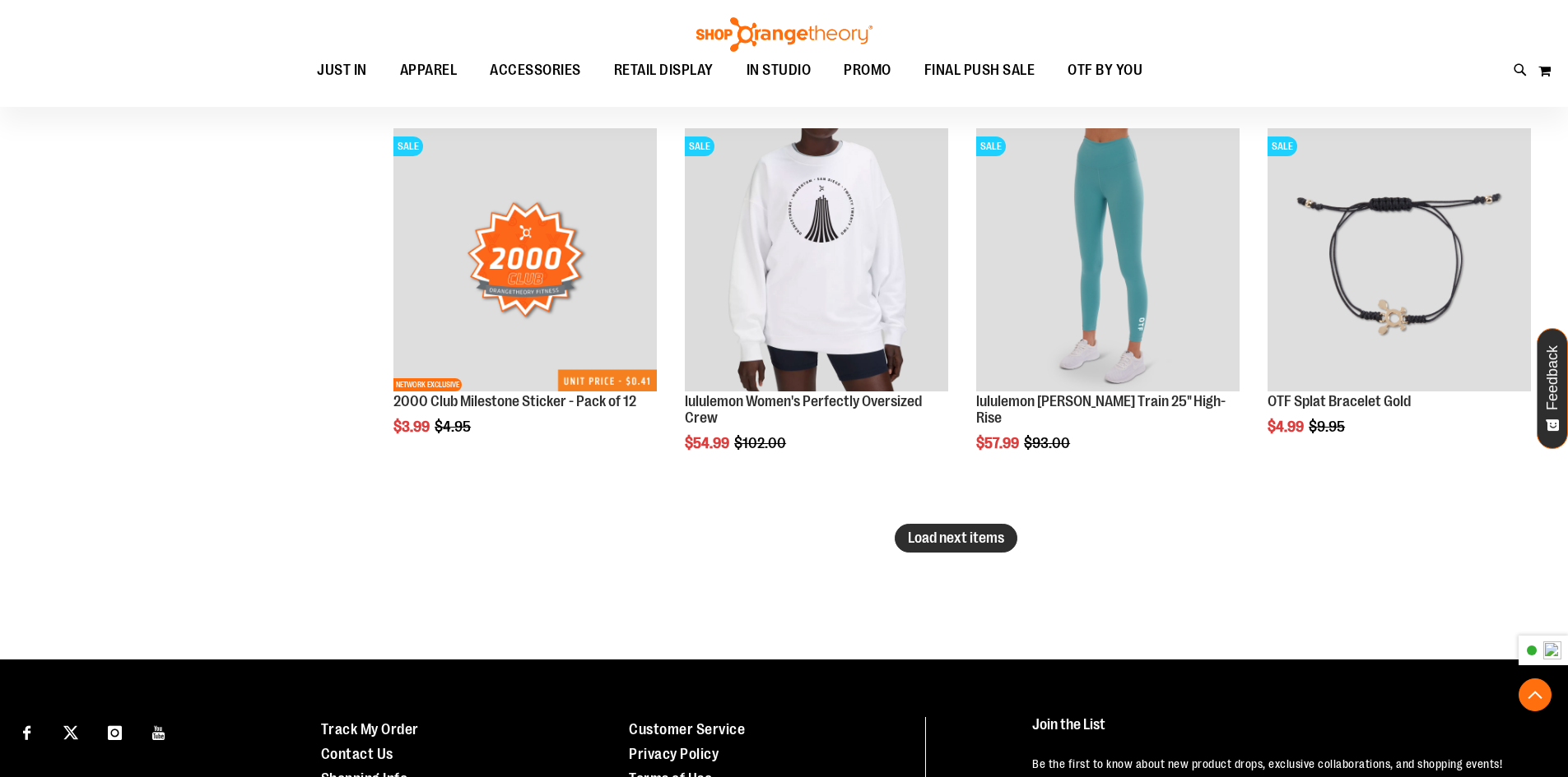
click at [968, 541] on span "Load next items" at bounding box center [955, 538] width 97 height 17
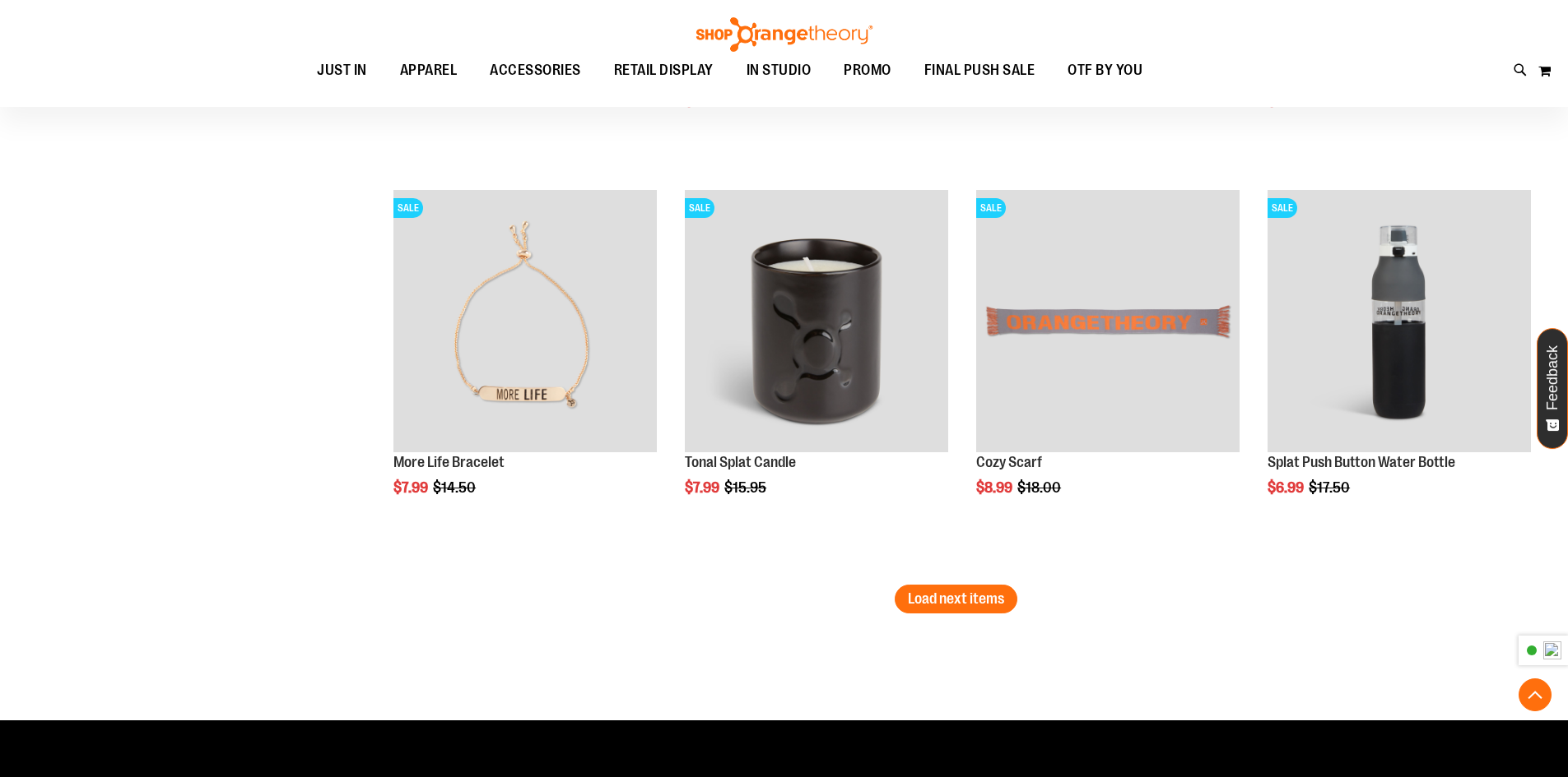
scroll to position [20336, 0]
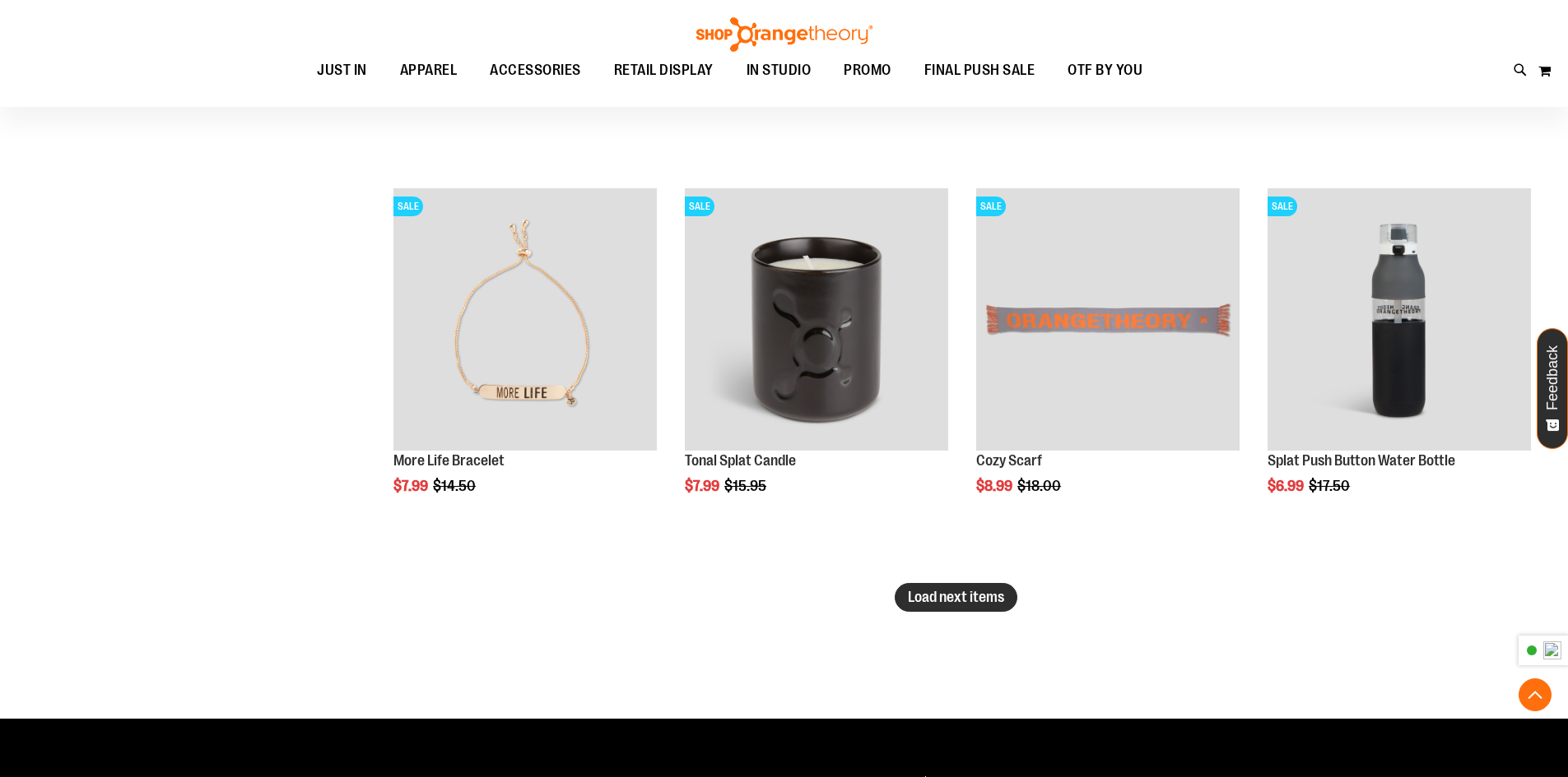
click at [968, 603] on span "Load next items" at bounding box center [955, 597] width 97 height 17
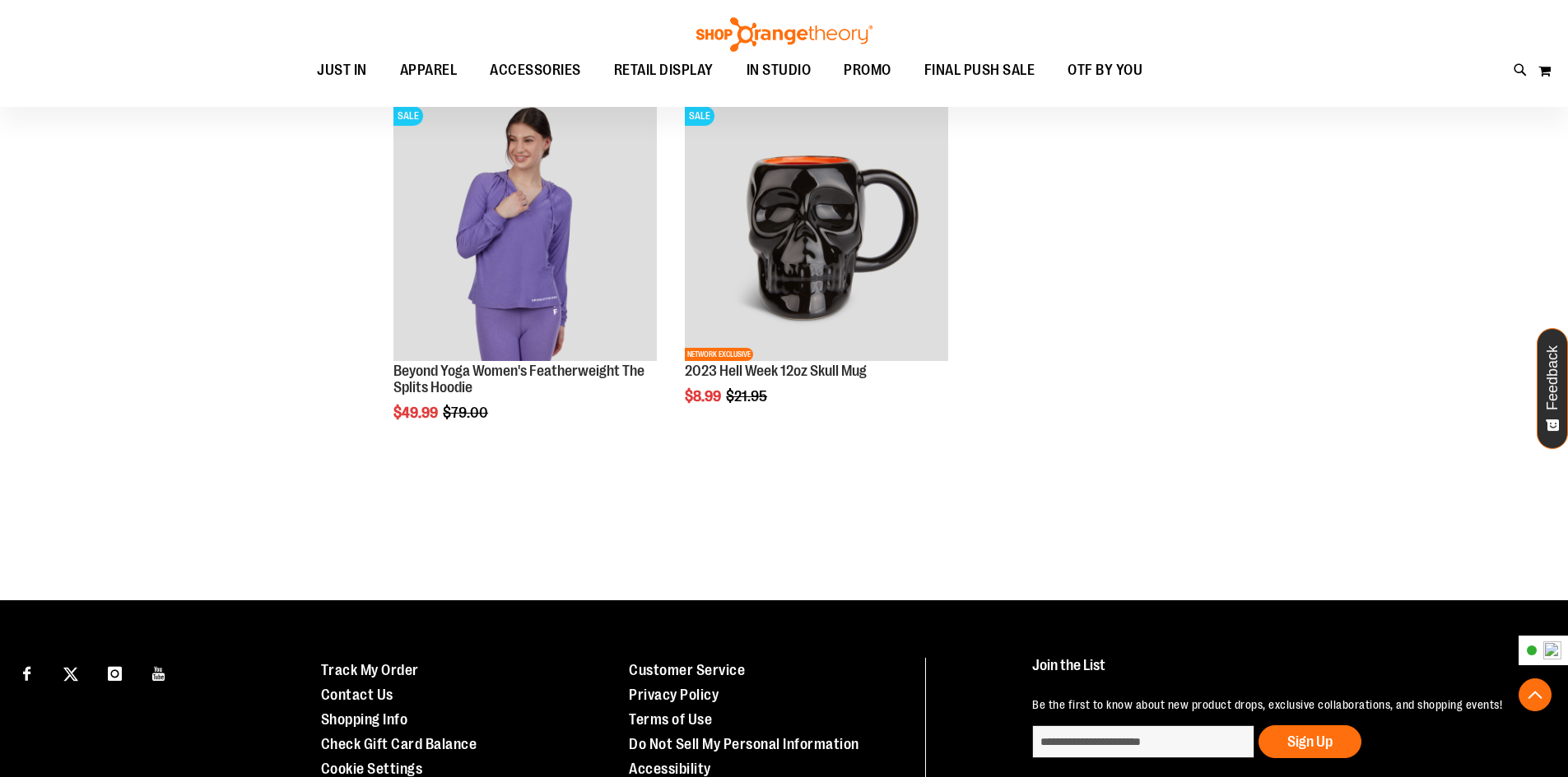
scroll to position [20960, 0]
